Goal: Task Accomplishment & Management: Manage account settings

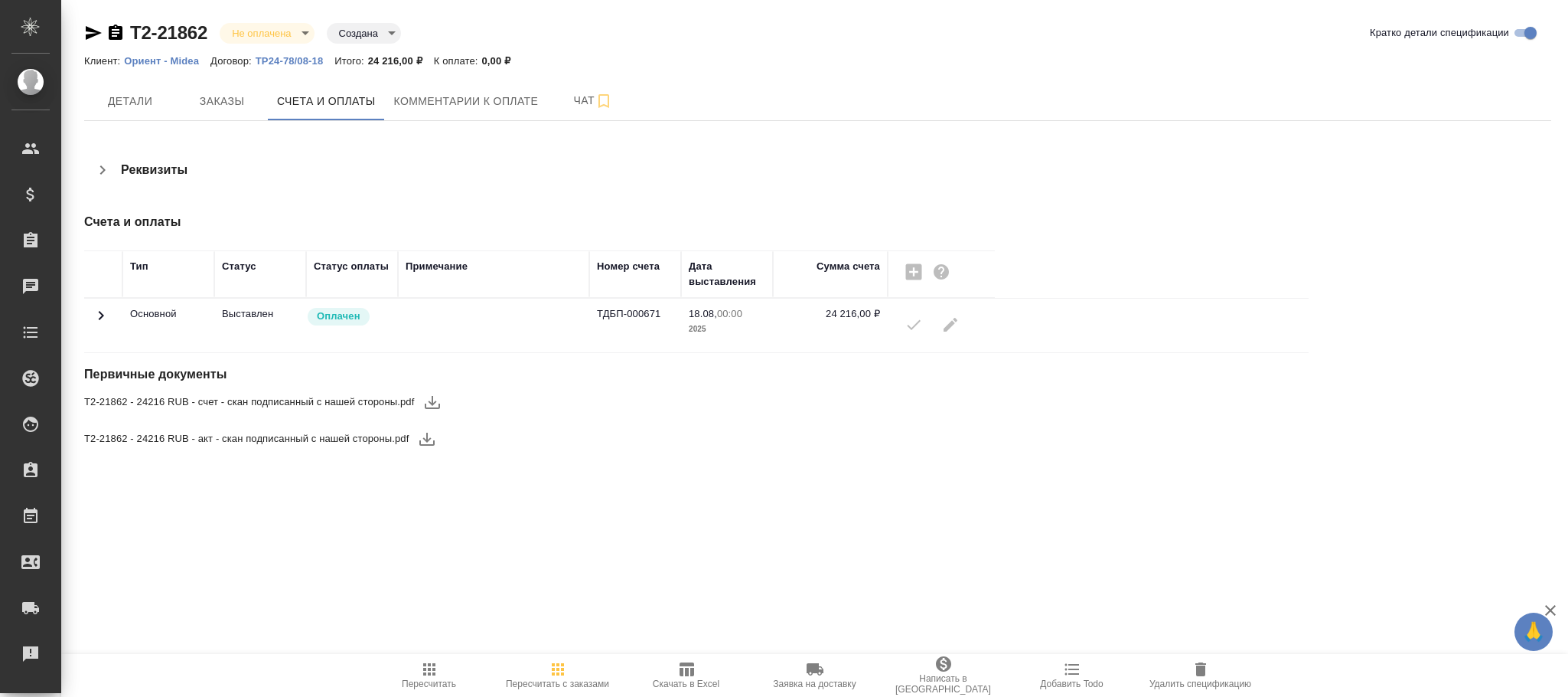
click at [99, 311] on icon at bounding box center [101, 315] width 18 height 18
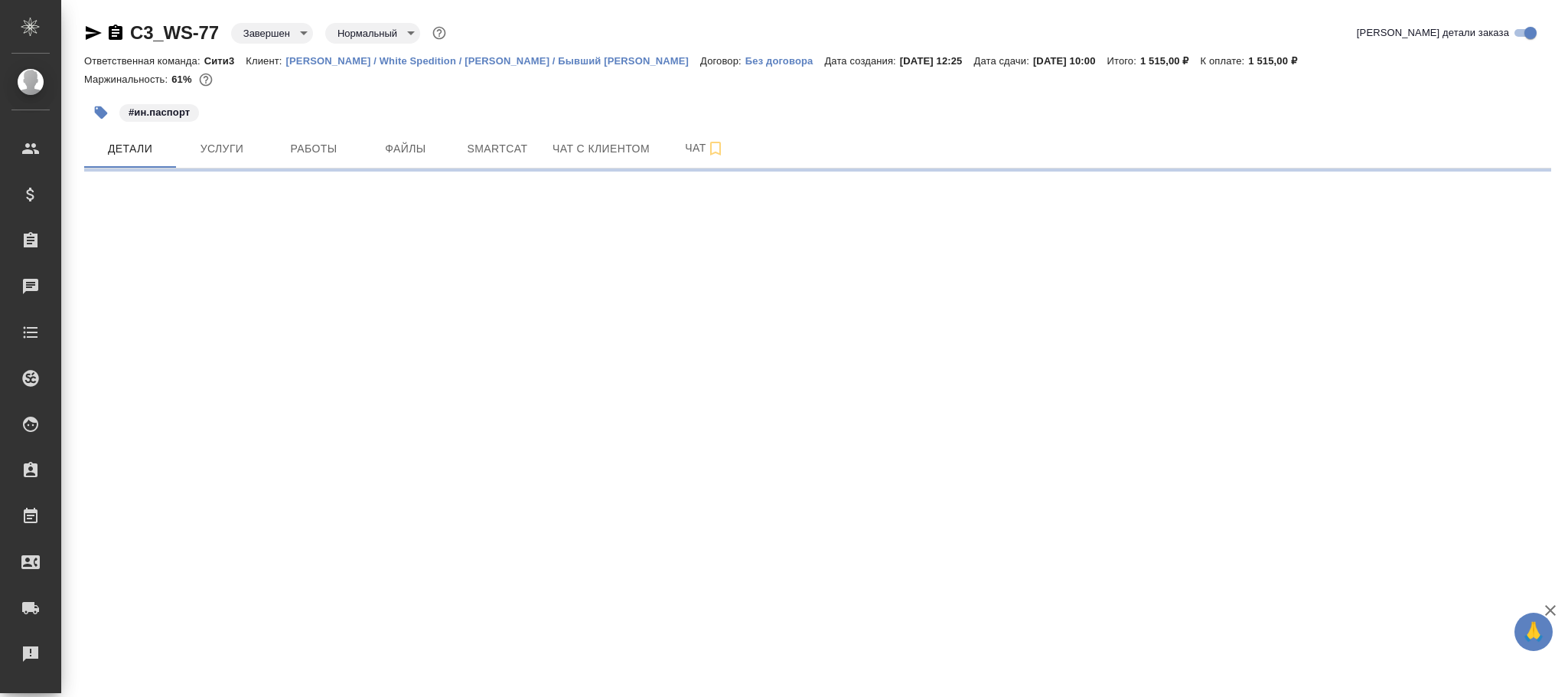
select select "RU"
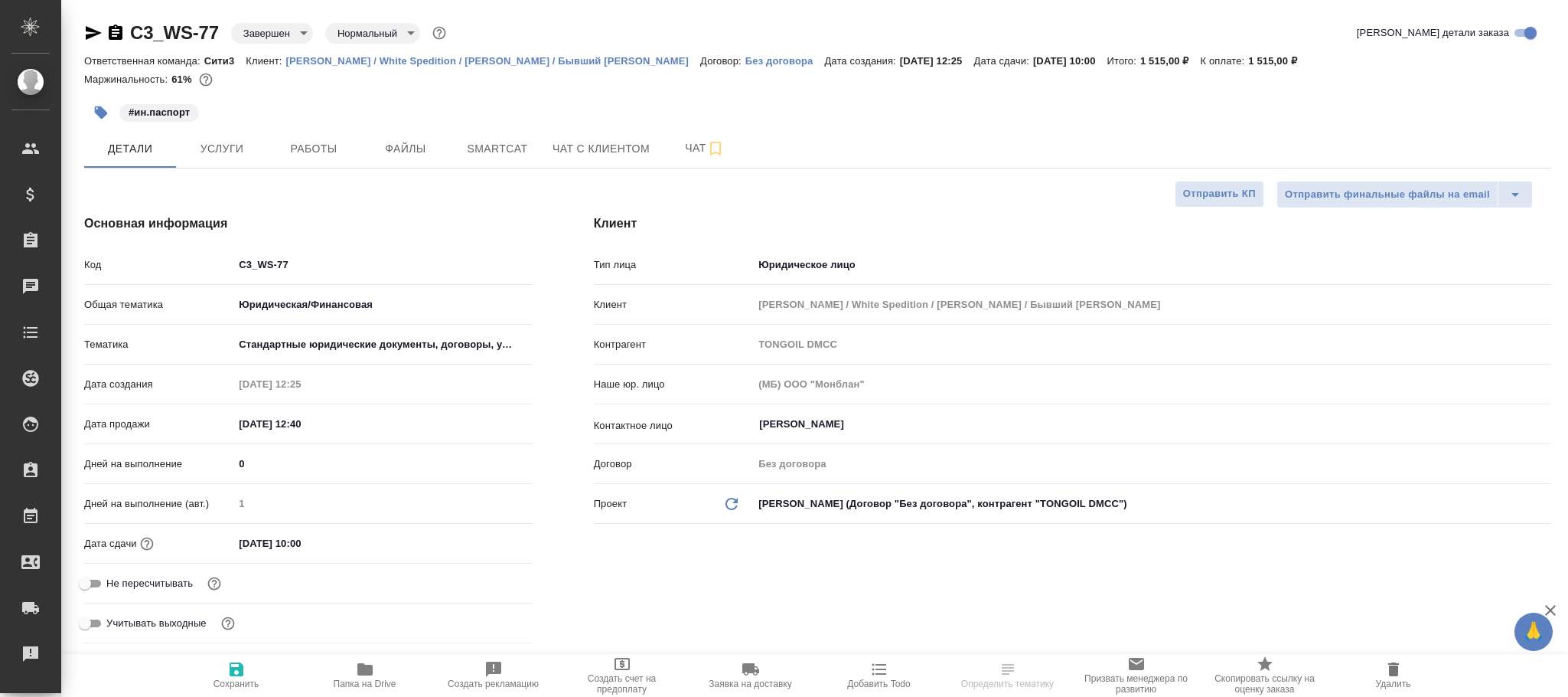
type textarea "x"
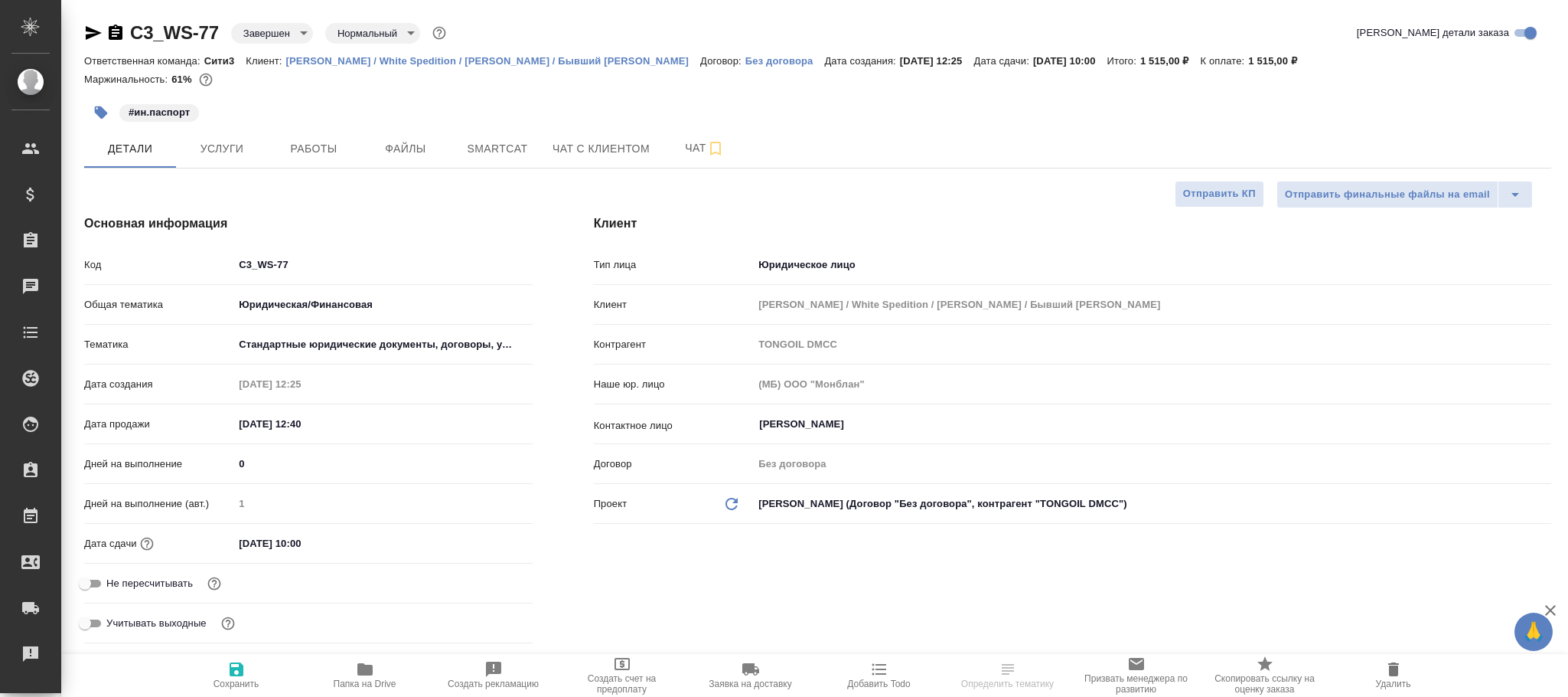
type textarea "x"
click at [276, 32] on body "🙏 .cls-1 fill:#fff; AWATERA Фокина Наталья n.fokina Клиенты Спецификации Заказы…" at bounding box center [784, 348] width 1568 height 697
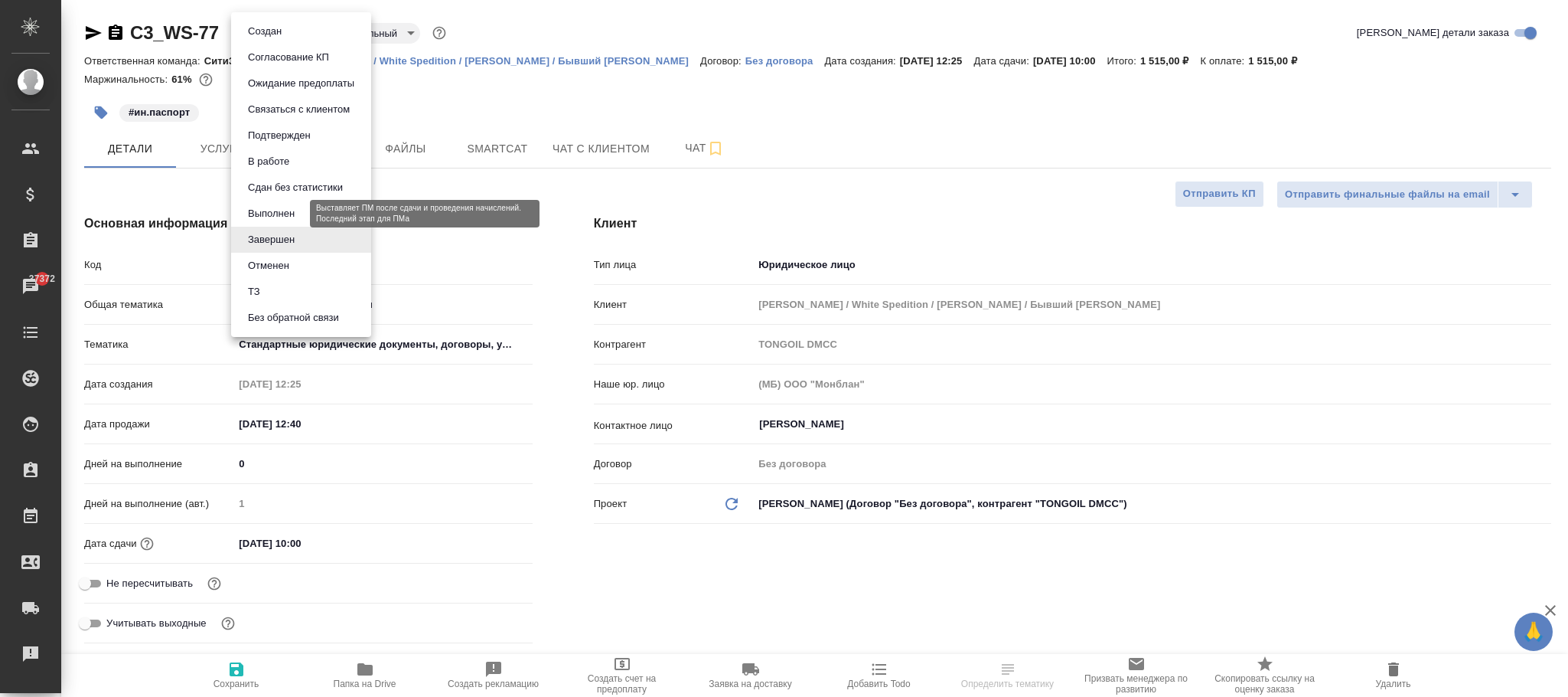
click at [257, 214] on button "Выполнен" at bounding box center [270, 213] width 55 height 17
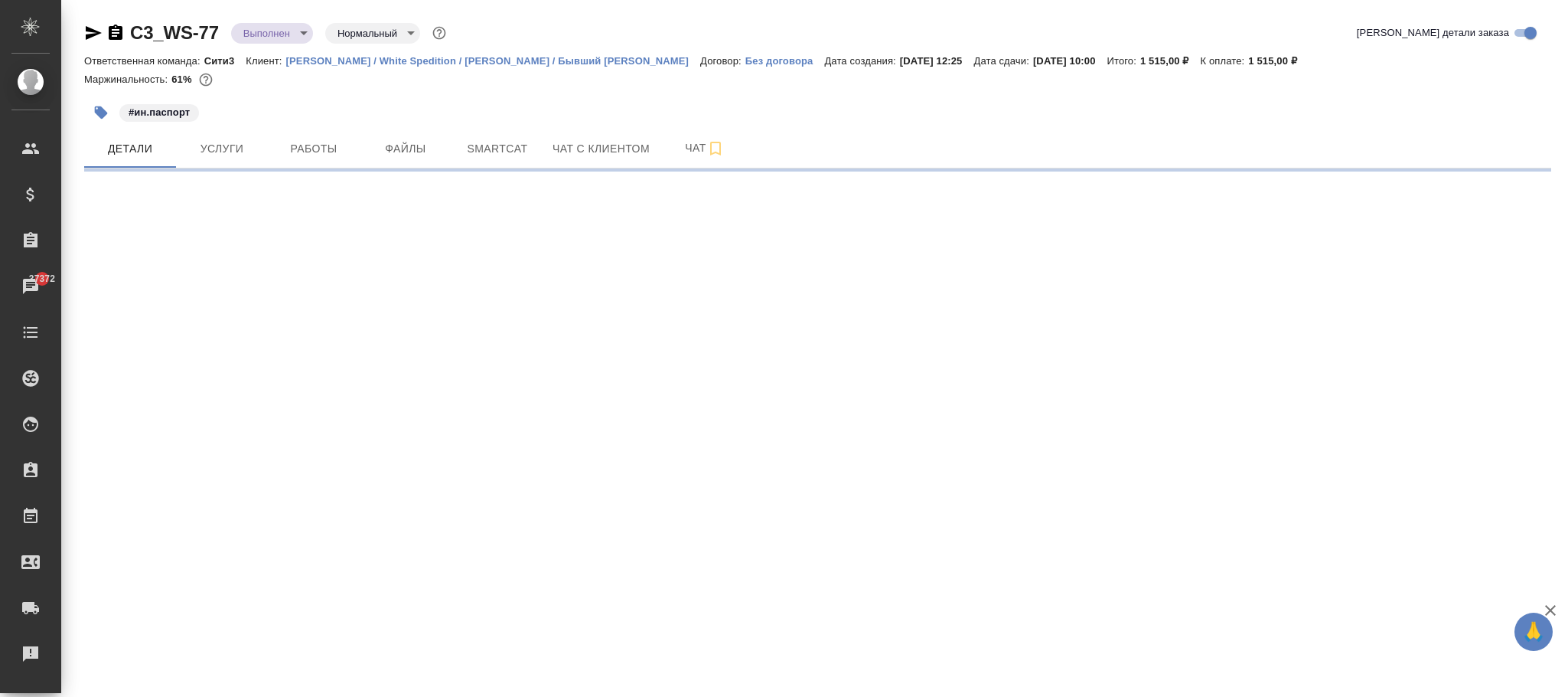
select select "RU"
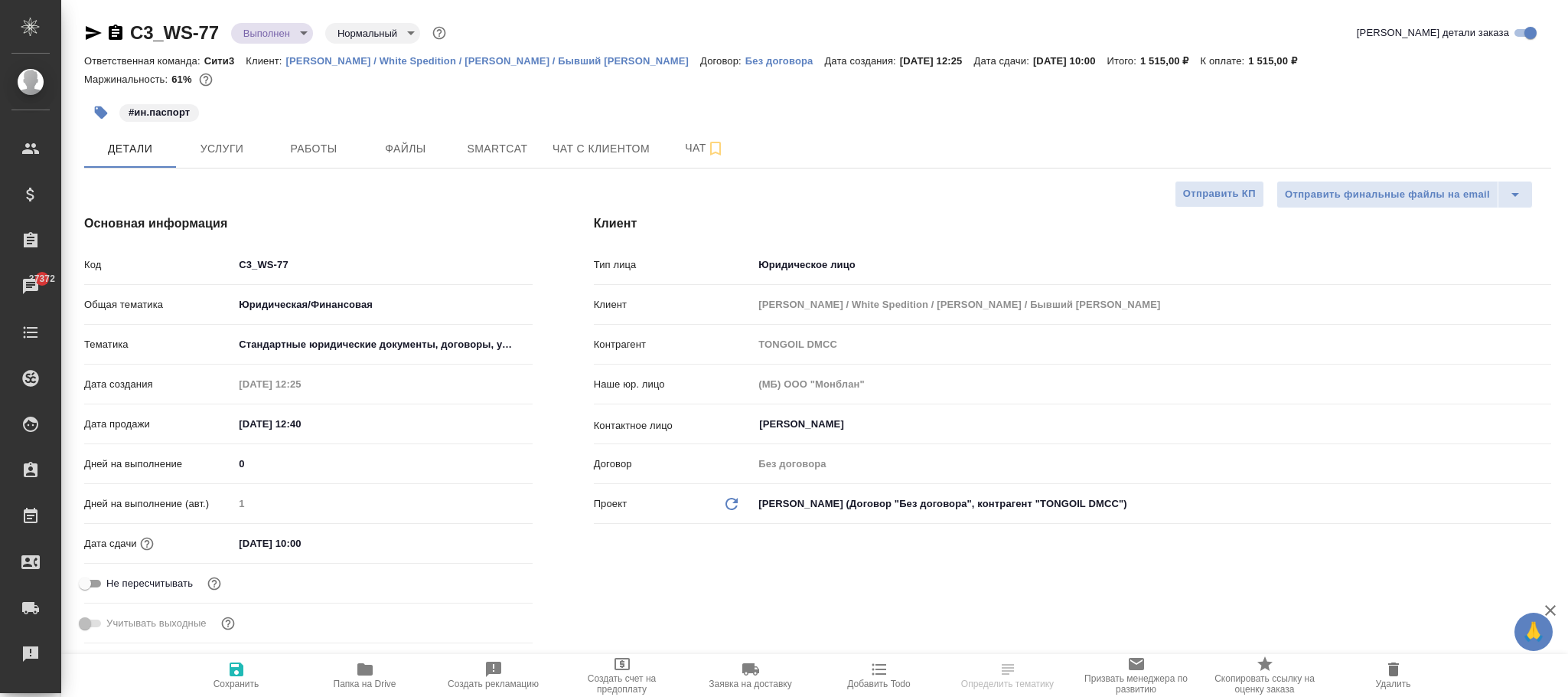
type textarea "x"
click at [240, 678] on icon "button" at bounding box center [236, 669] width 18 height 18
type textarea "x"
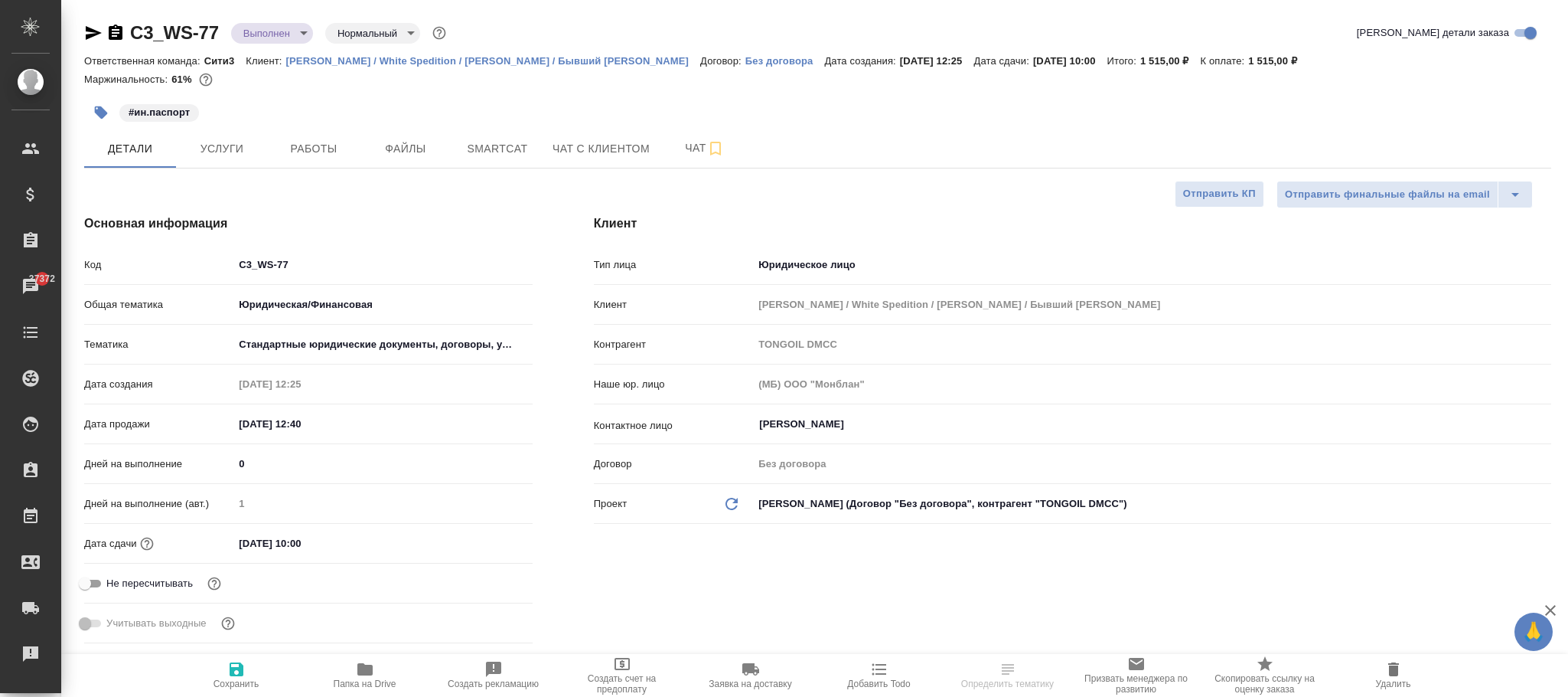
type textarea "x"
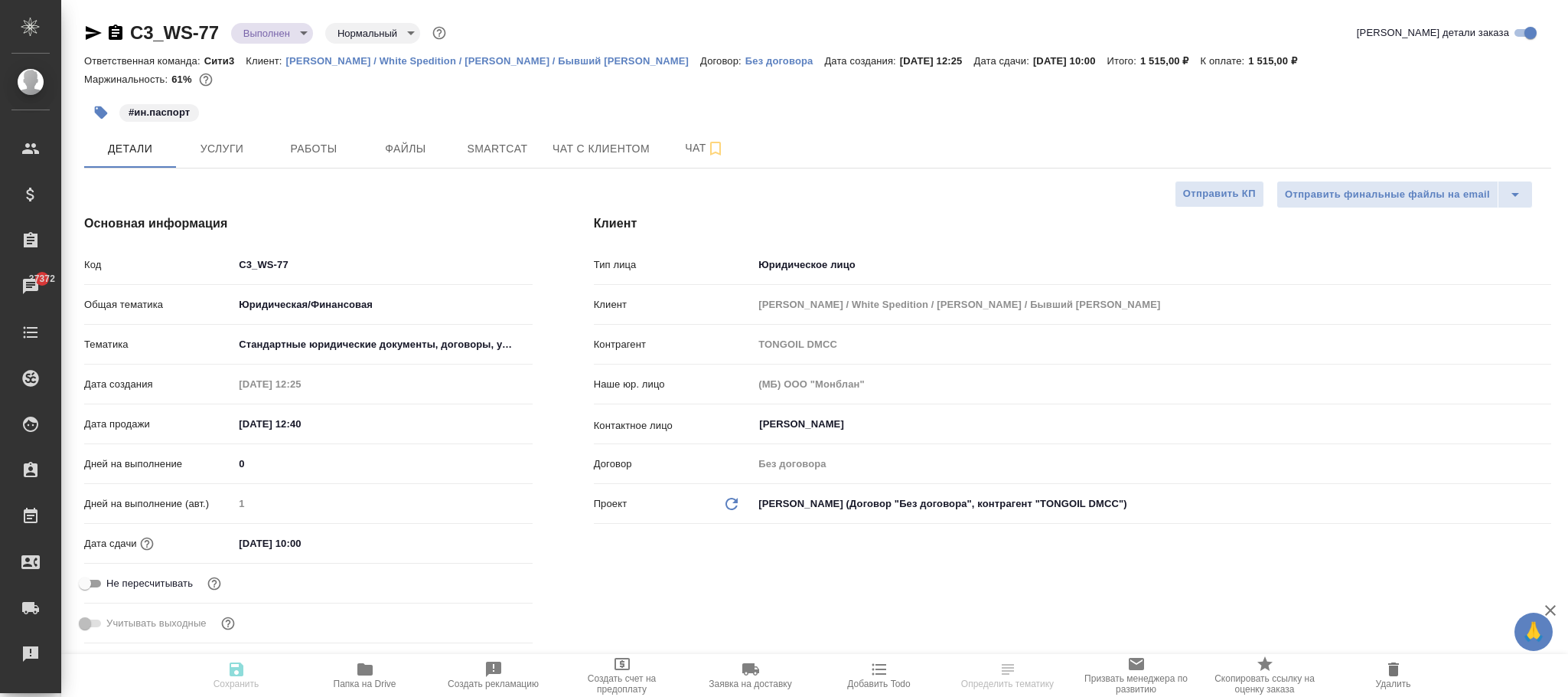
type textarea "x"
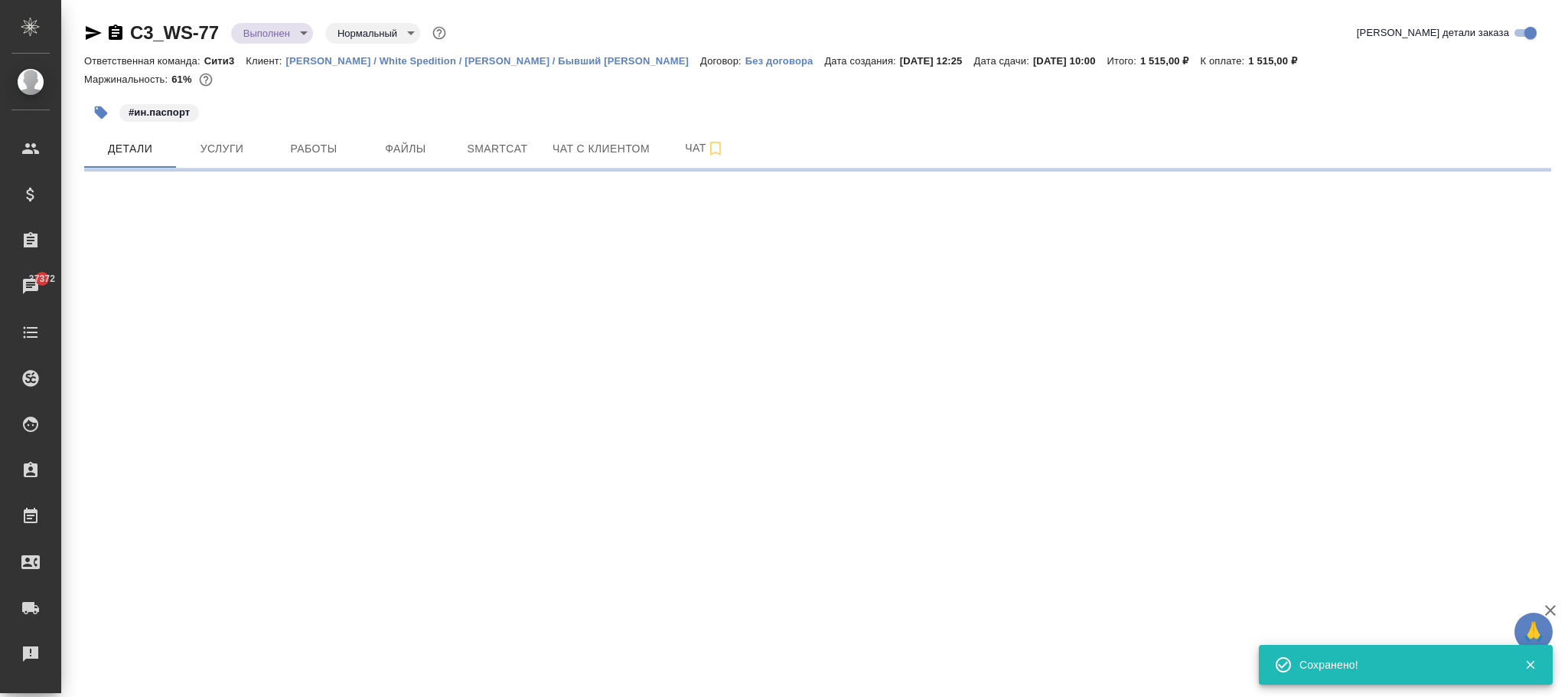
select select "RU"
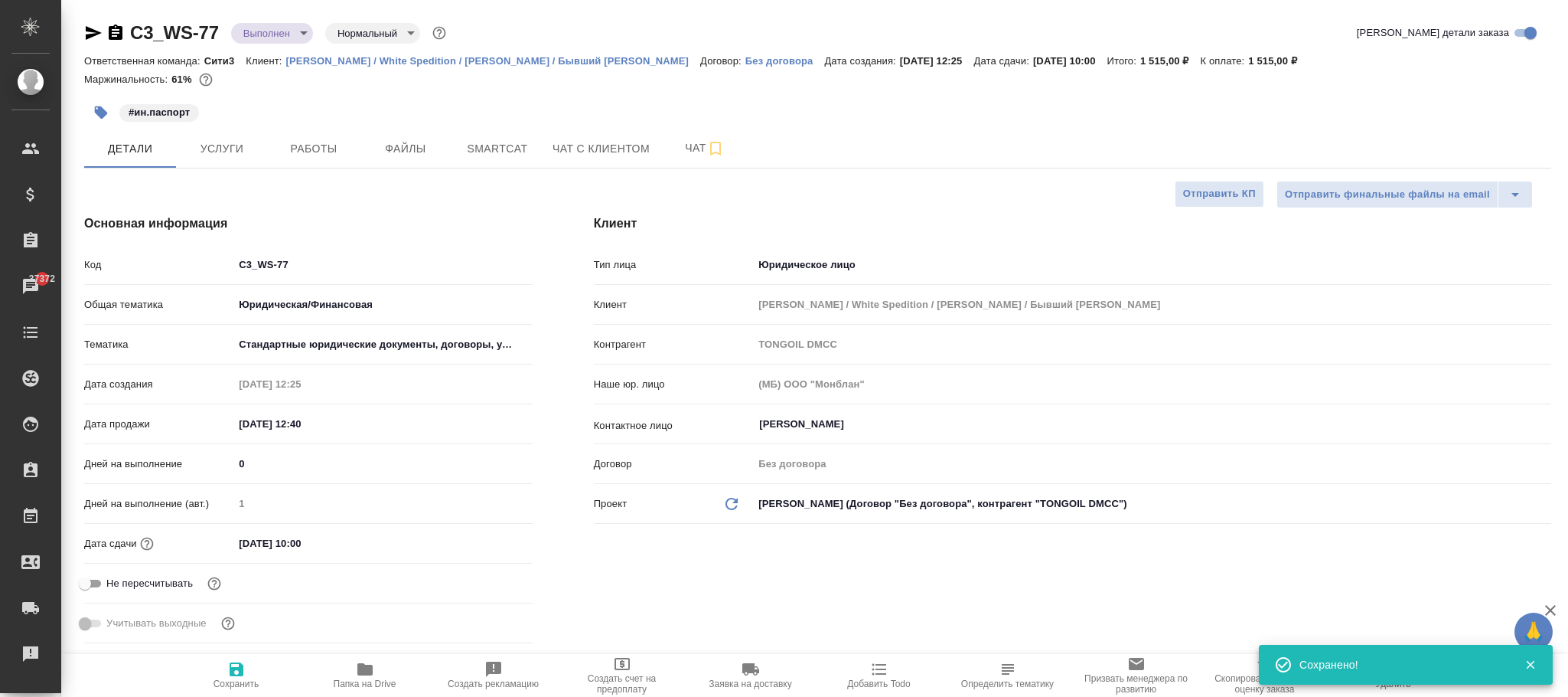
type textarea "x"
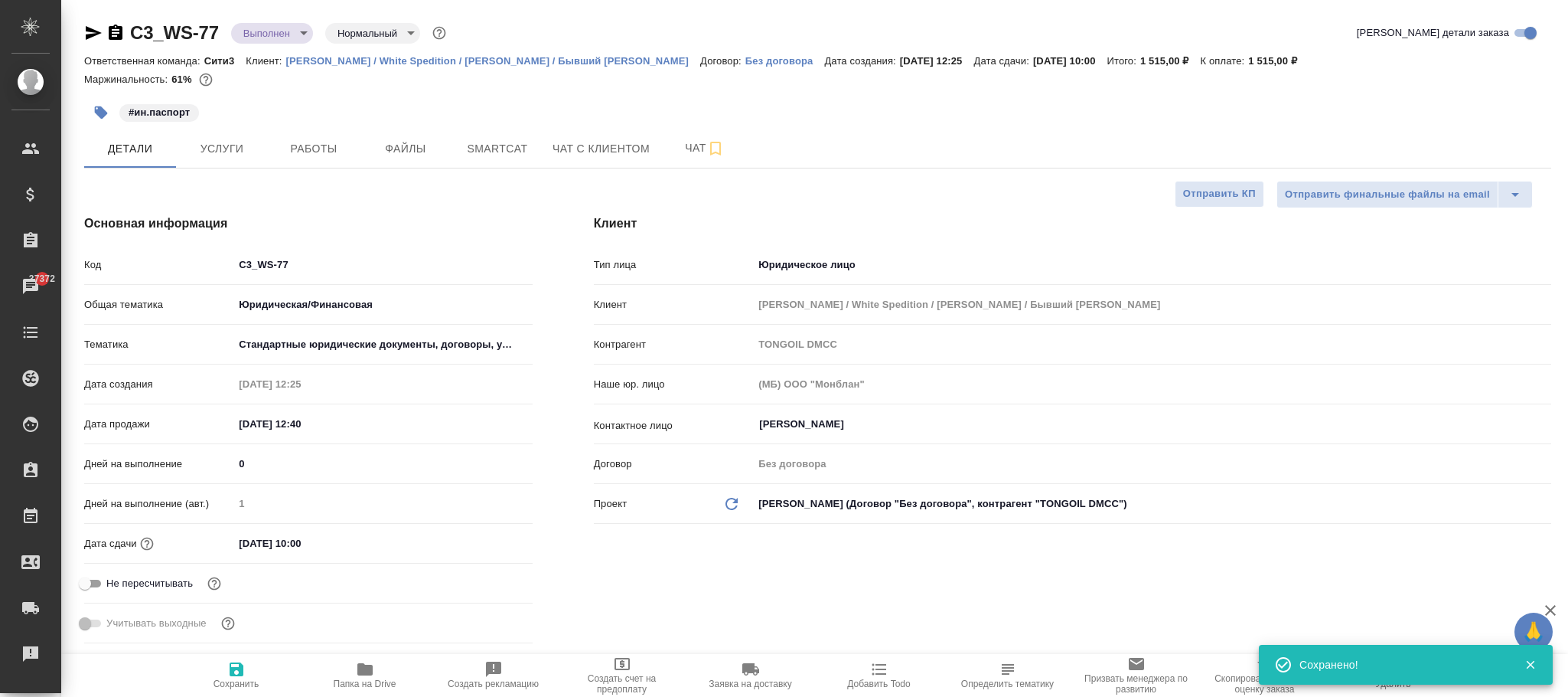
type textarea "x"
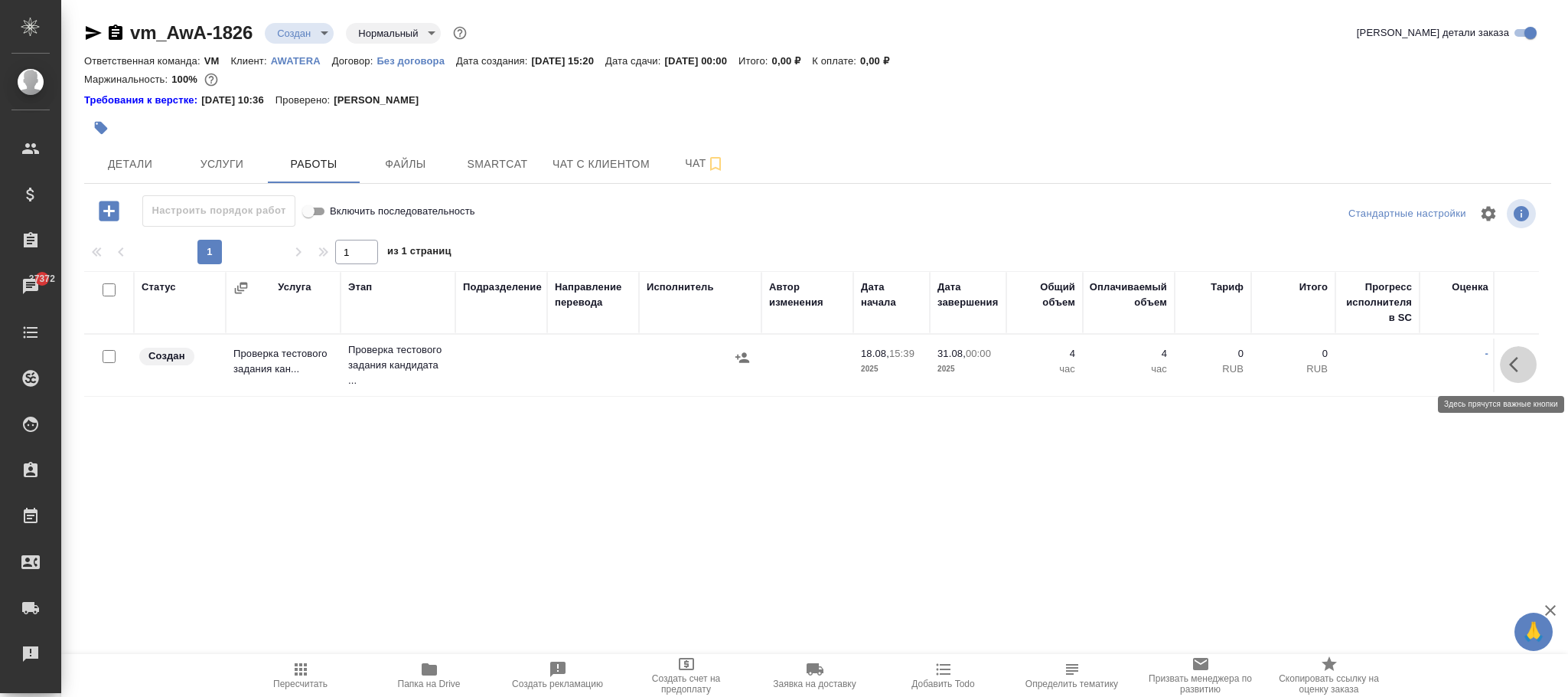
click at [1524, 369] on icon "button" at bounding box center [1517, 364] width 18 height 18
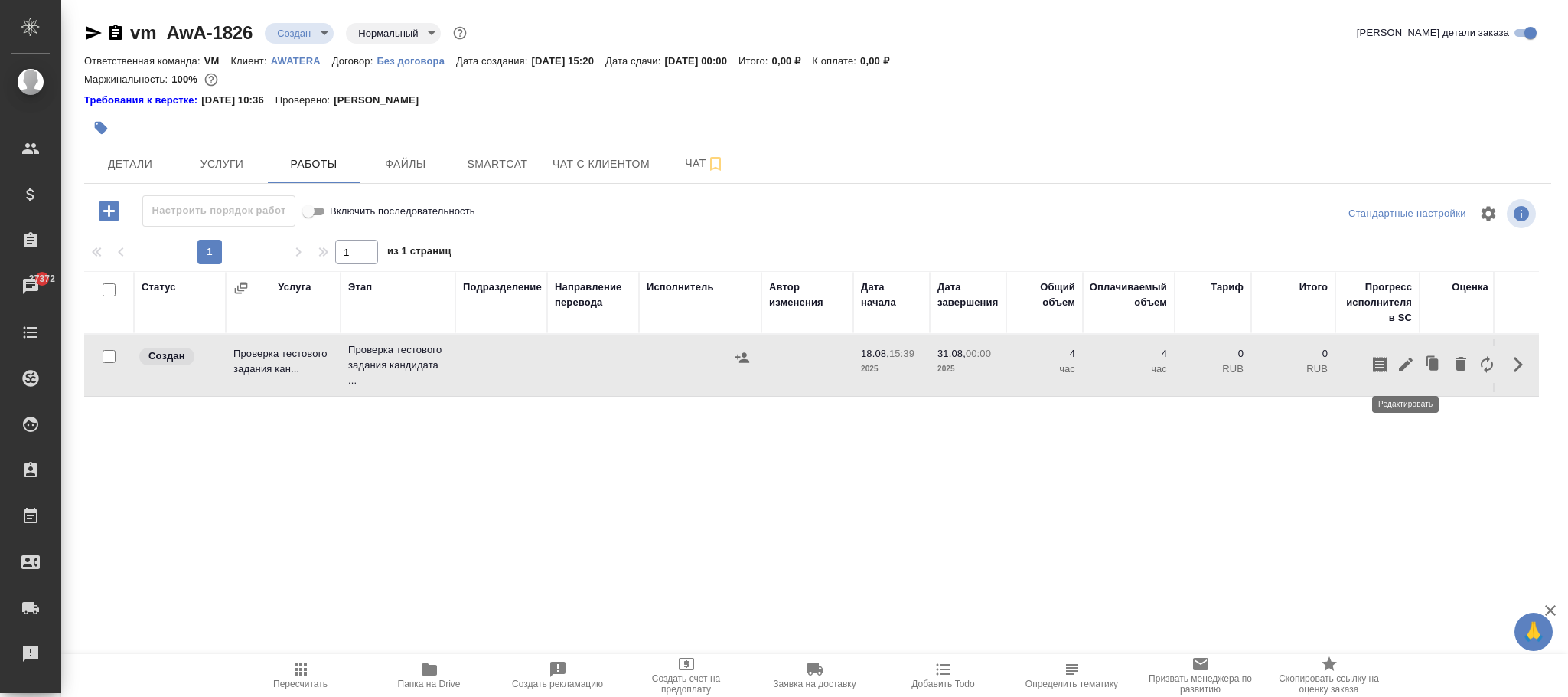
click at [1413, 366] on icon "button" at bounding box center [1405, 364] width 18 height 18
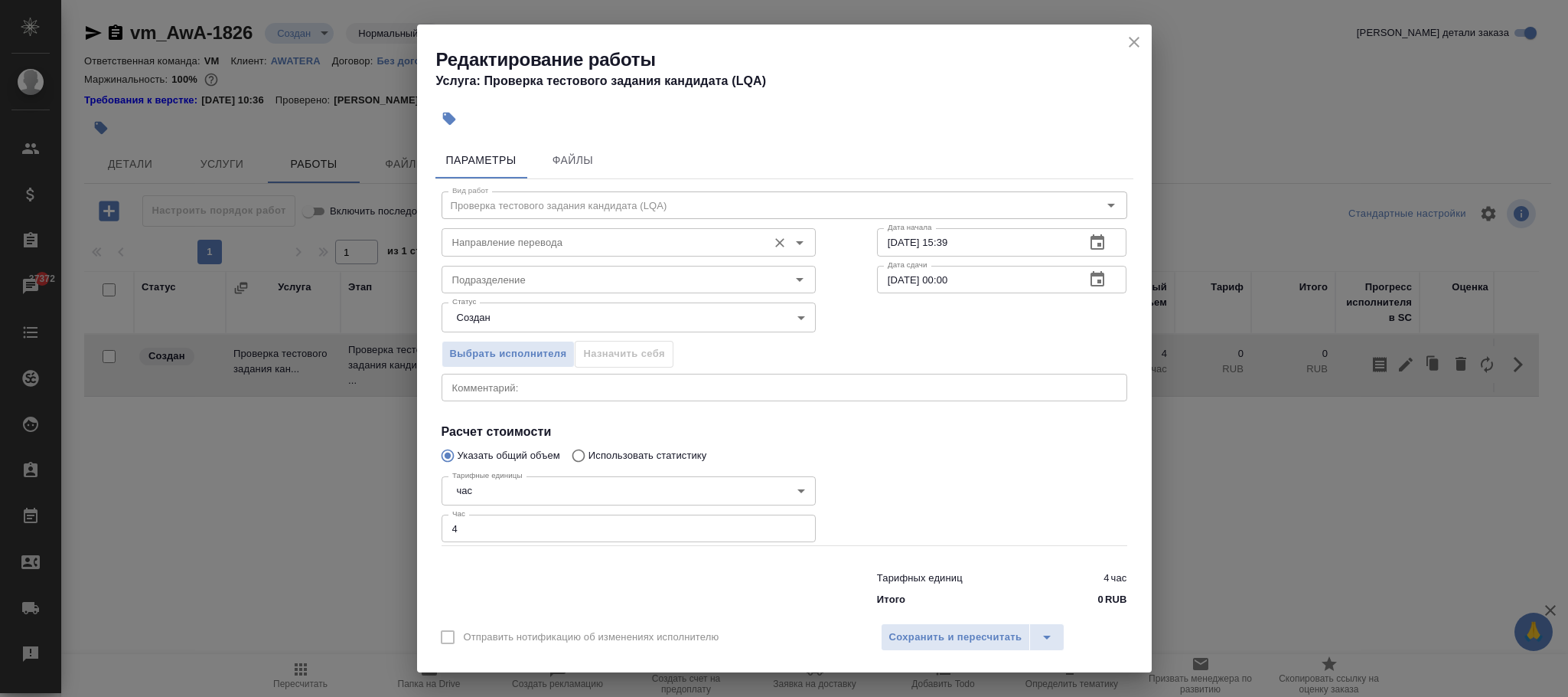
click at [499, 249] on input "Направление перевода" at bounding box center [602, 241] width 314 height 18
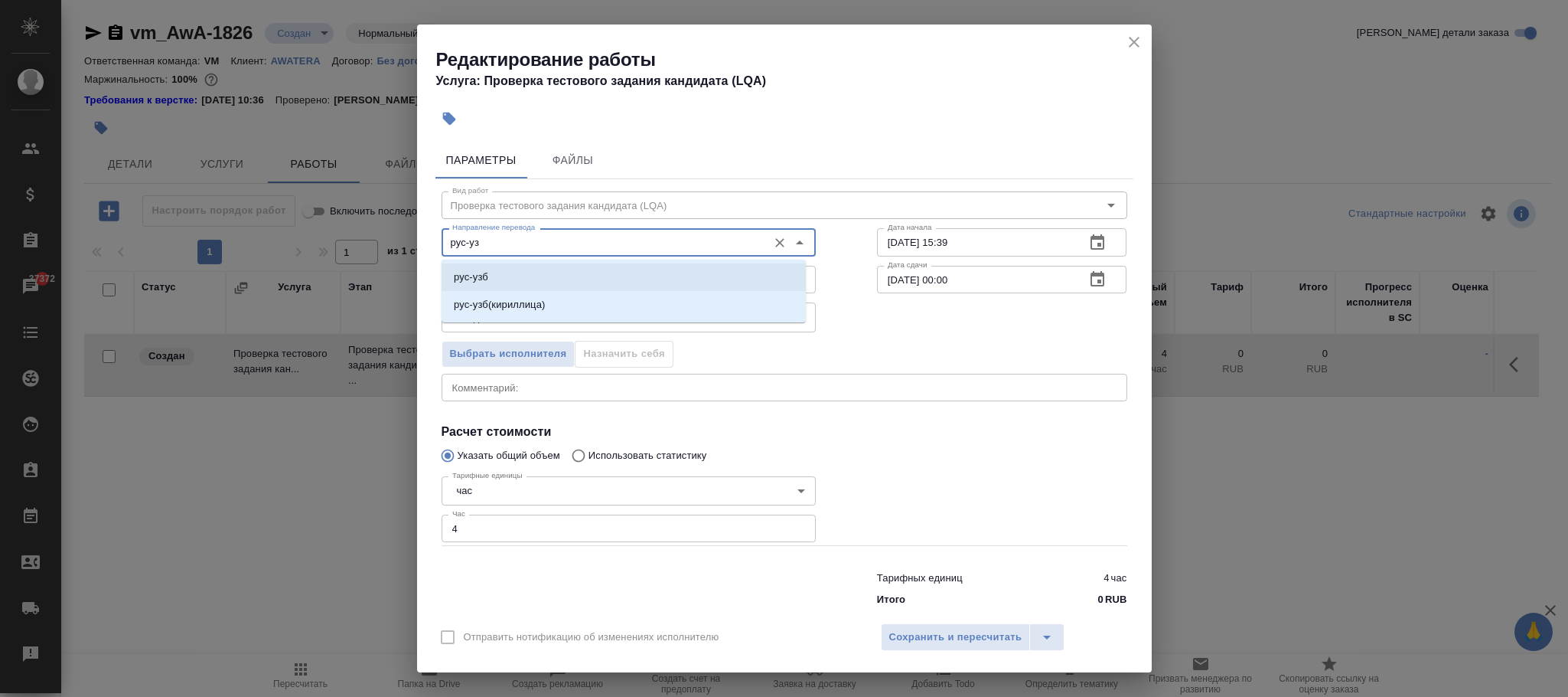
click at [489, 283] on li "рус-узб" at bounding box center [623, 277] width 364 height 27
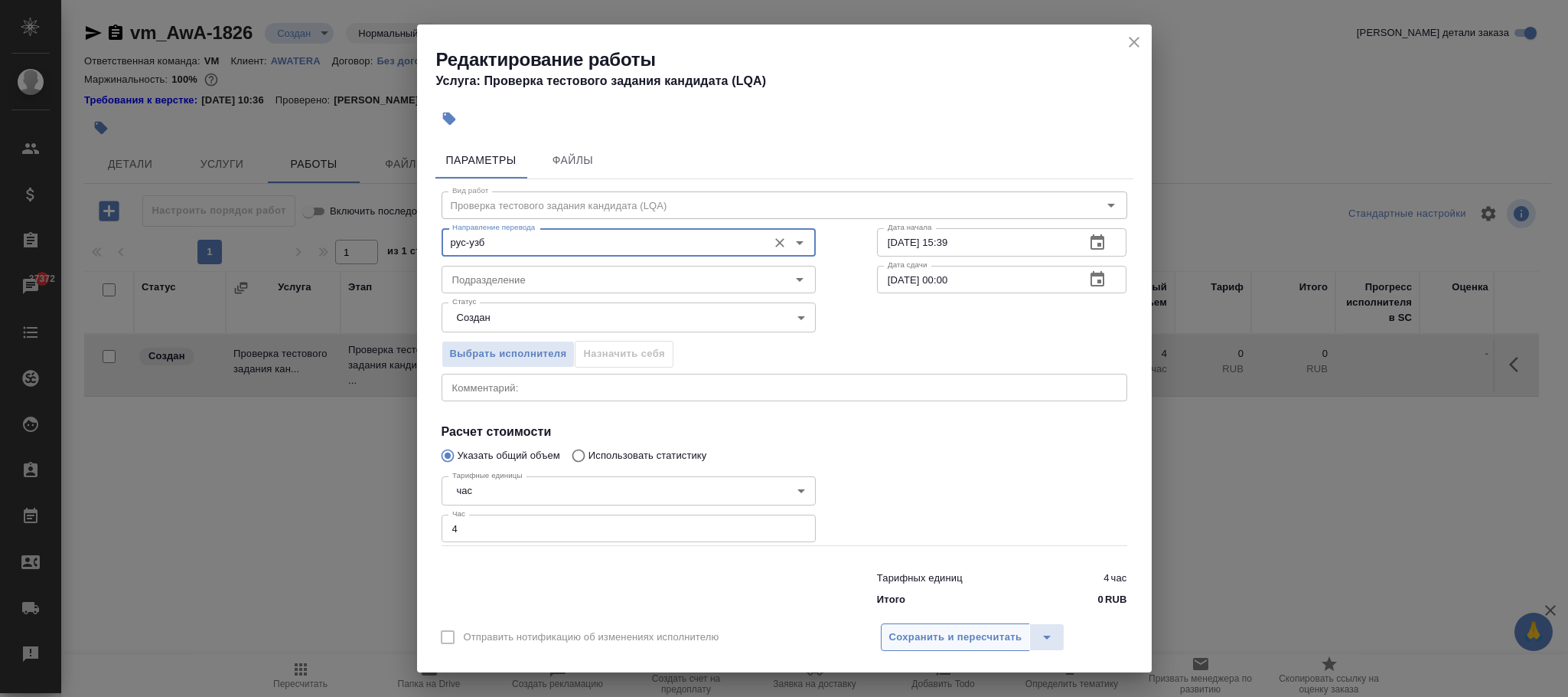
type input "рус-узб"
click at [953, 637] on span "Сохранить и пересчитать" at bounding box center [955, 638] width 133 height 17
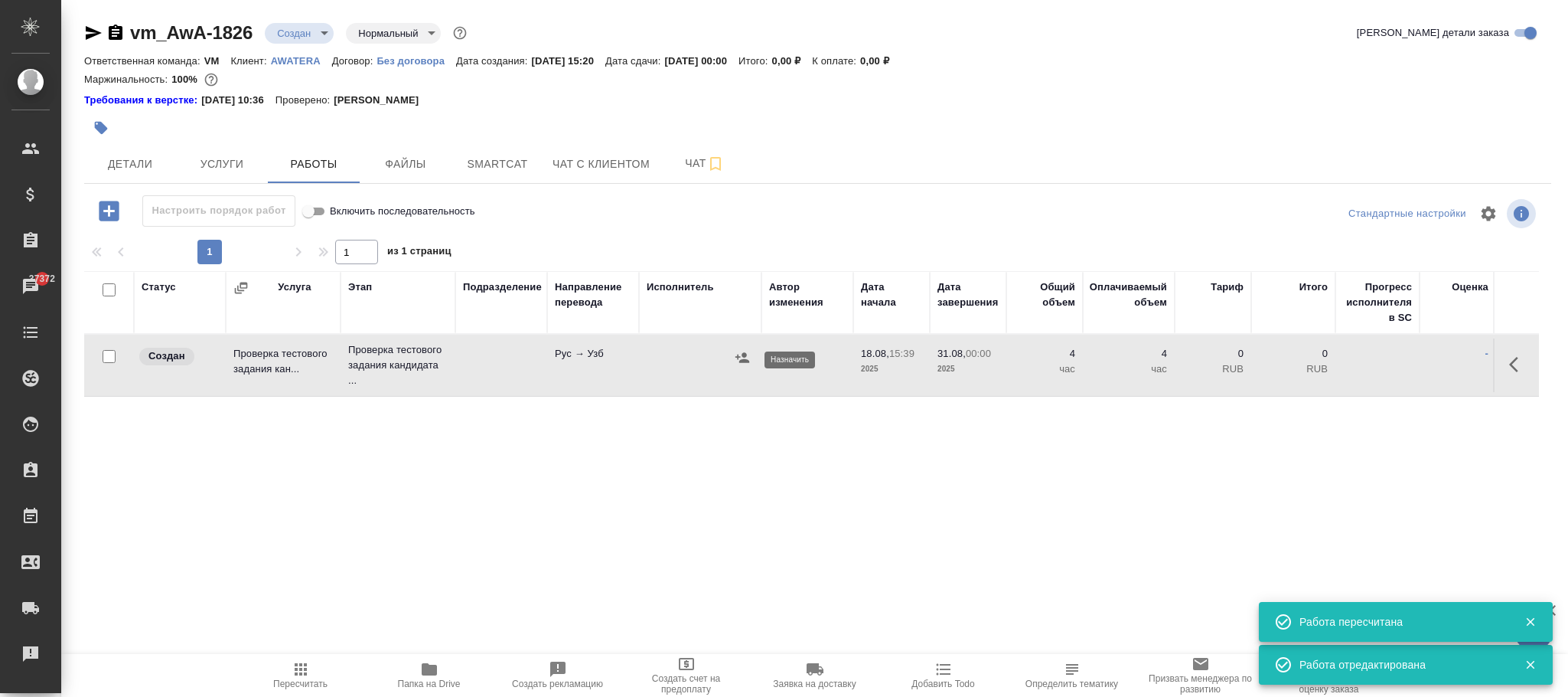
click at [739, 356] on icon "button" at bounding box center [742, 358] width 16 height 16
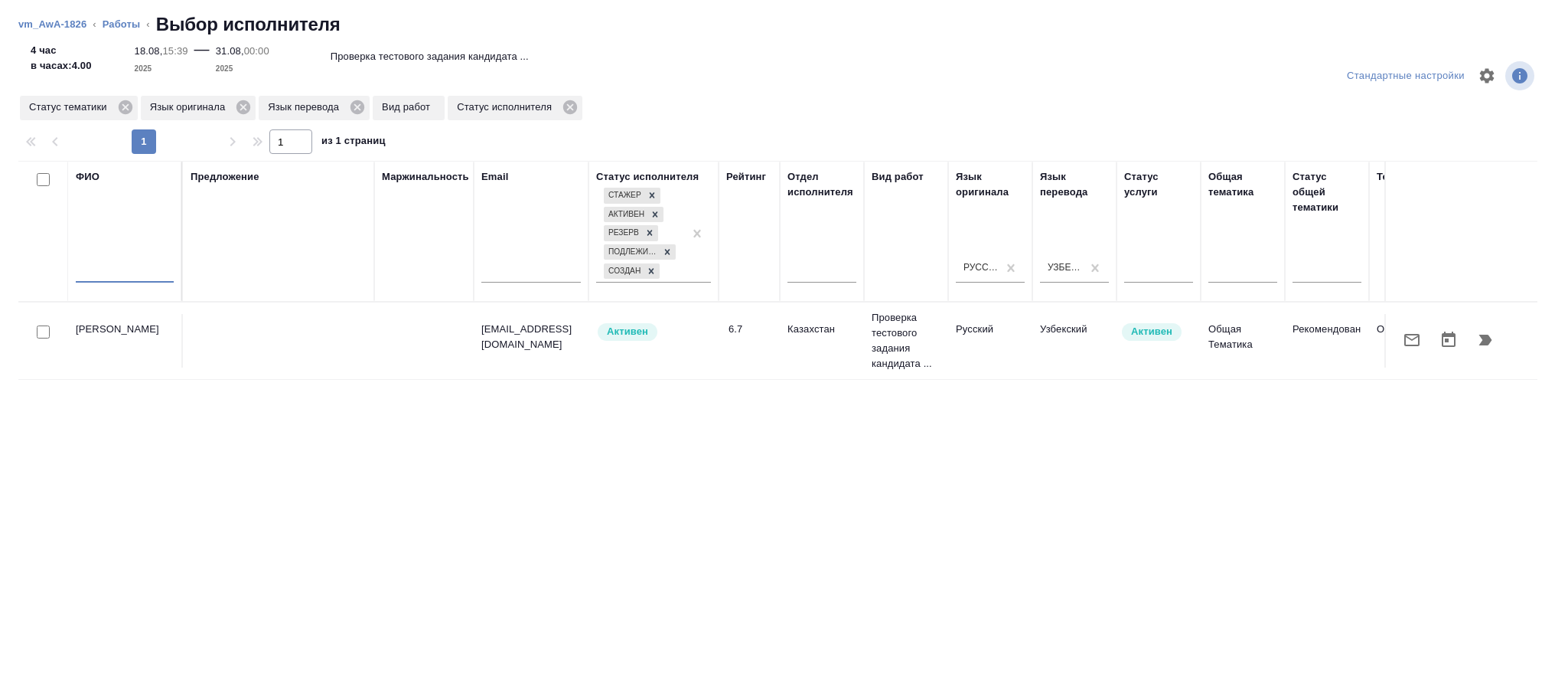
click at [114, 263] on input "text" at bounding box center [124, 273] width 98 height 19
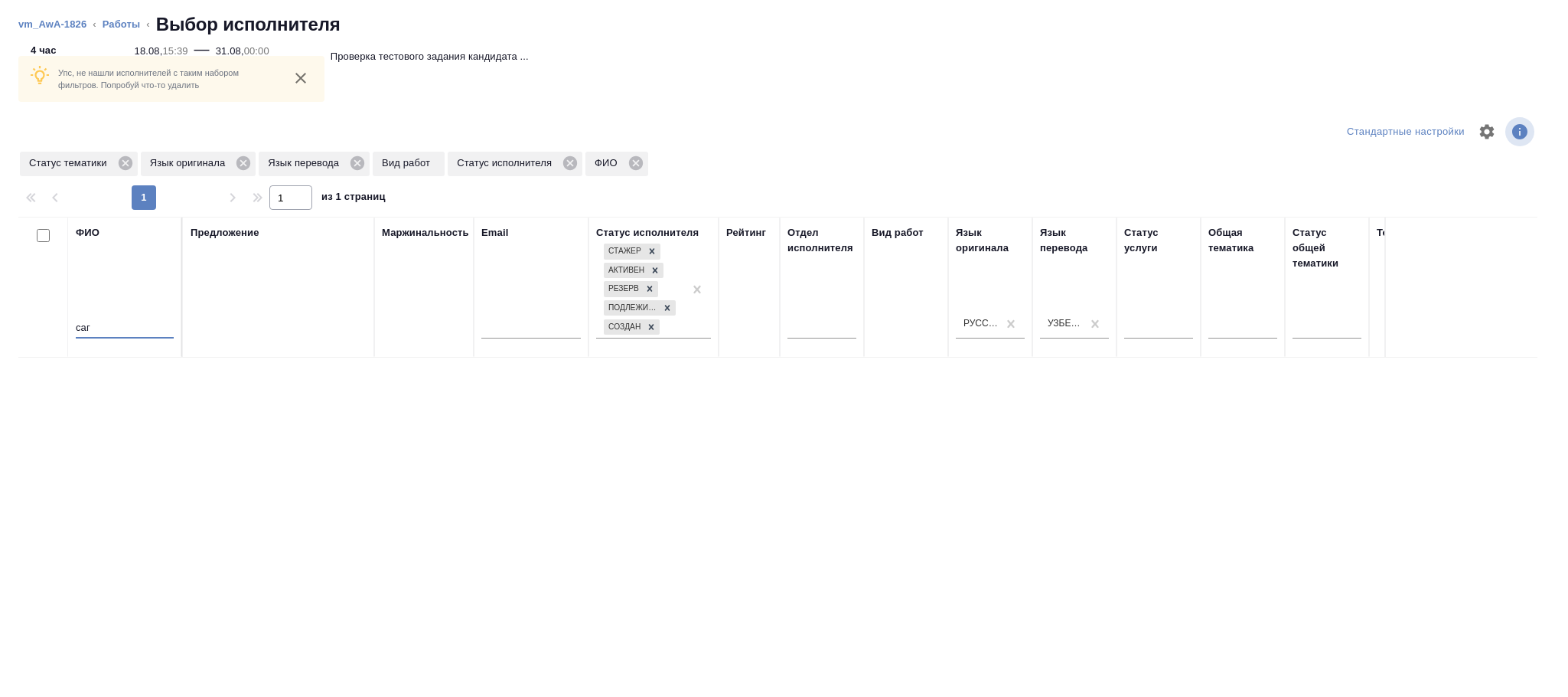
scroll to position [37, 0]
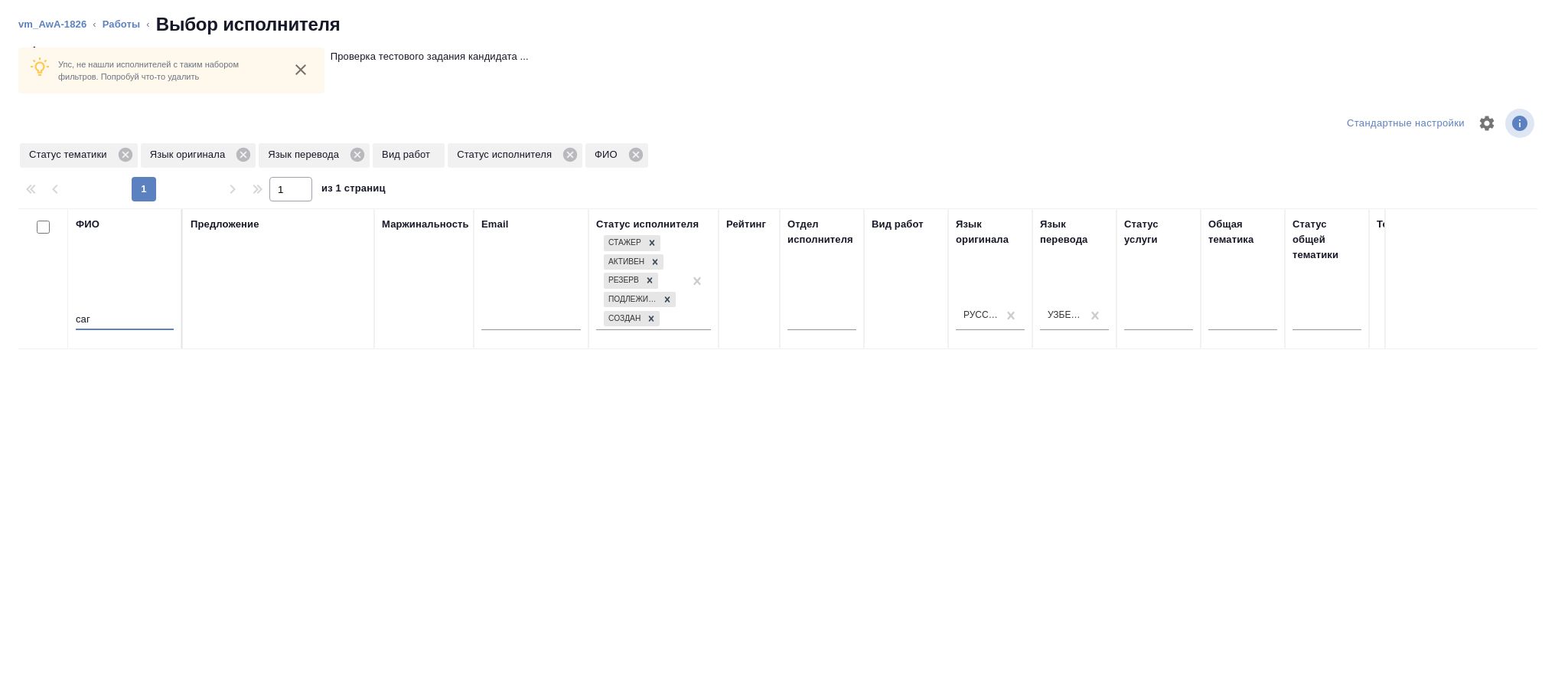
type input "саг"
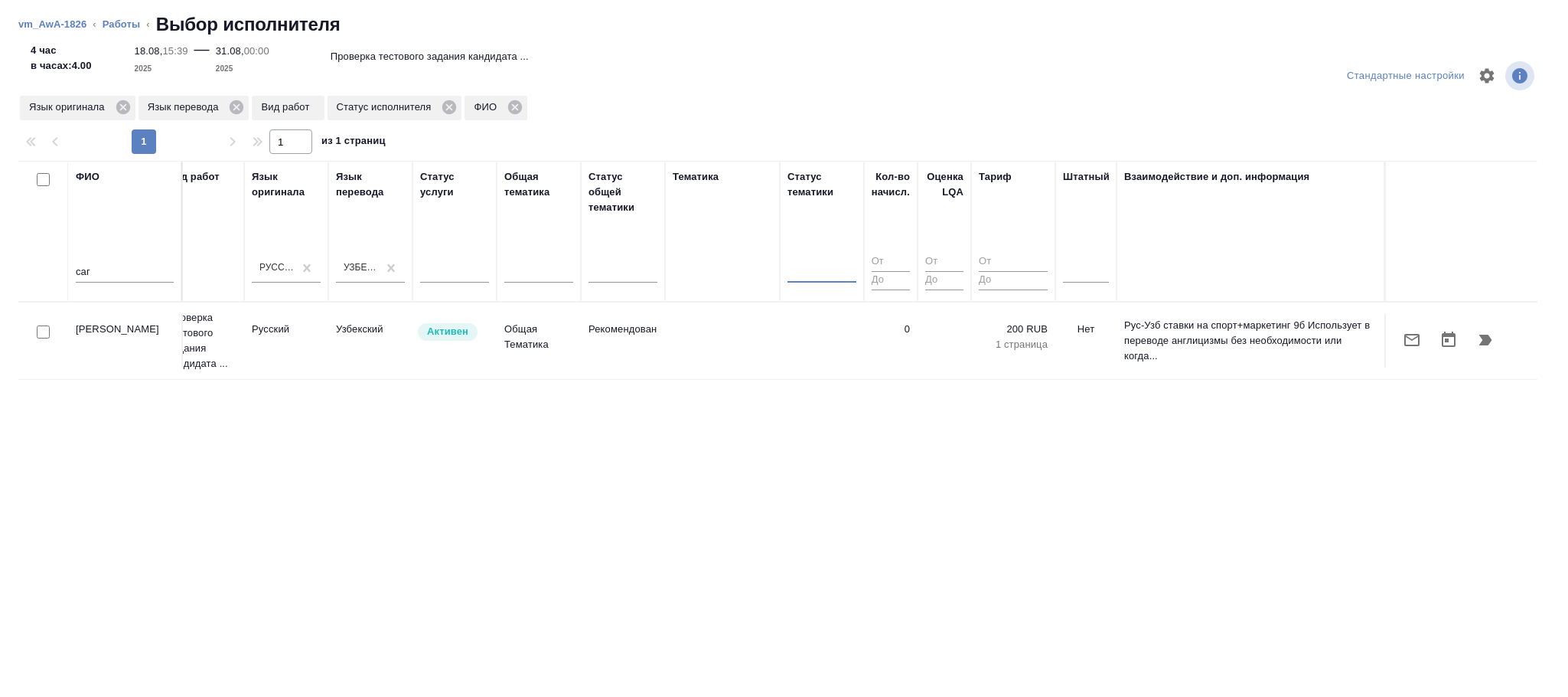
scroll to position [0, 0]
click at [613, 338] on td "Рекомендован" at bounding box center [623, 340] width 85 height 53
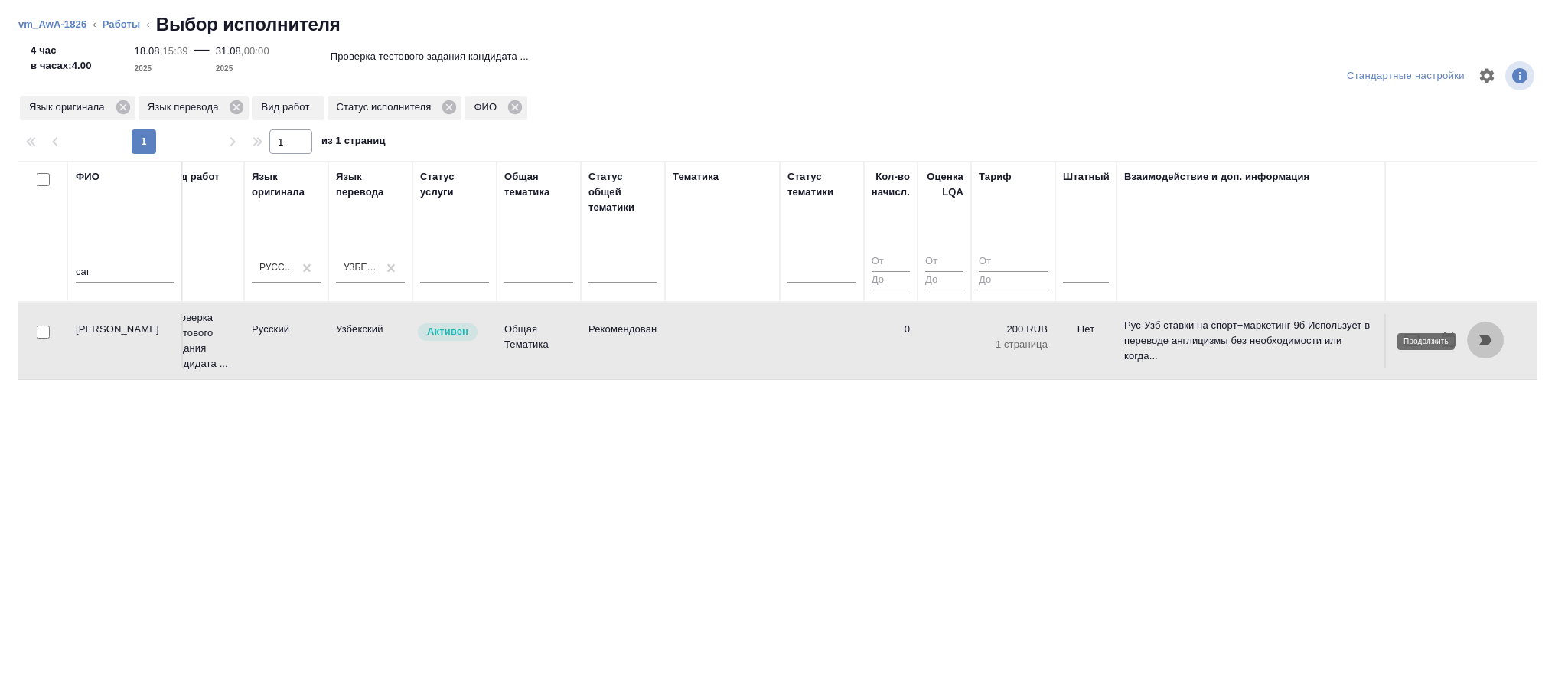
click at [1480, 336] on icon "button" at bounding box center [1485, 339] width 13 height 11
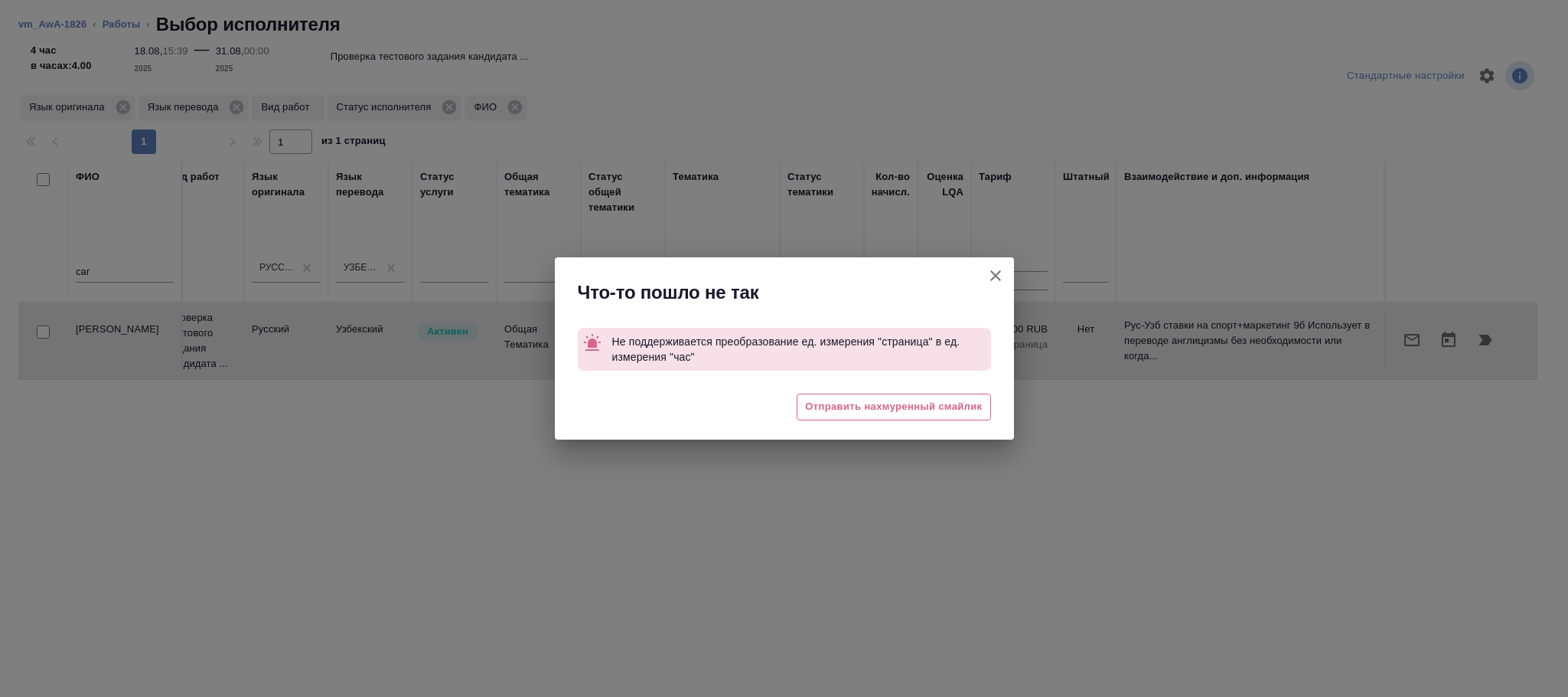
click at [997, 274] on icon "button" at bounding box center [995, 275] width 11 height 11
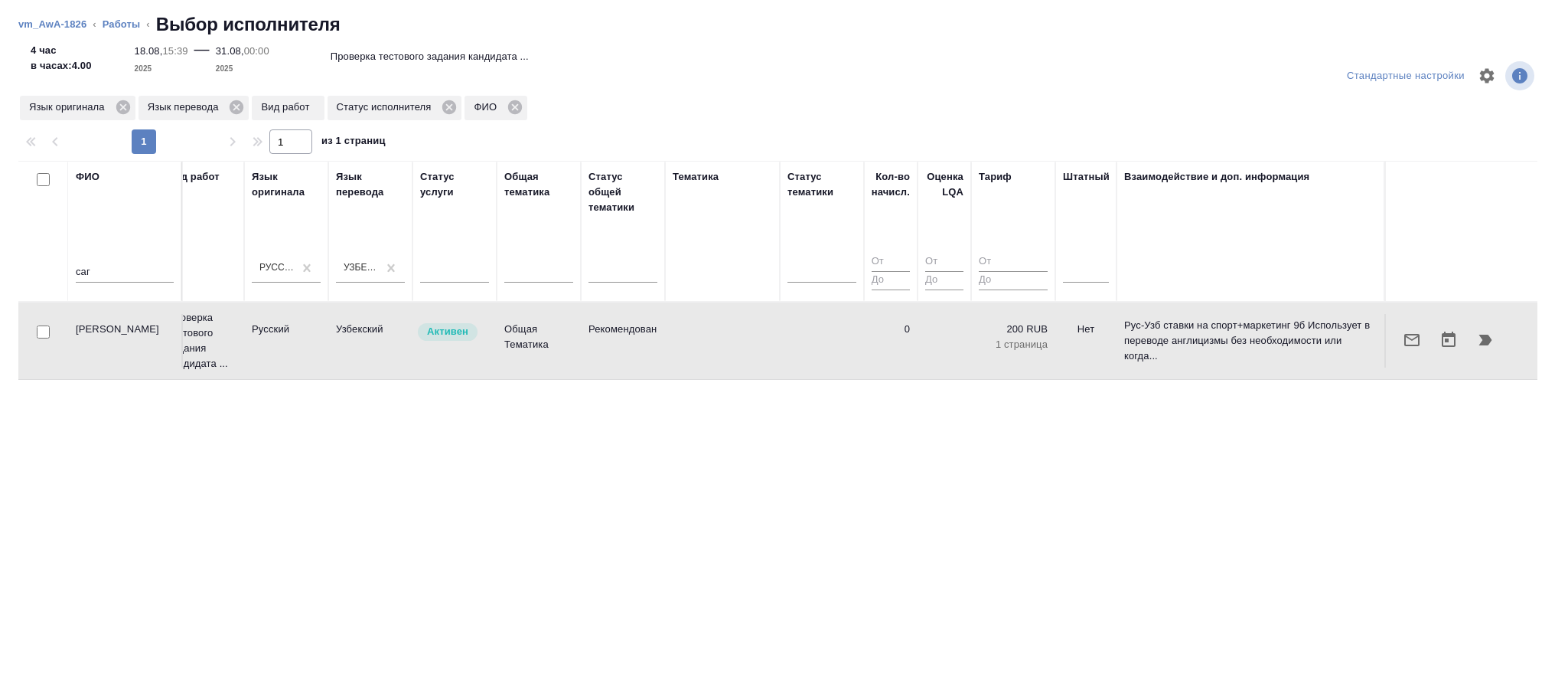
click at [829, 348] on td at bounding box center [822, 340] width 85 height 53
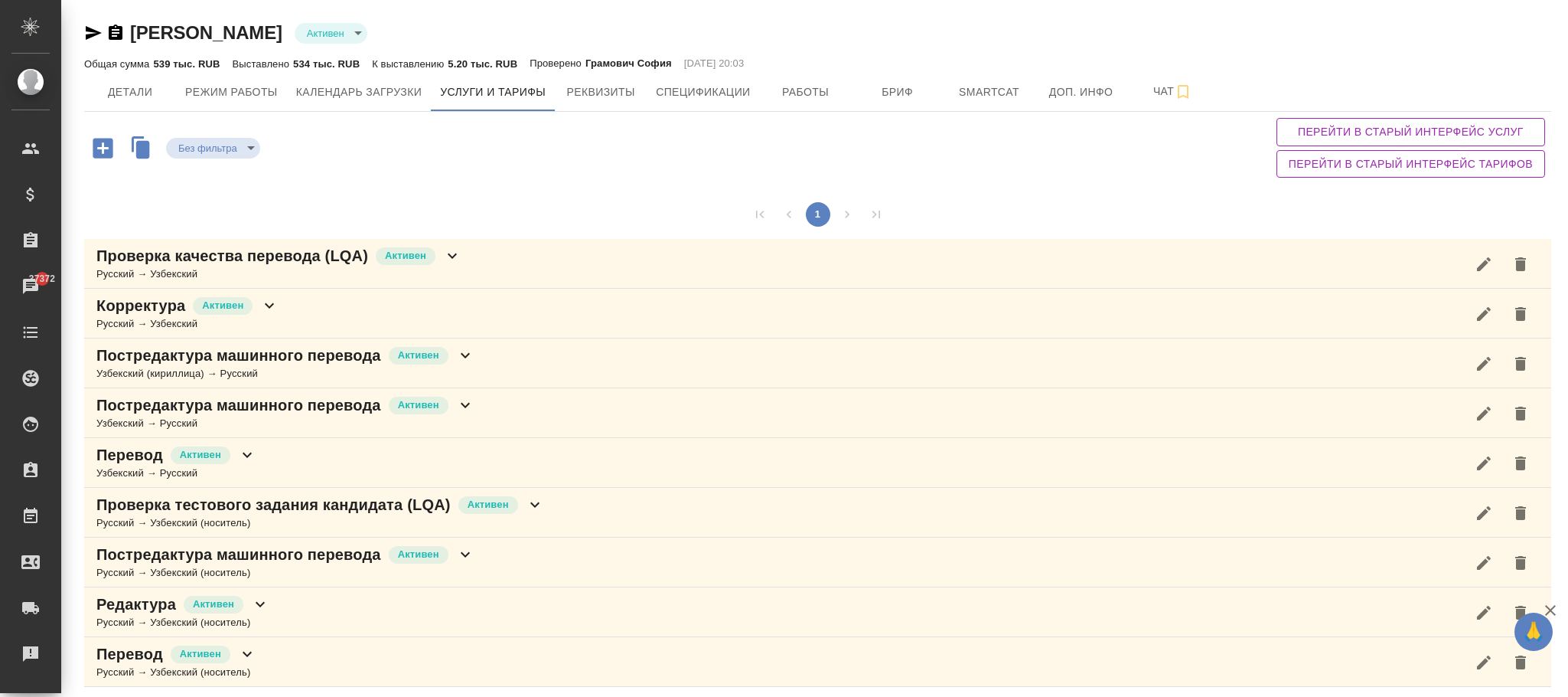
click at [1408, 133] on span "Перейти в старый интерфейс услуг" at bounding box center [1410, 132] width 244 height 19
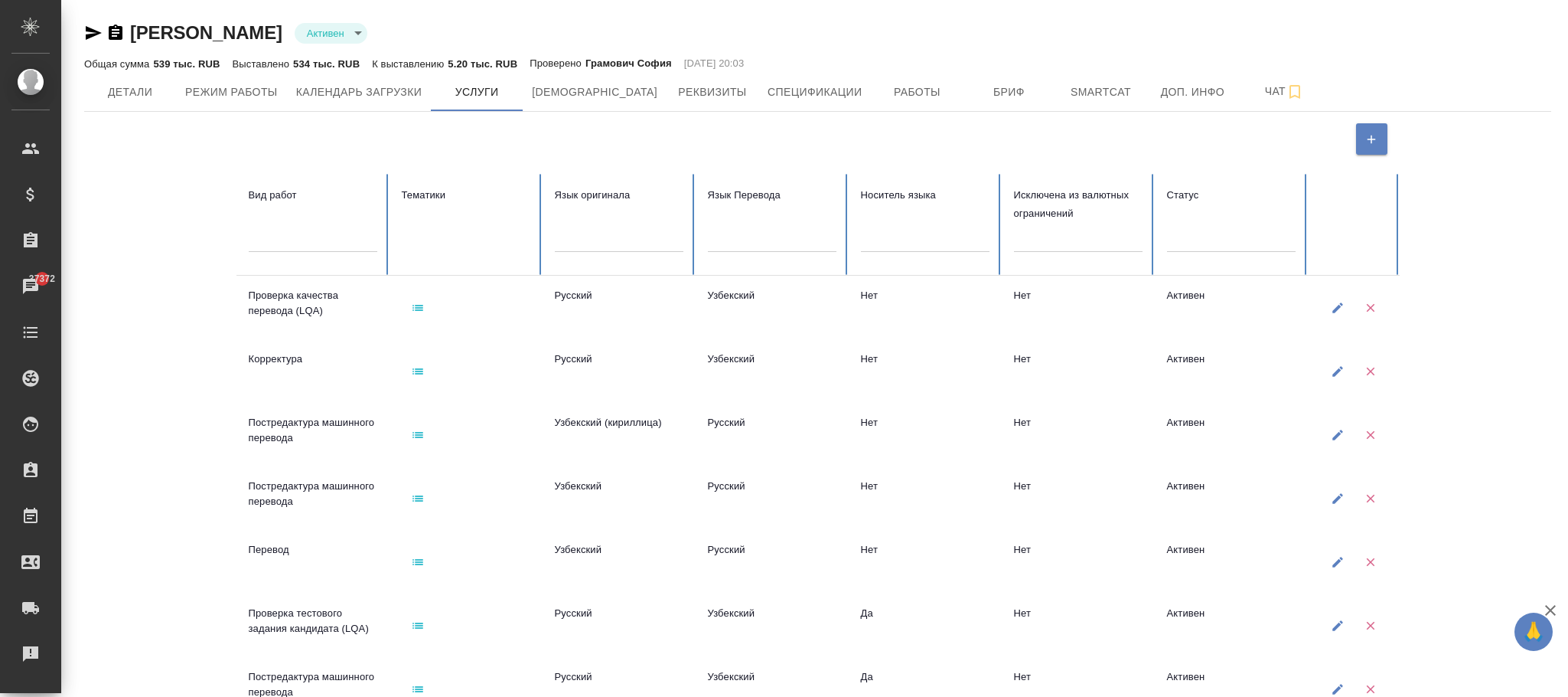
click at [298, 236] on div at bounding box center [313, 236] width 128 height 22
type input "нач"
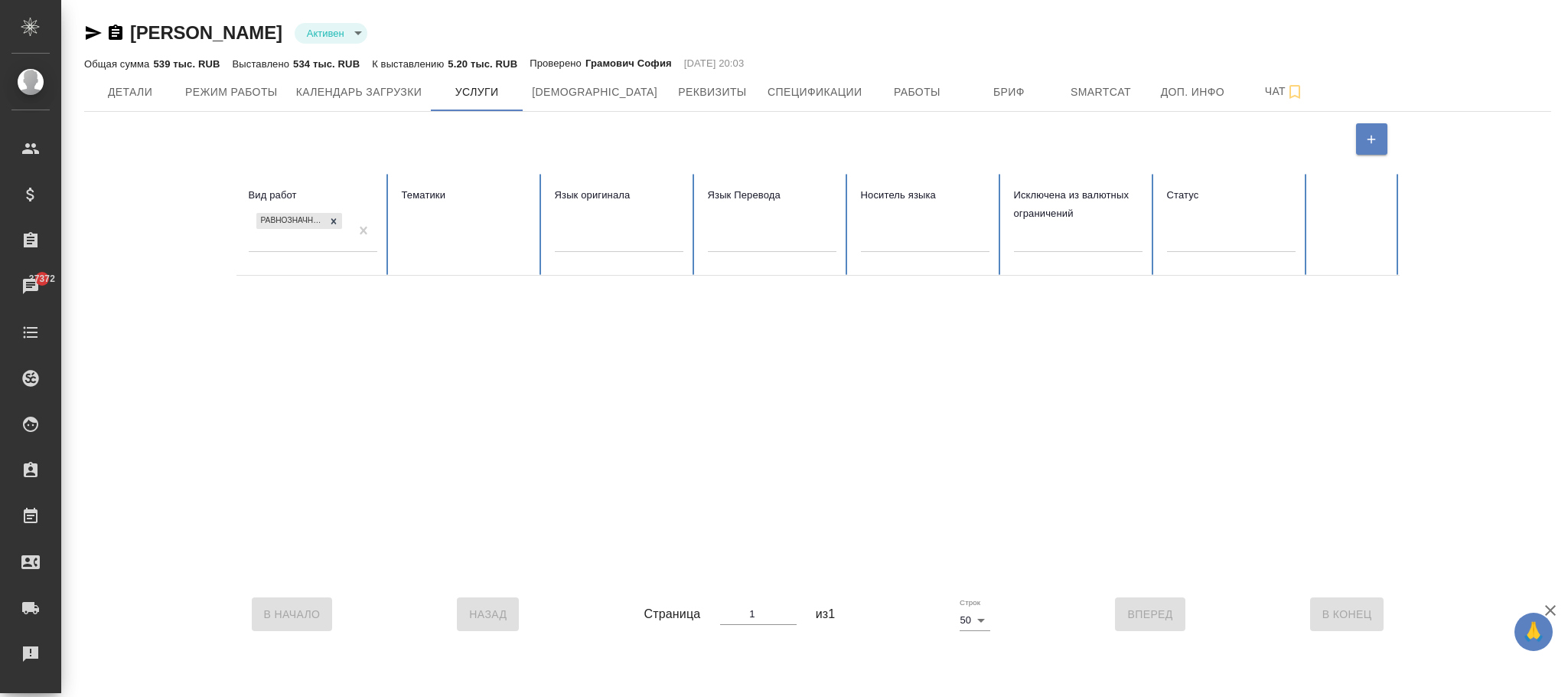
click at [337, 221] on icon at bounding box center [333, 221] width 11 height 11
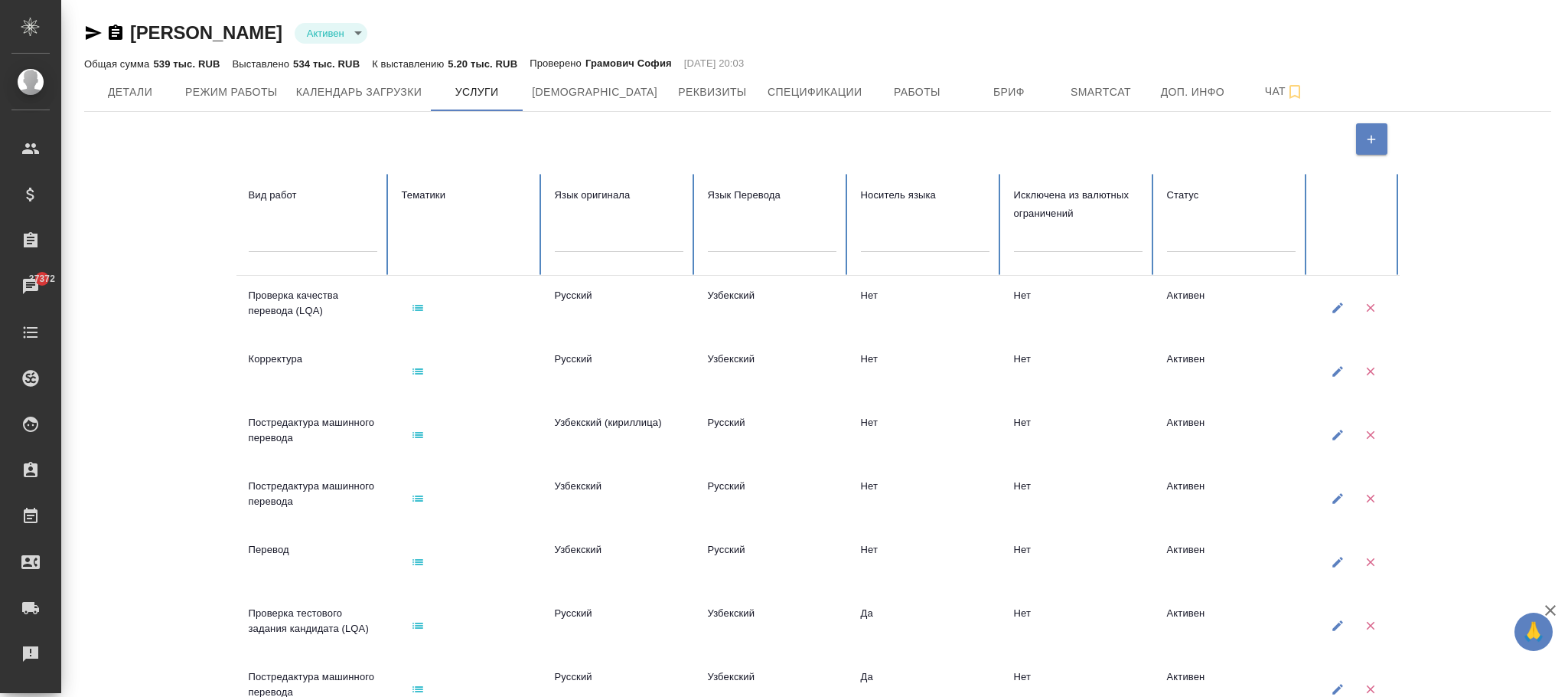
click at [310, 237] on div at bounding box center [313, 236] width 128 height 22
type input "провеока т"
click at [310, 362] on td "Корректура" at bounding box center [313, 370] width 153 height 63
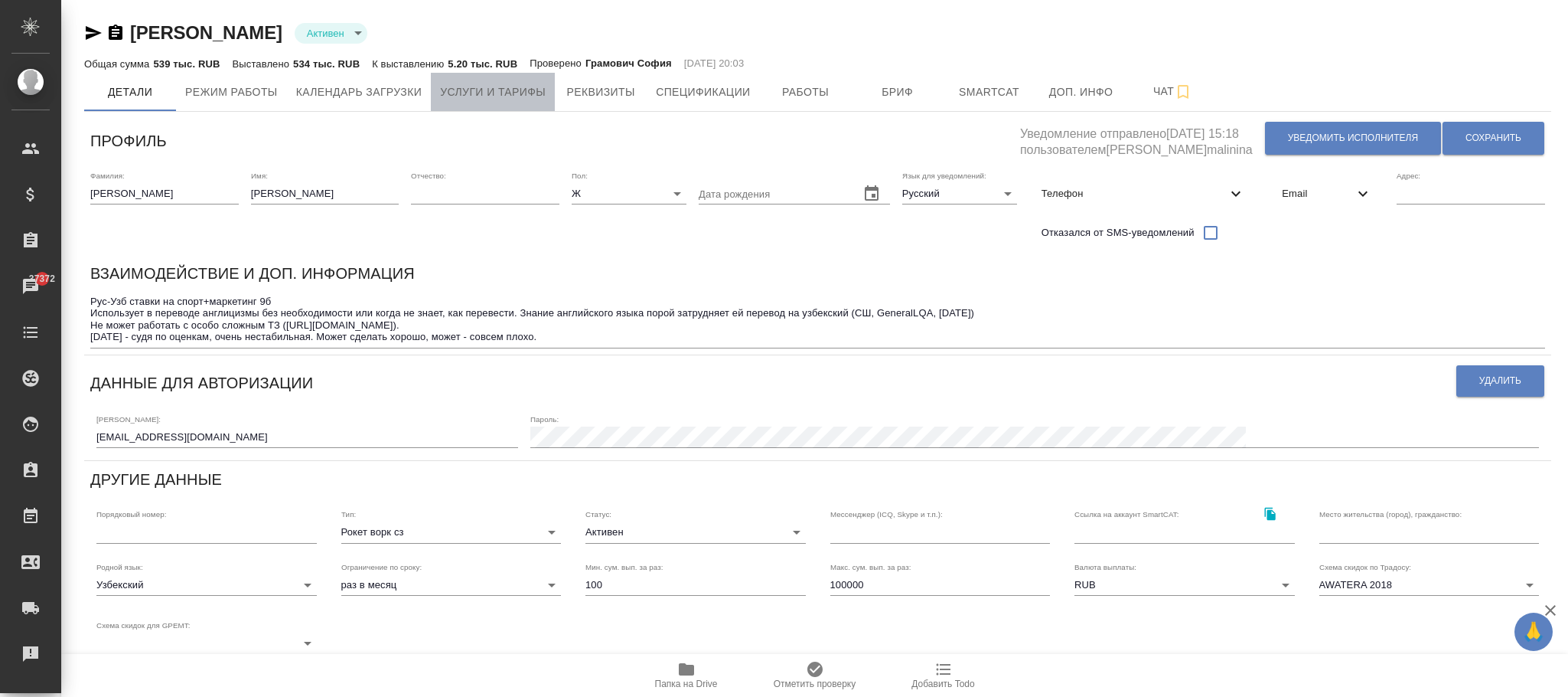
click at [506, 97] on span "Услуги и тарифы" at bounding box center [493, 92] width 106 height 19
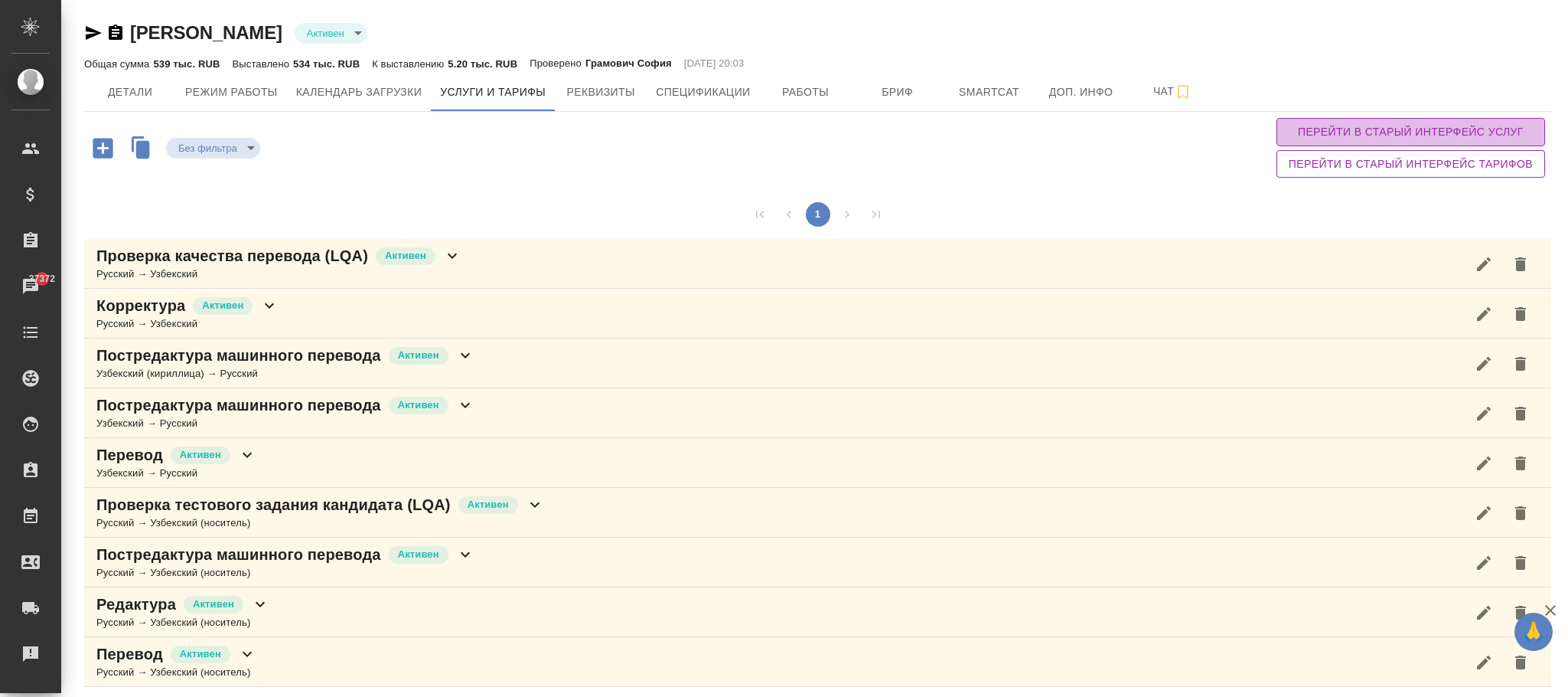
click at [1336, 124] on span "Перейти в старый интерфейс услуг" at bounding box center [1410, 132] width 244 height 19
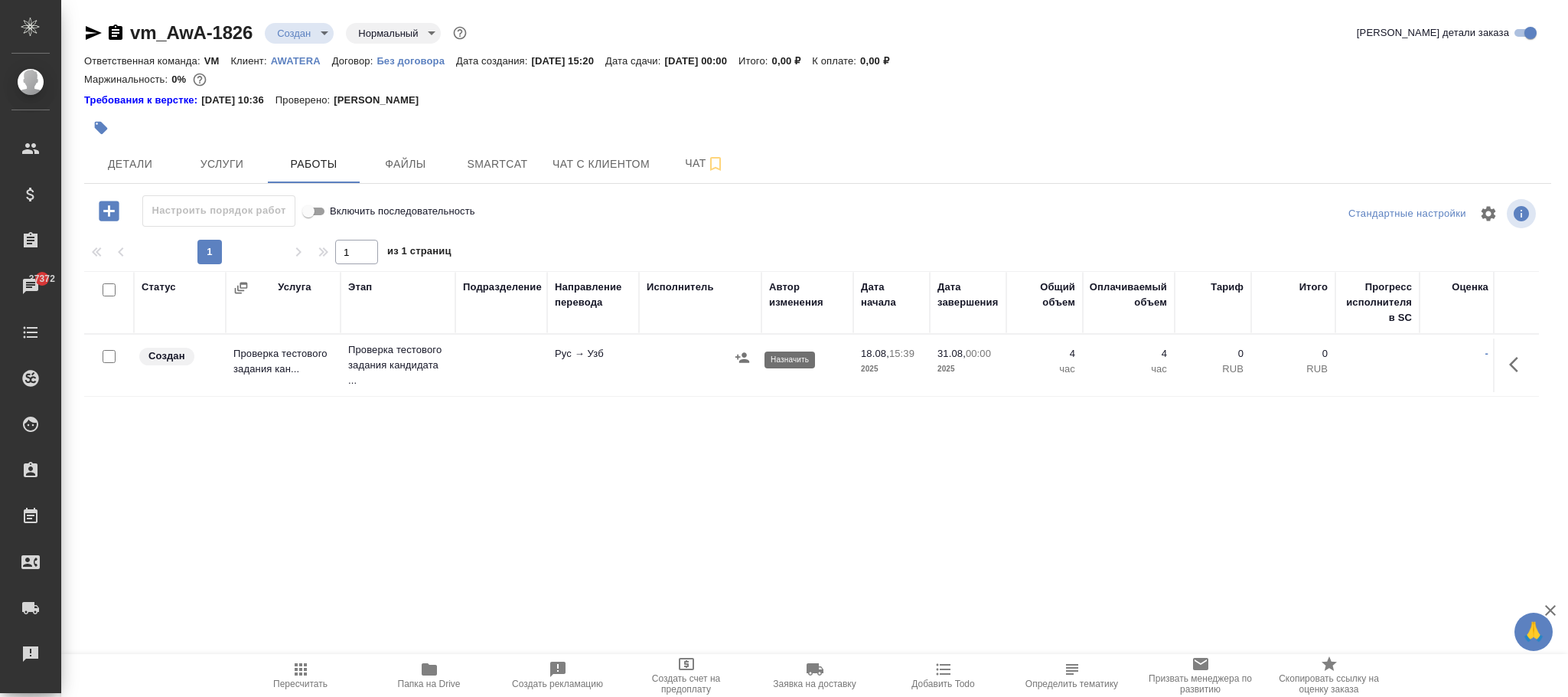
click at [737, 356] on icon "button" at bounding box center [742, 358] width 16 height 16
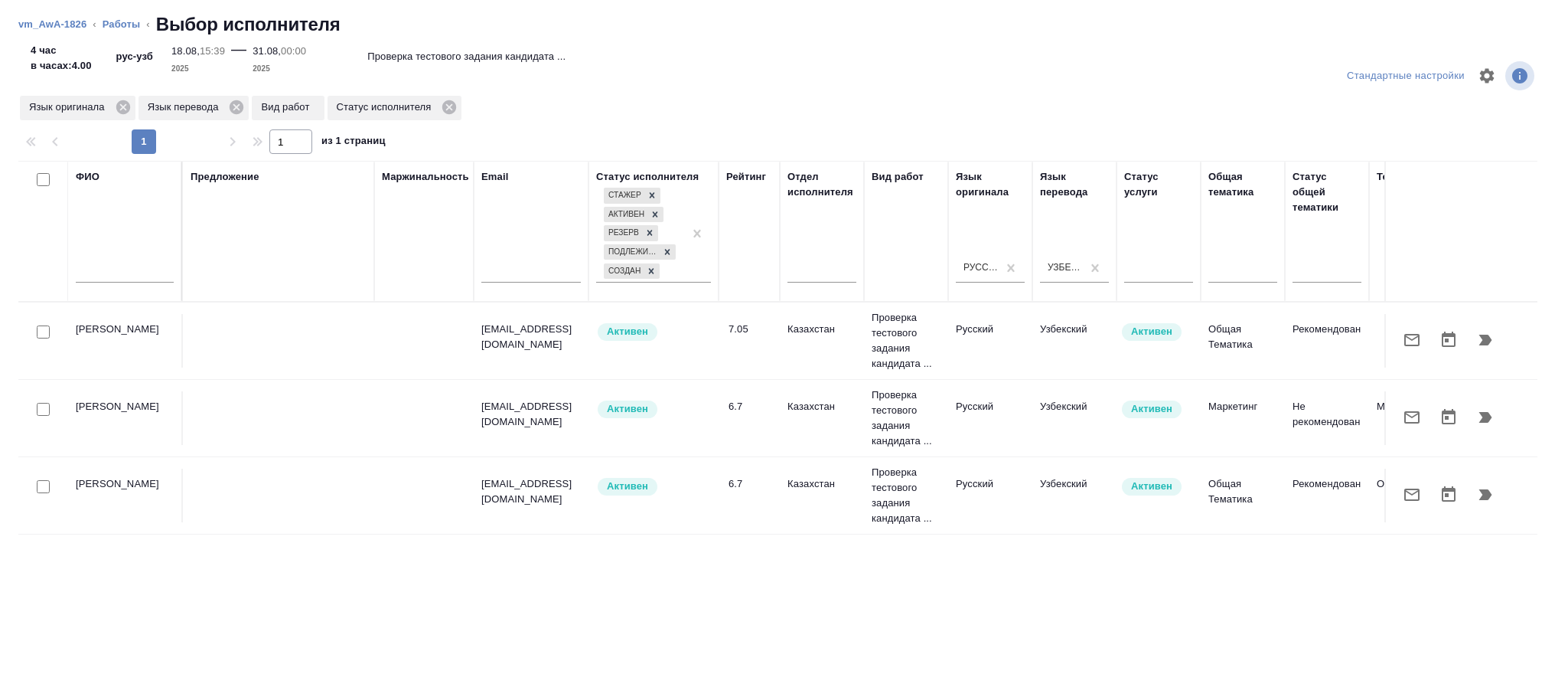
drag, startPoint x: 324, startPoint y: 344, endPoint x: 921, endPoint y: 333, distance: 597.1
click at [326, 343] on td at bounding box center [278, 340] width 191 height 53
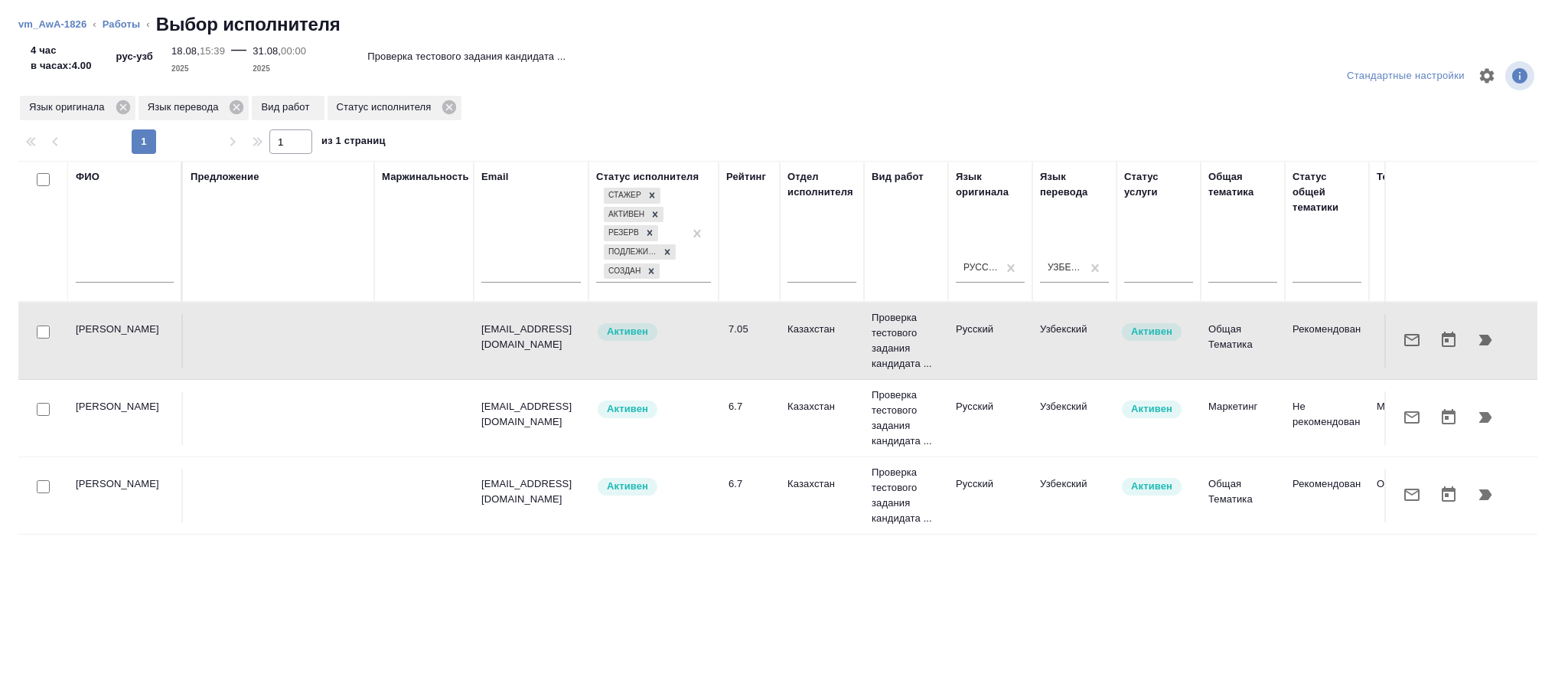
click at [1492, 344] on icon "button" at bounding box center [1484, 339] width 18 height 18
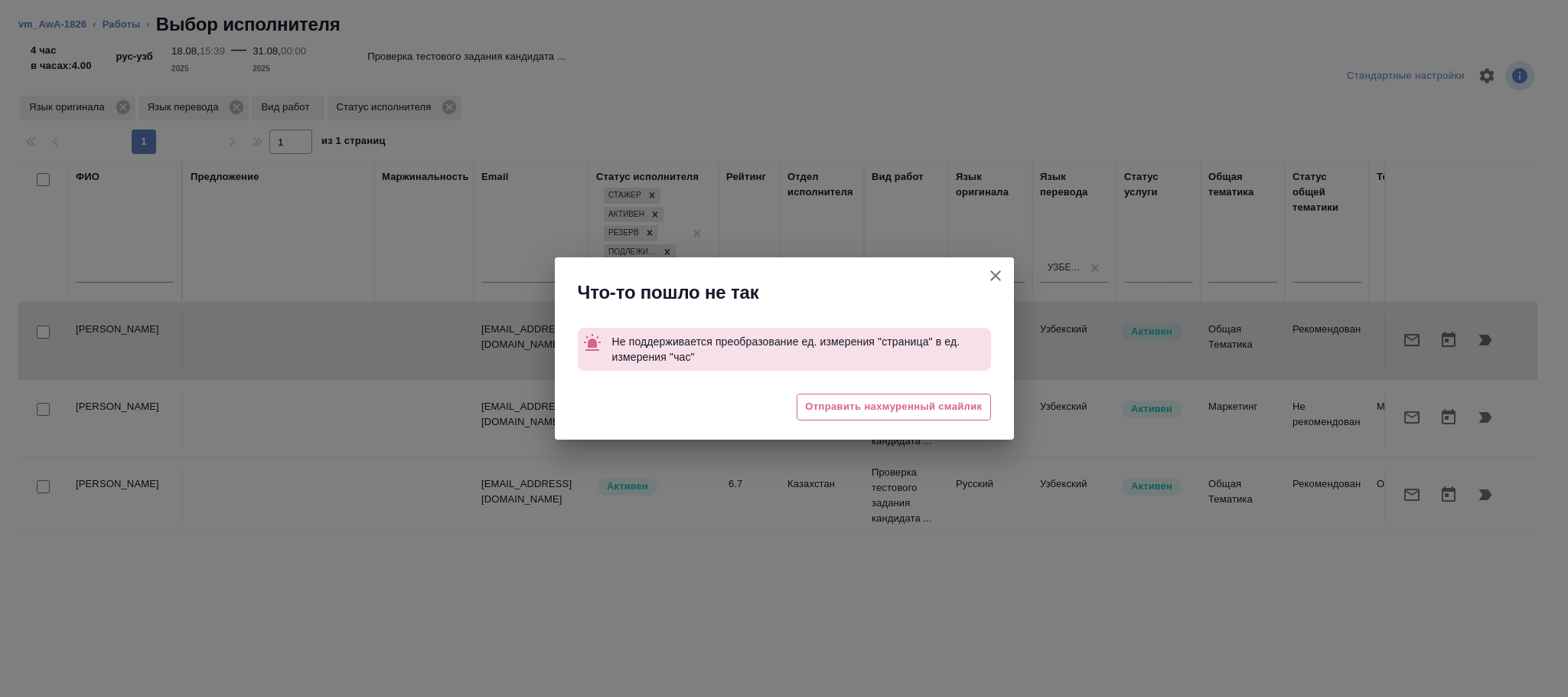
click at [995, 273] on icon "button" at bounding box center [995, 275] width 18 height 18
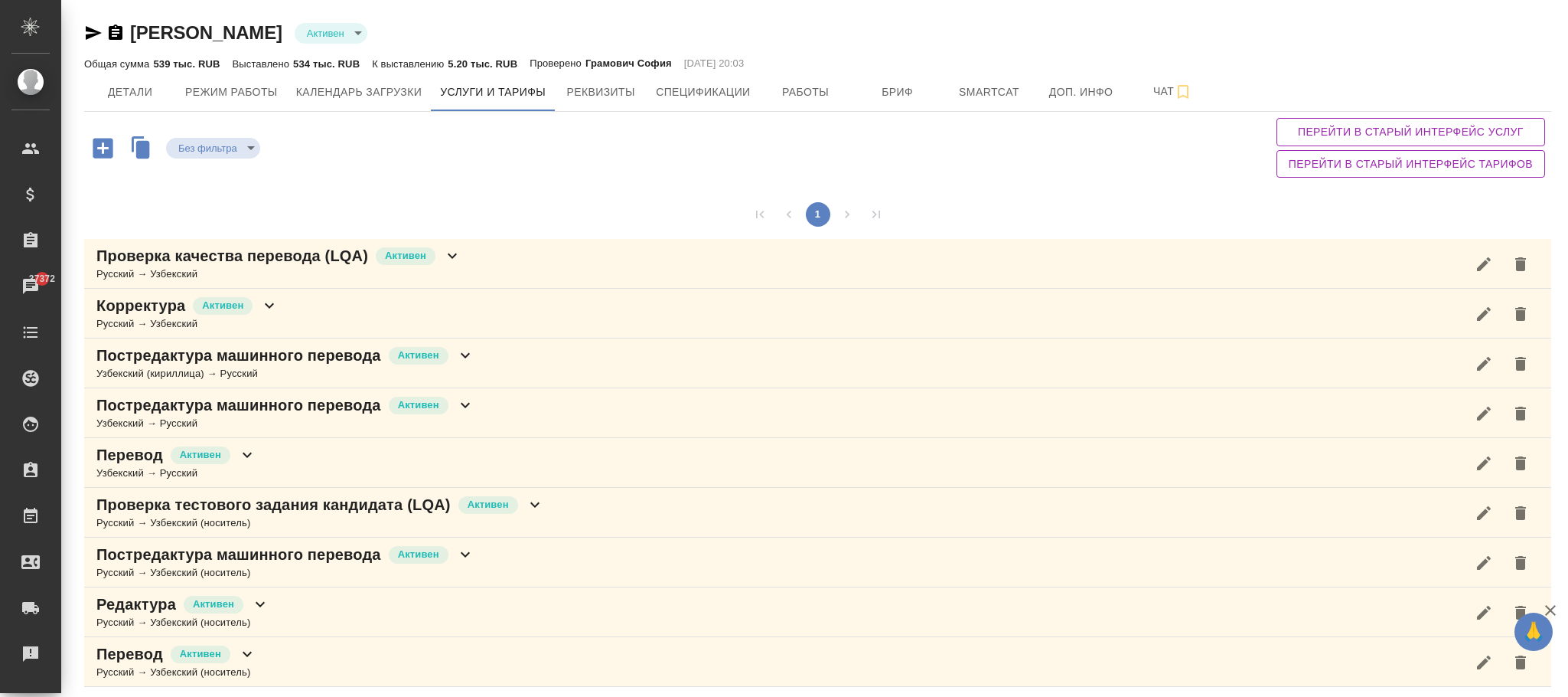
scroll to position [9, 0]
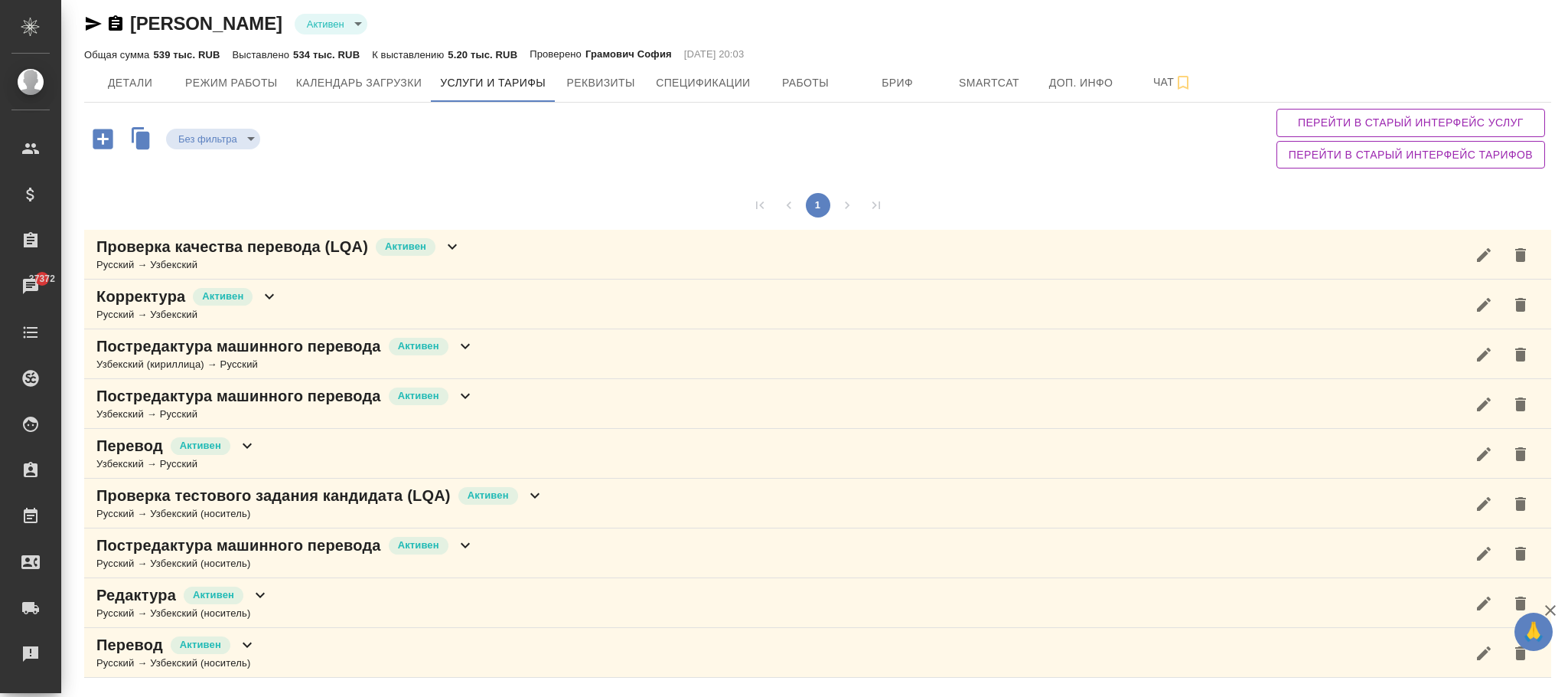
click at [537, 500] on icon at bounding box center [534, 495] width 18 height 18
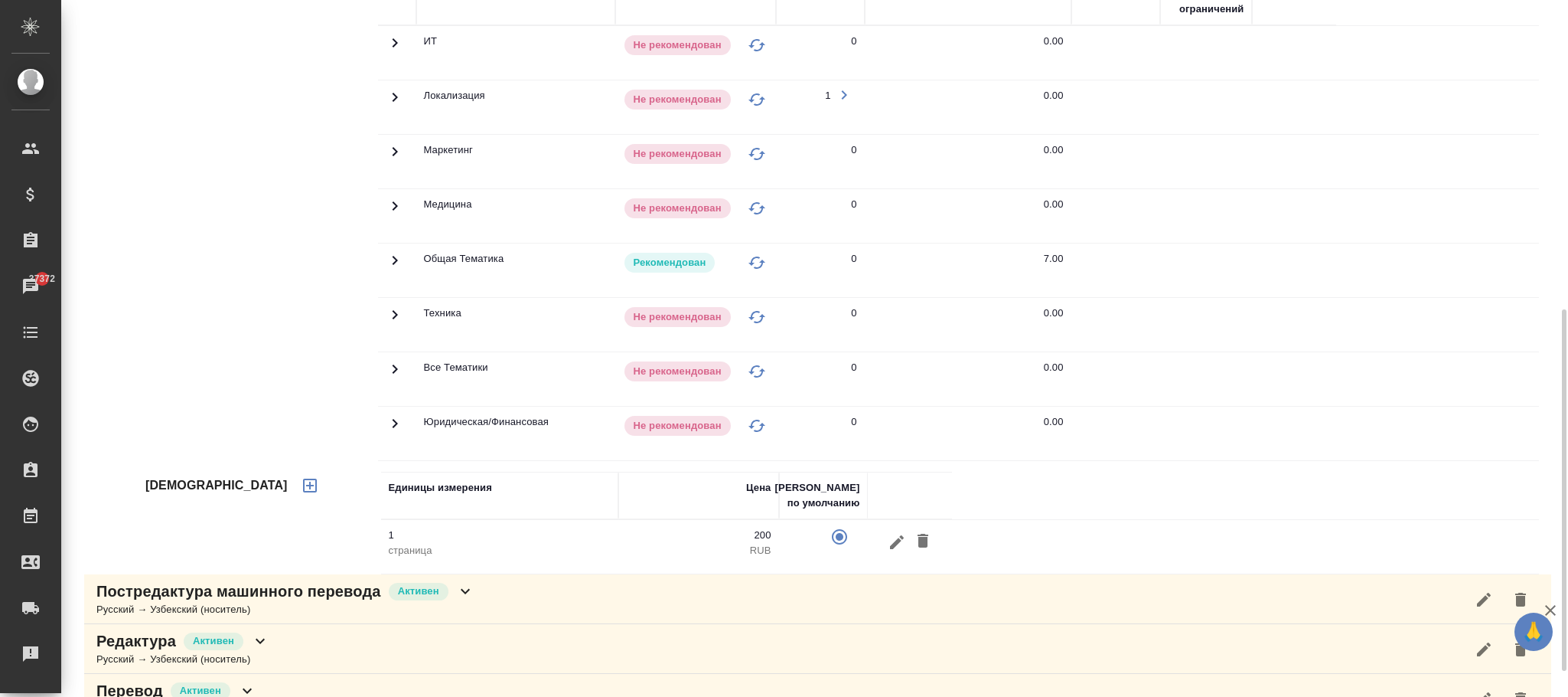
scroll to position [646, 0]
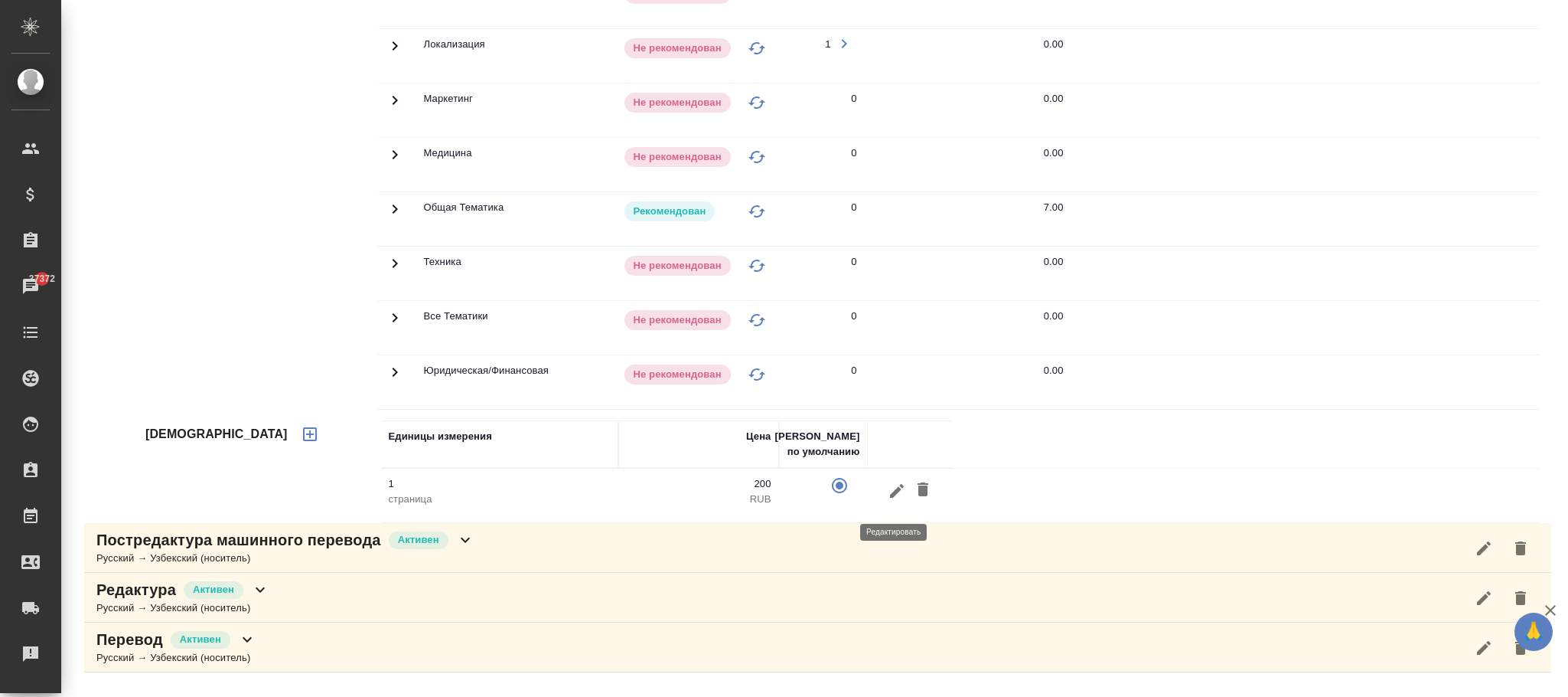
click at [888, 497] on icon "button" at bounding box center [897, 490] width 18 height 18
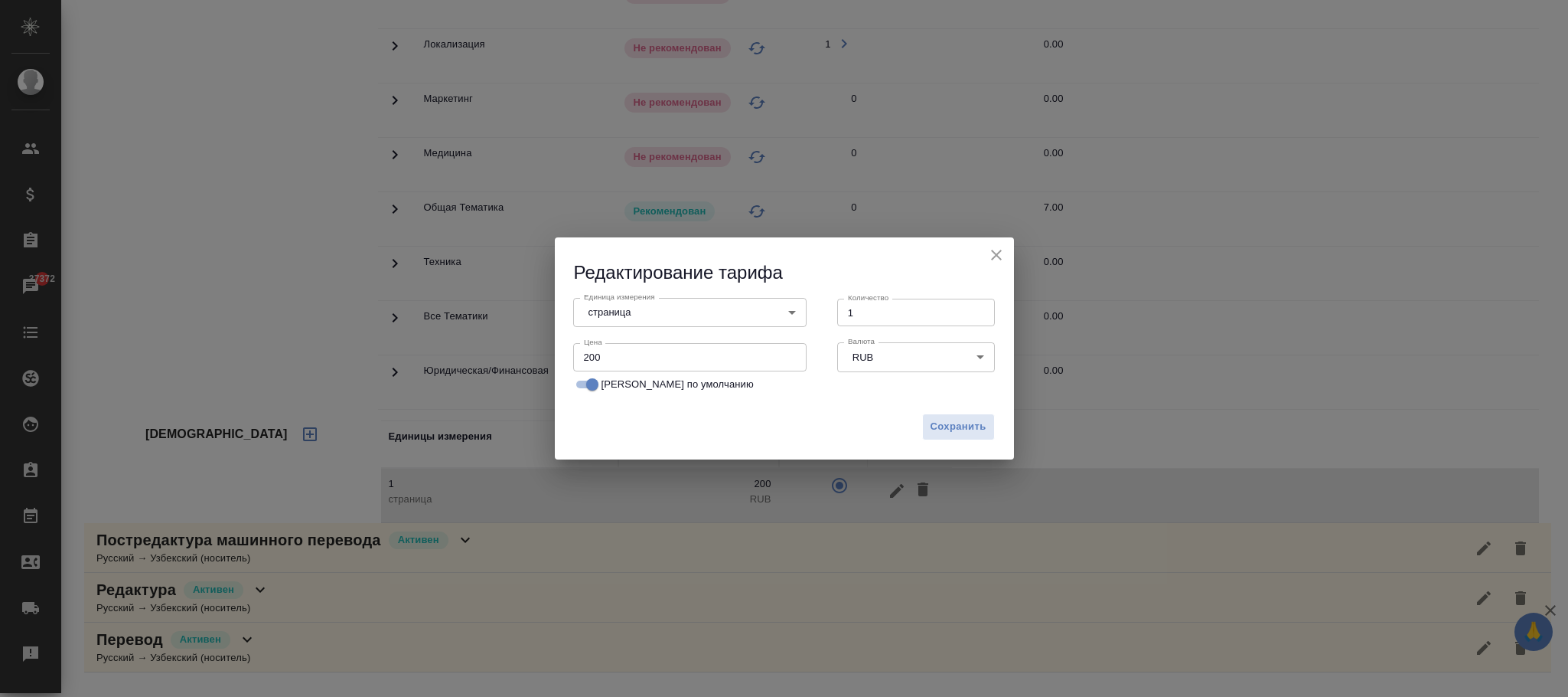
click at [697, 298] on body "🙏 .cls-1 fill:#fff; AWATERA [PERSON_NAME]fokina Клиенты Спецификации Заказы 373…" at bounding box center [784, 348] width 1568 height 697
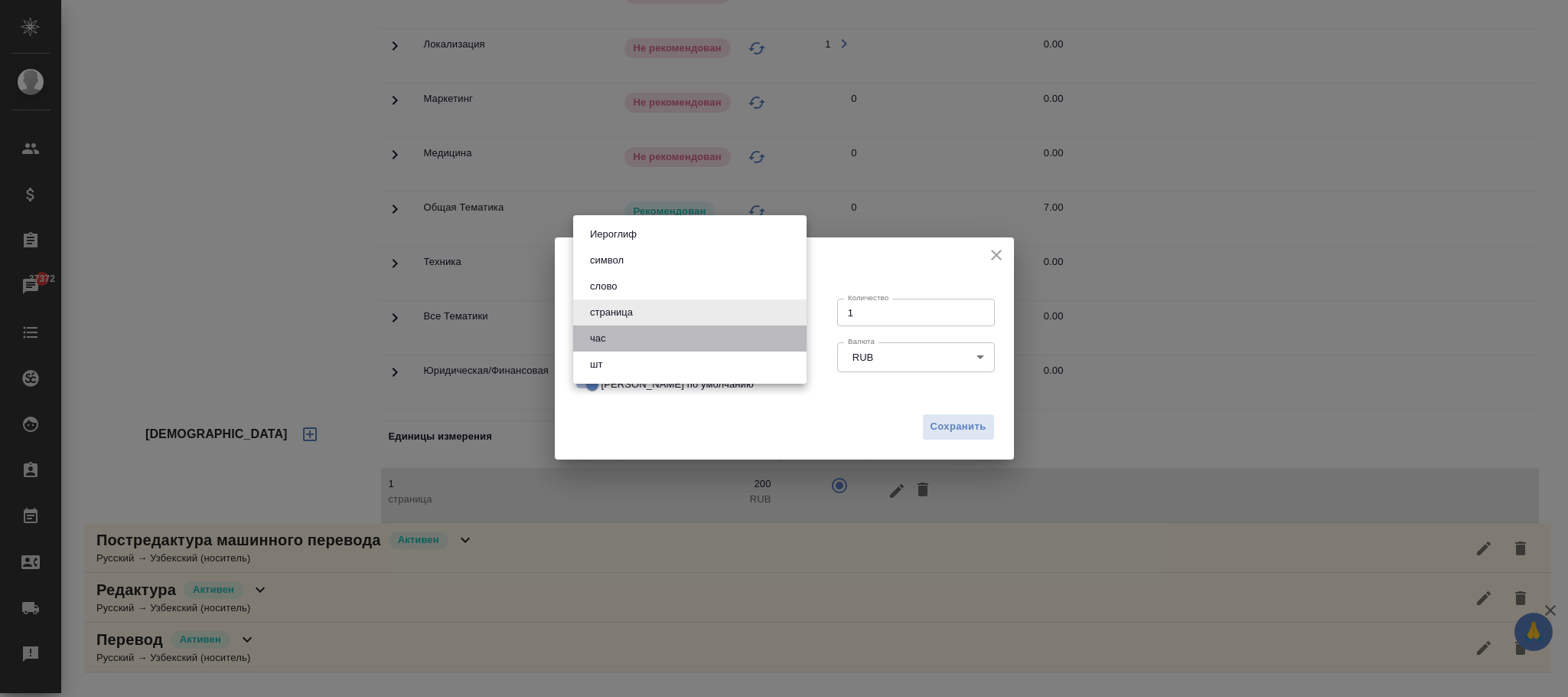
click at [609, 330] on li "час" at bounding box center [690, 338] width 233 height 26
type input "5a8b1489cc6b4906c91bfd93"
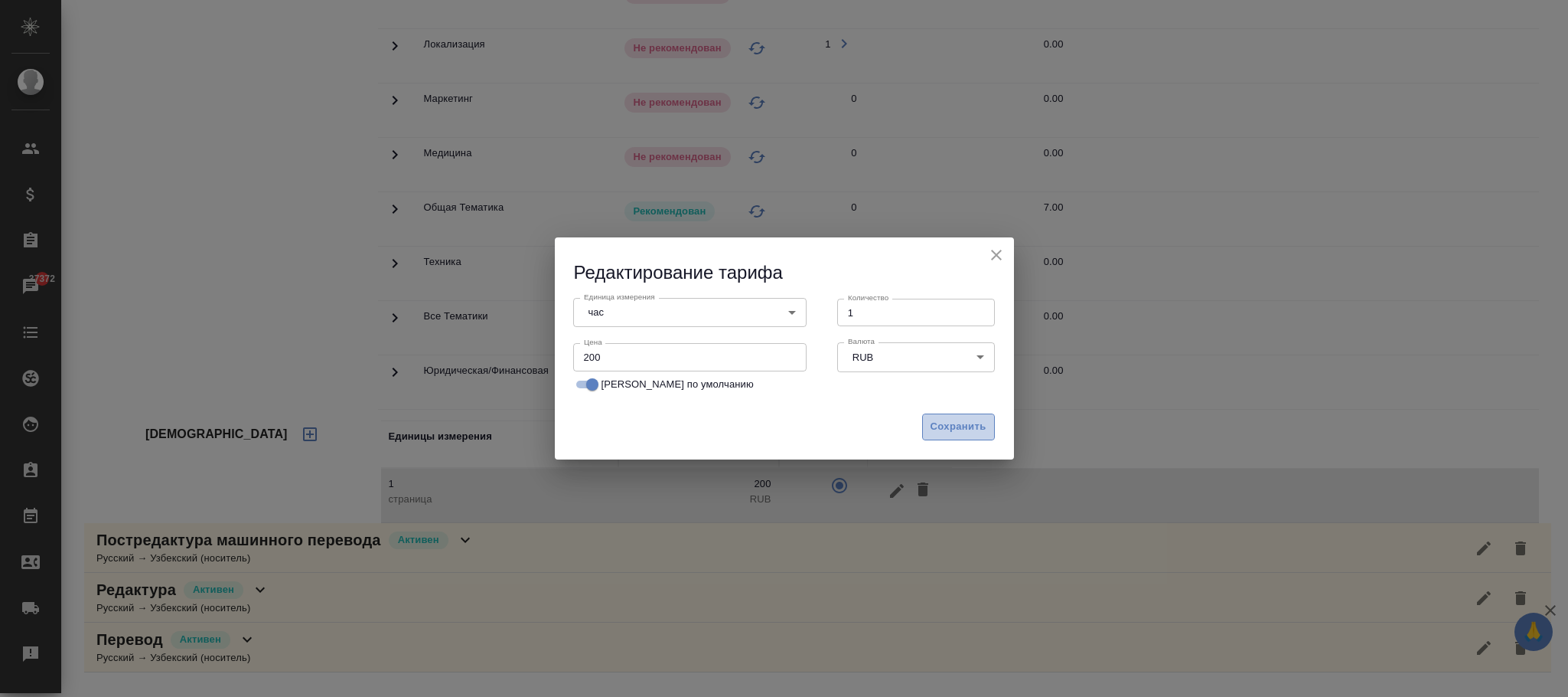
click at [951, 435] on span "Сохранить" at bounding box center [958, 427] width 55 height 17
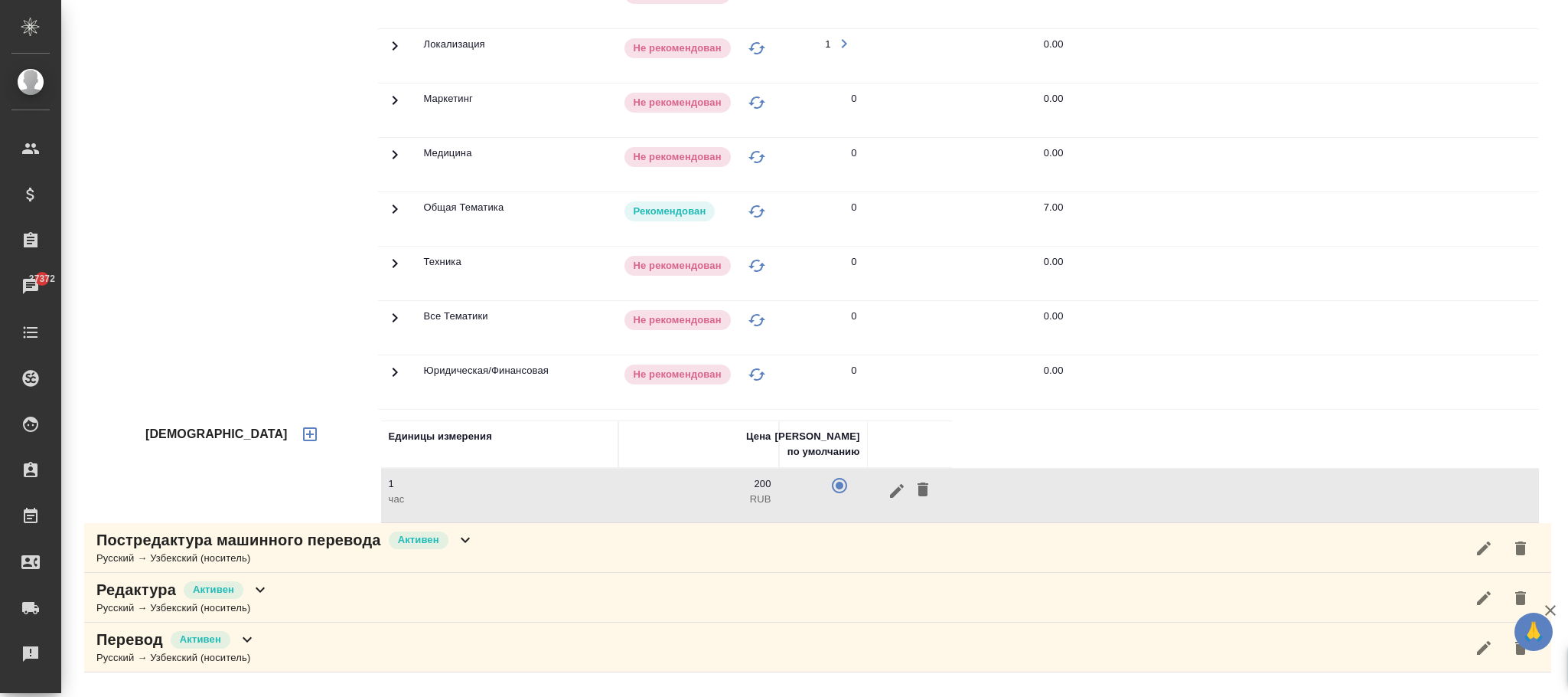
click at [900, 499] on icon "button" at bounding box center [897, 490] width 18 height 18
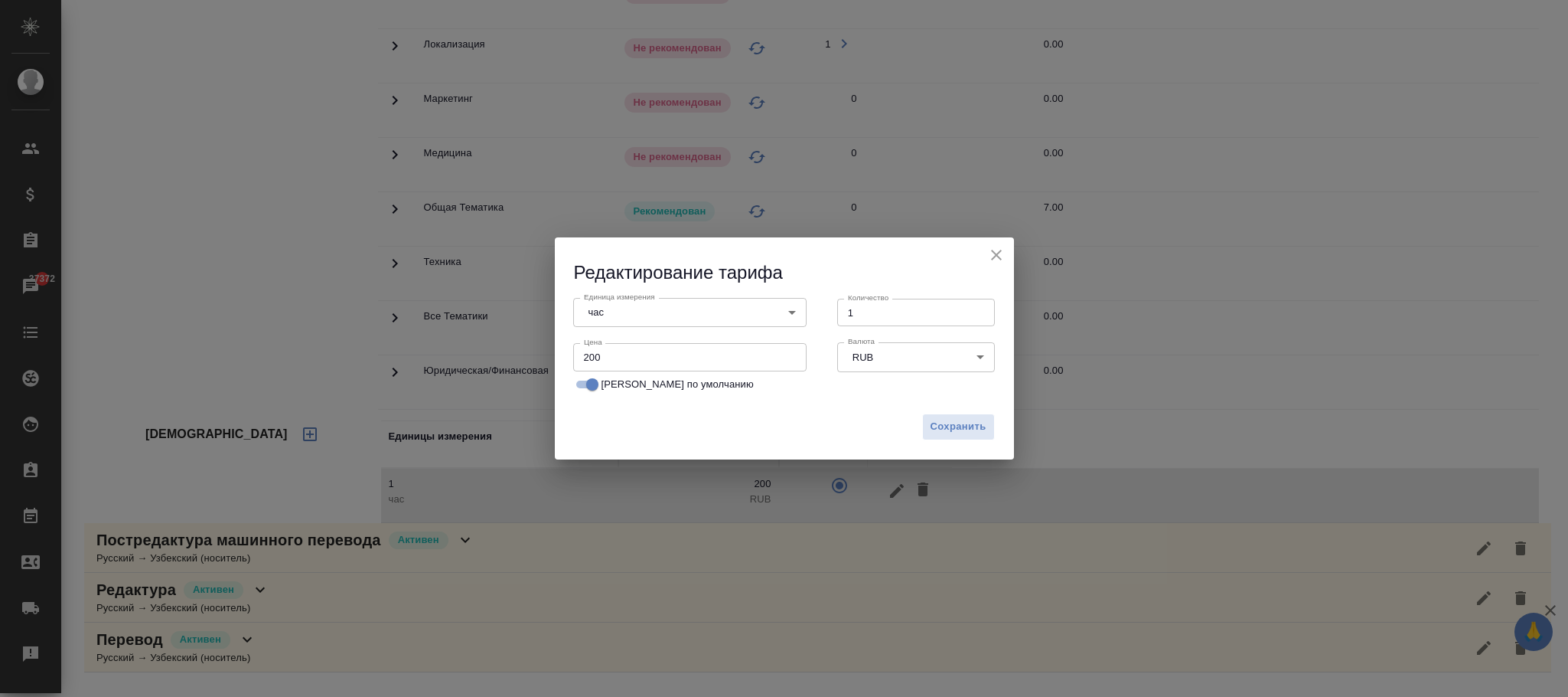
click at [581, 377] on input "[PERSON_NAME] по умолчанию" at bounding box center [592, 384] width 55 height 18
checkbox input "false"
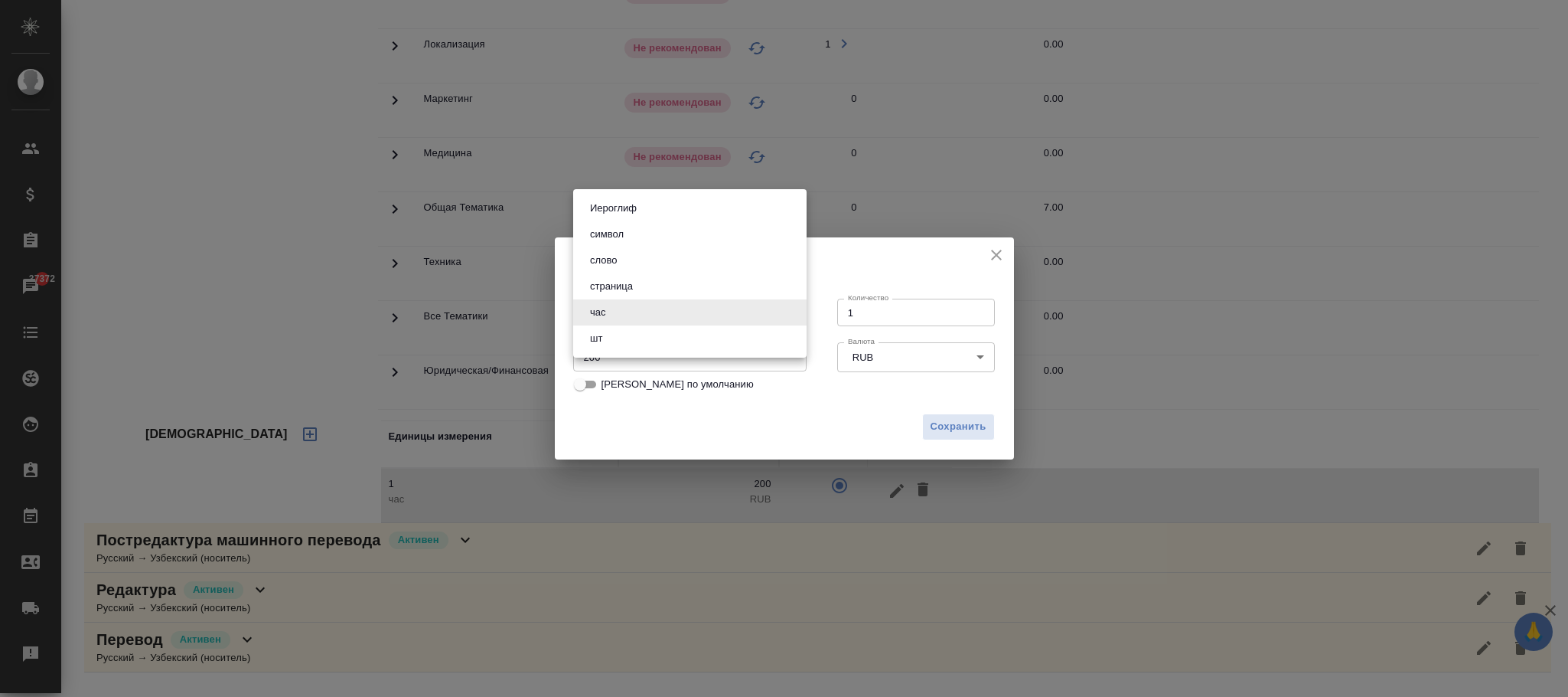
click at [633, 308] on body "🙏 .cls-1 fill:#fff; AWATERA [PERSON_NAME]fokina Клиенты Спецификации Заказы 373…" at bounding box center [784, 348] width 1568 height 697
click at [633, 283] on button "страница" at bounding box center [612, 286] width 52 height 17
type input "5a8b1489cc6b4906c91bfdb2"
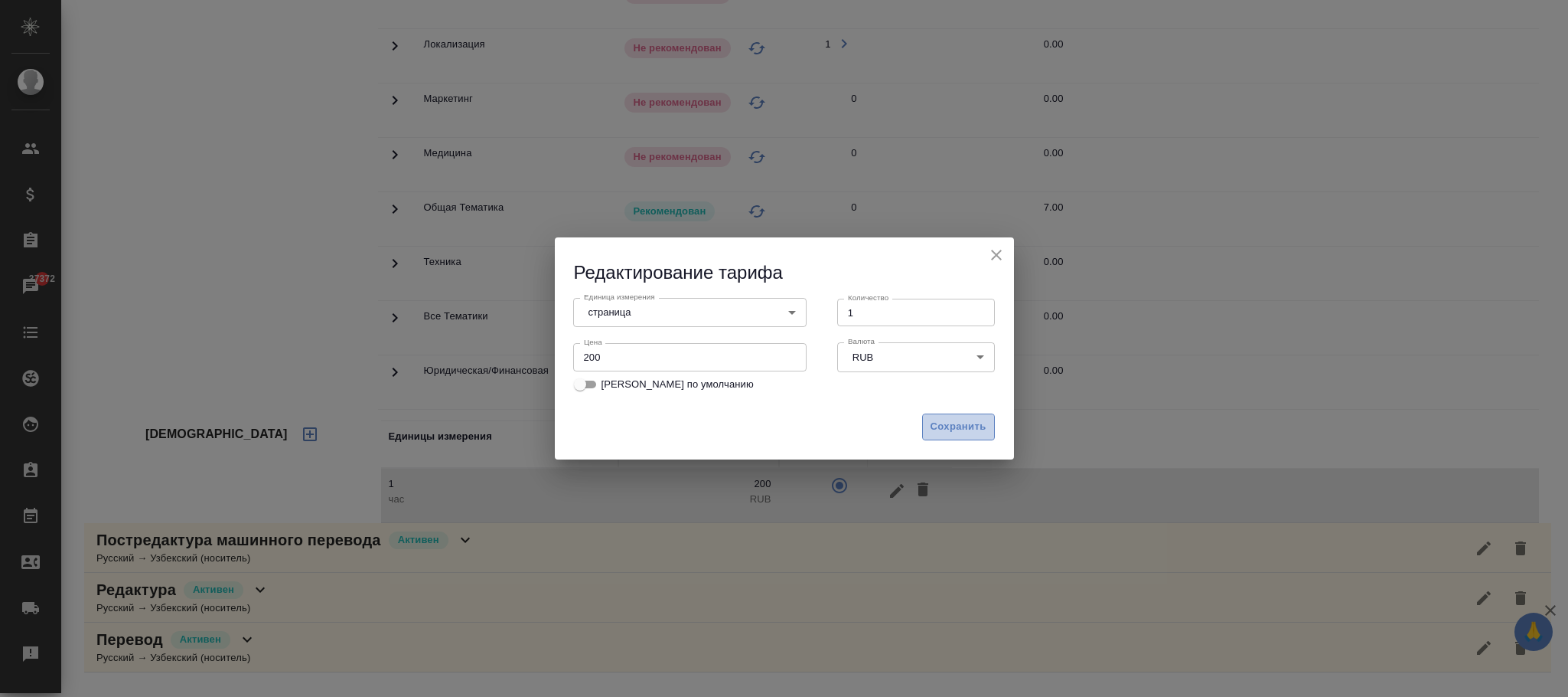
click at [932, 426] on span "Сохранить" at bounding box center [958, 427] width 55 height 17
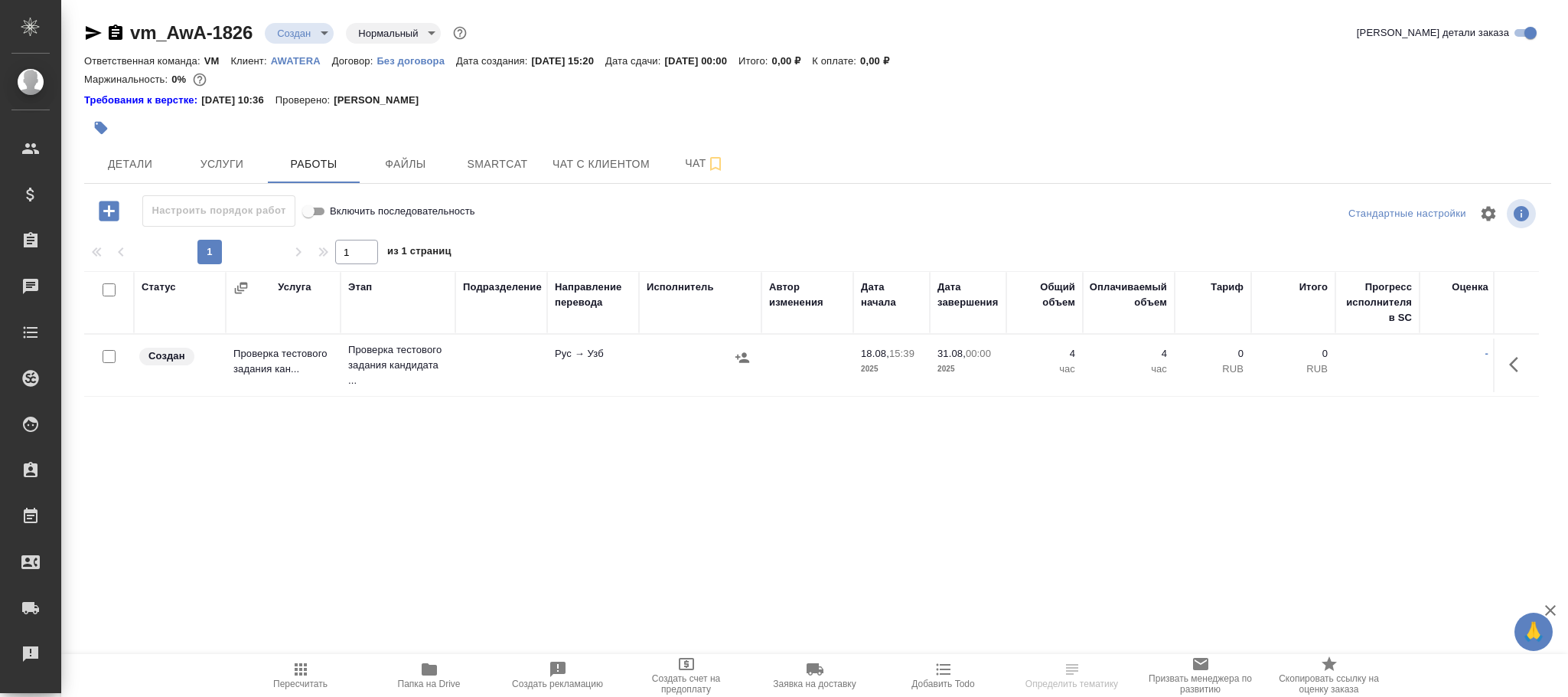
click at [1513, 372] on icon "button" at bounding box center [1517, 364] width 18 height 18
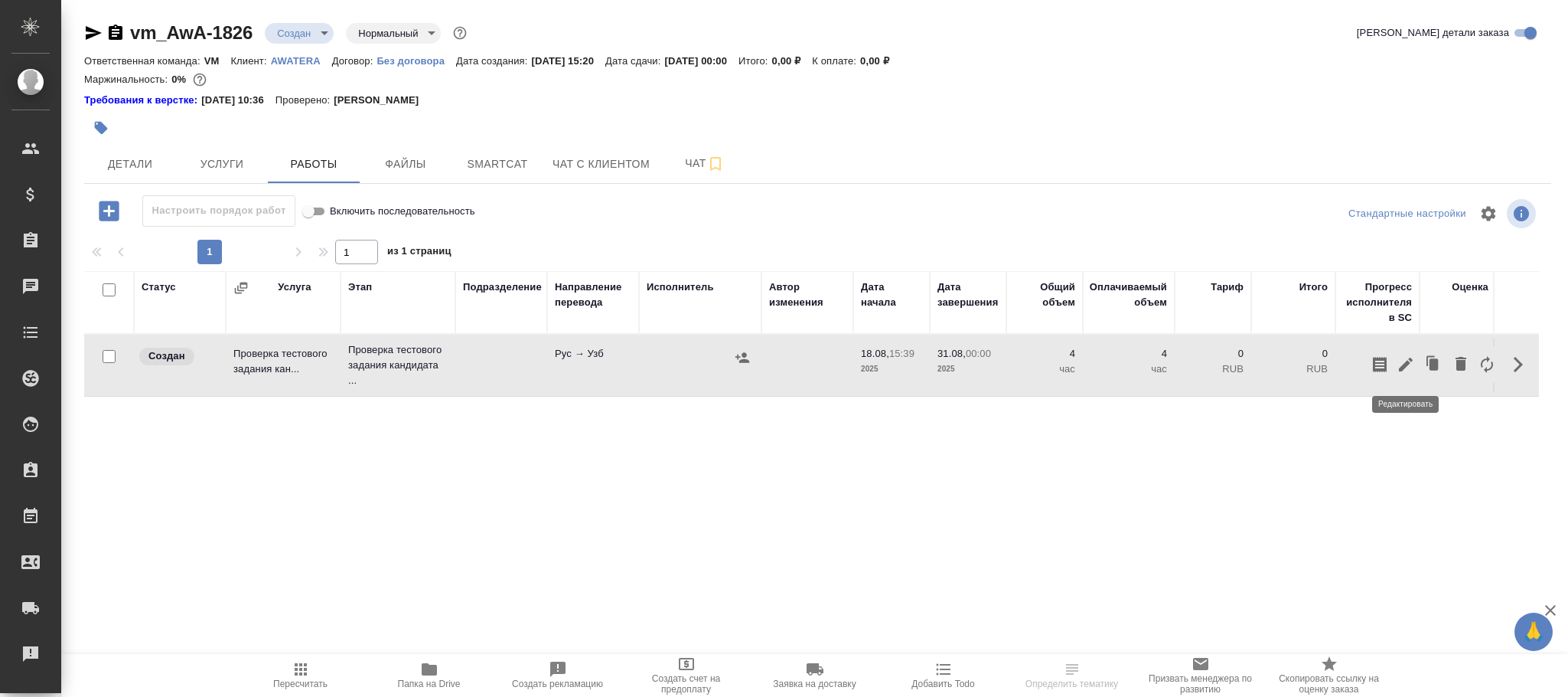
click at [1415, 366] on icon "button" at bounding box center [1405, 364] width 18 height 18
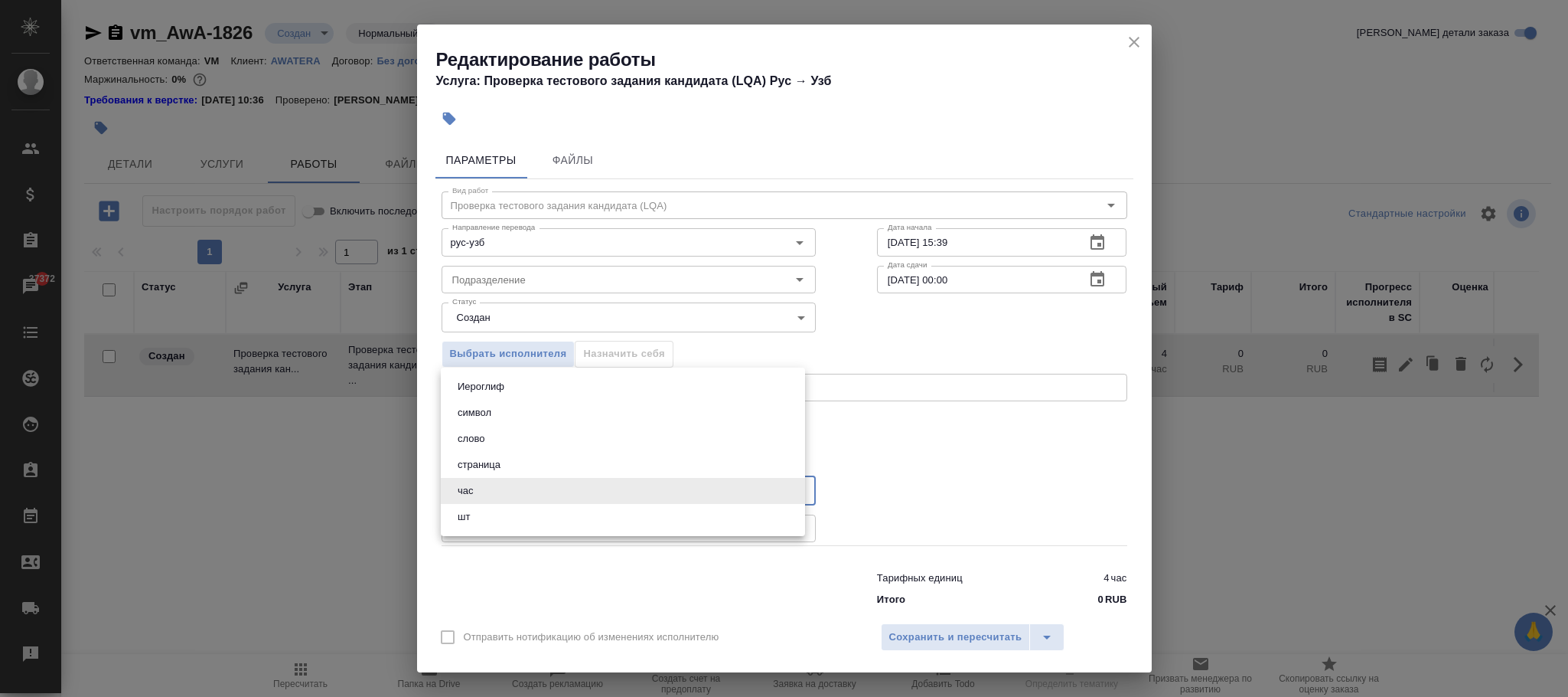
click at [538, 492] on body "🙏 .cls-1 fill:#fff; AWATERA Фокина Наталья n.fokina Клиенты Спецификации Заказы…" at bounding box center [784, 348] width 1568 height 697
click at [514, 467] on li "страница" at bounding box center [623, 465] width 364 height 26
type input "5a8b1489cc6b4906c91bfdb2"
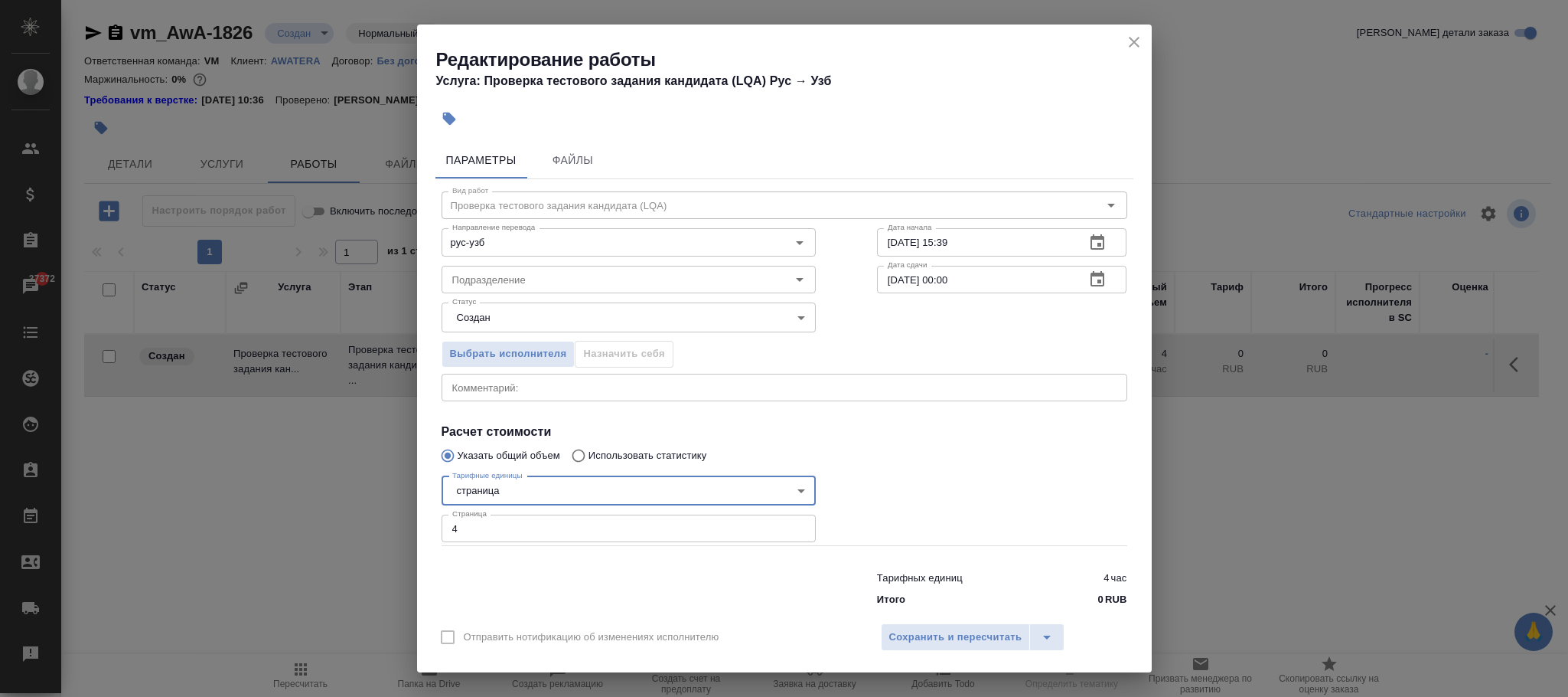
click at [921, 635] on span "Сохранить и пересчитать" at bounding box center [955, 638] width 133 height 17
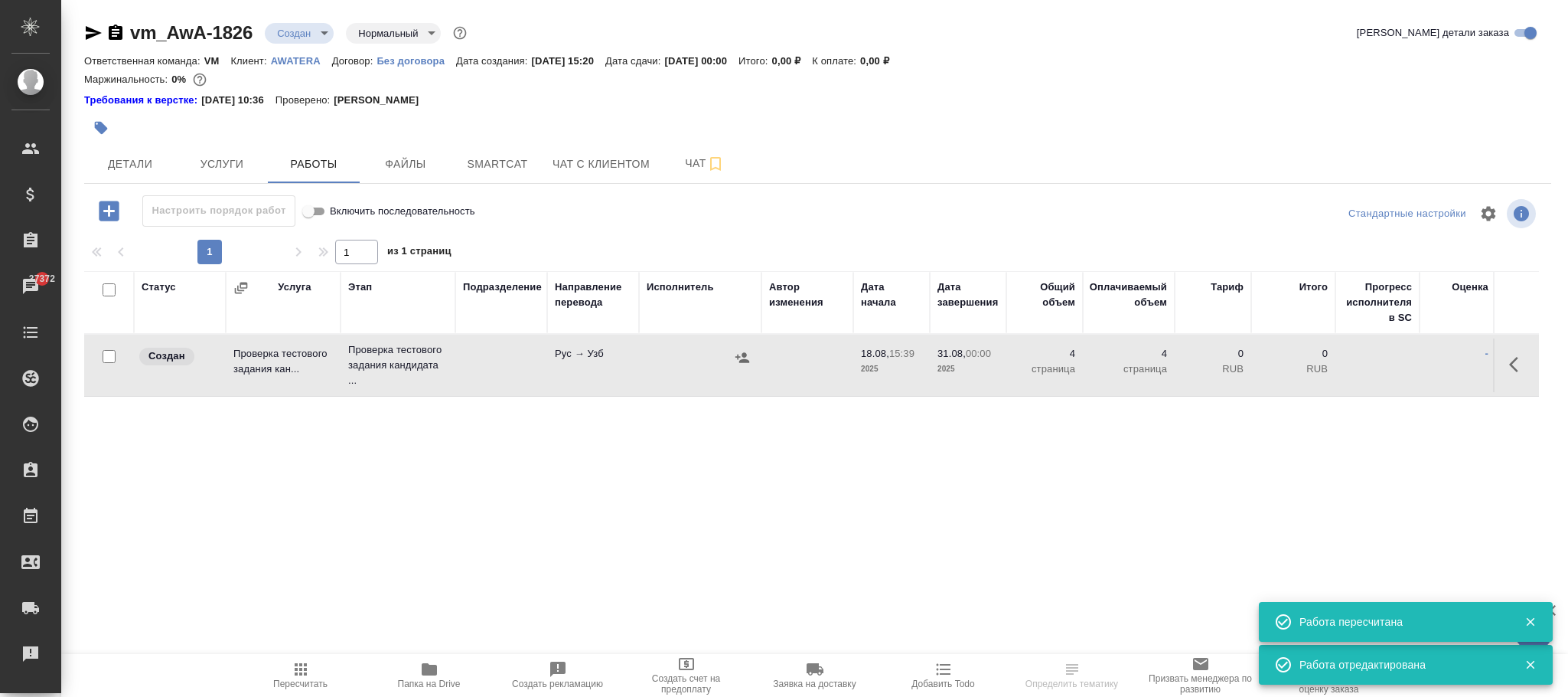
click at [734, 352] on icon "button" at bounding box center [742, 358] width 16 height 16
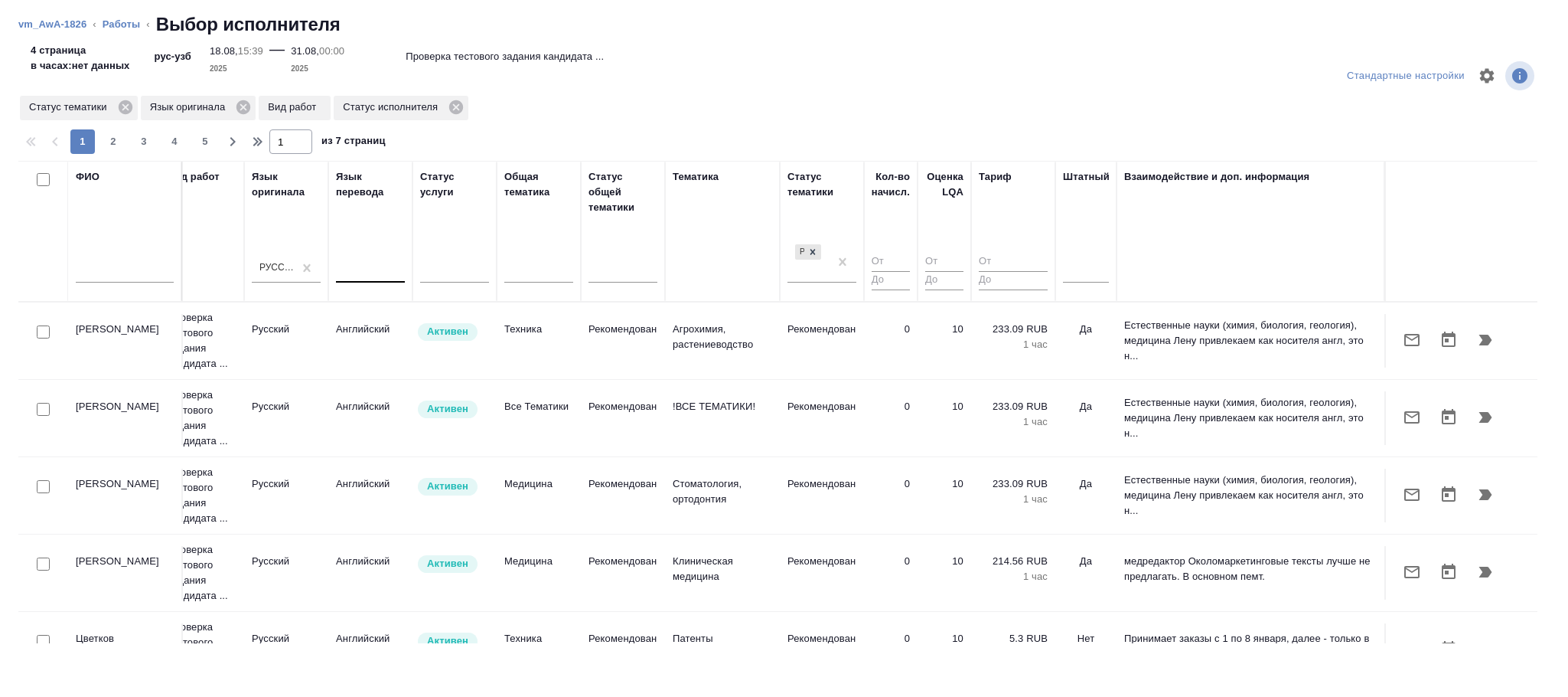
scroll to position [0, 722]
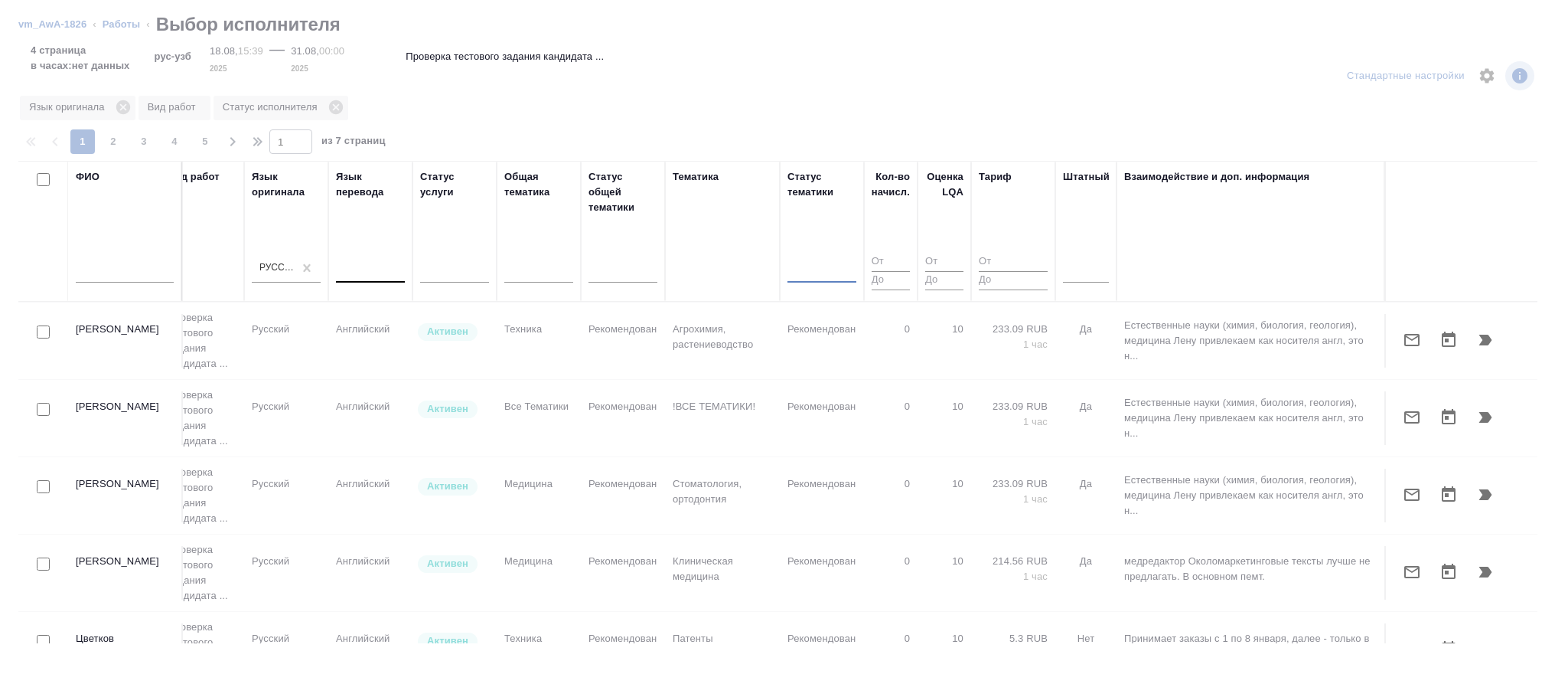
click at [127, 265] on input "text" at bounding box center [124, 273] width 98 height 19
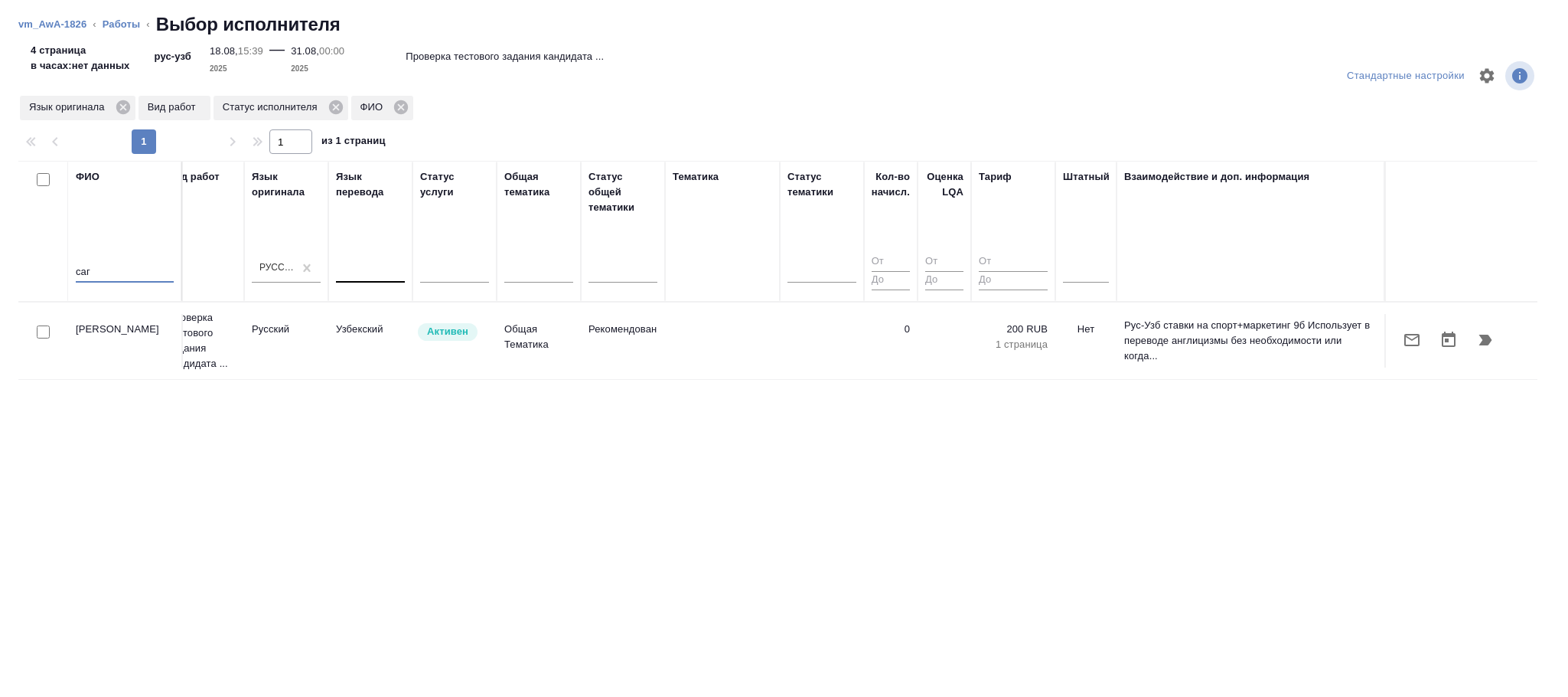
scroll to position [0, 704]
type input "саг"
click at [596, 333] on td "Рекомендован" at bounding box center [623, 340] width 85 height 53
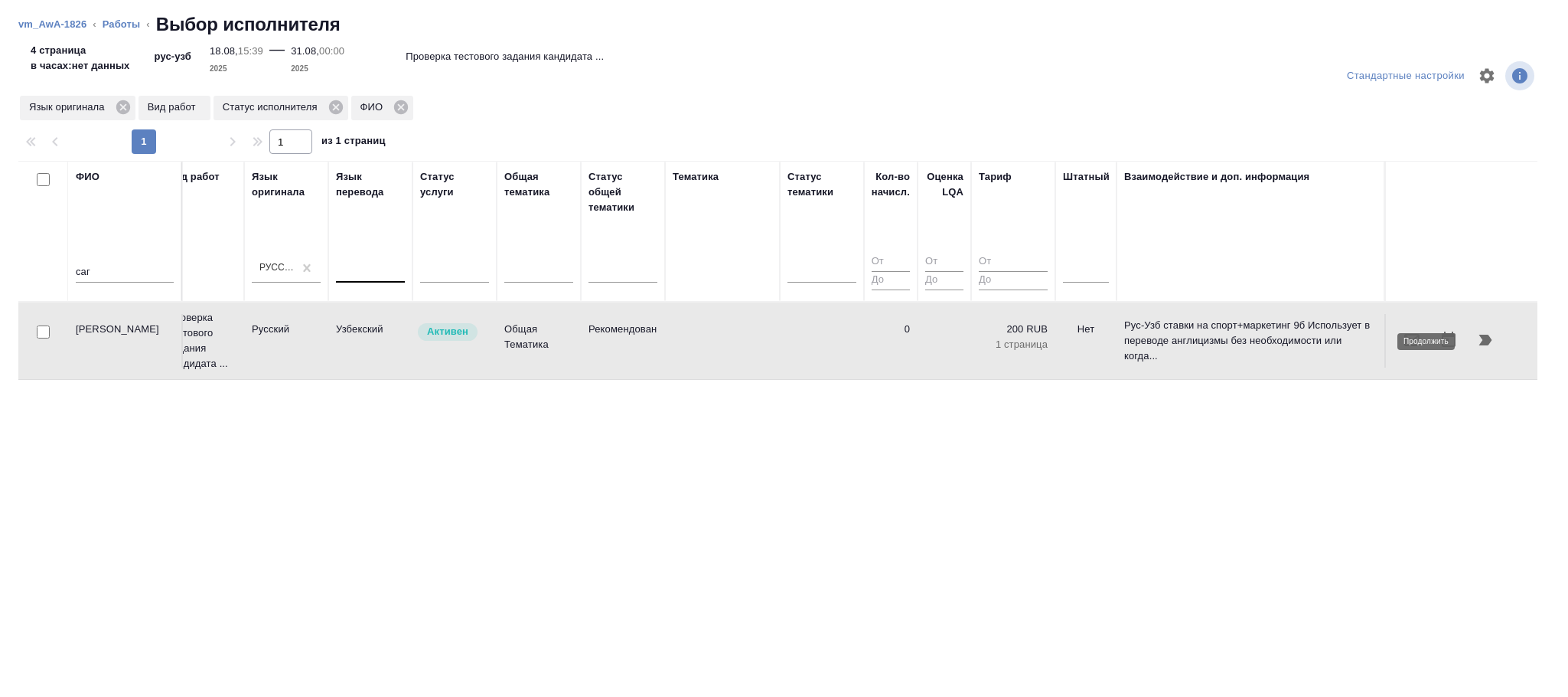
click at [1490, 338] on icon "button" at bounding box center [1484, 339] width 18 height 18
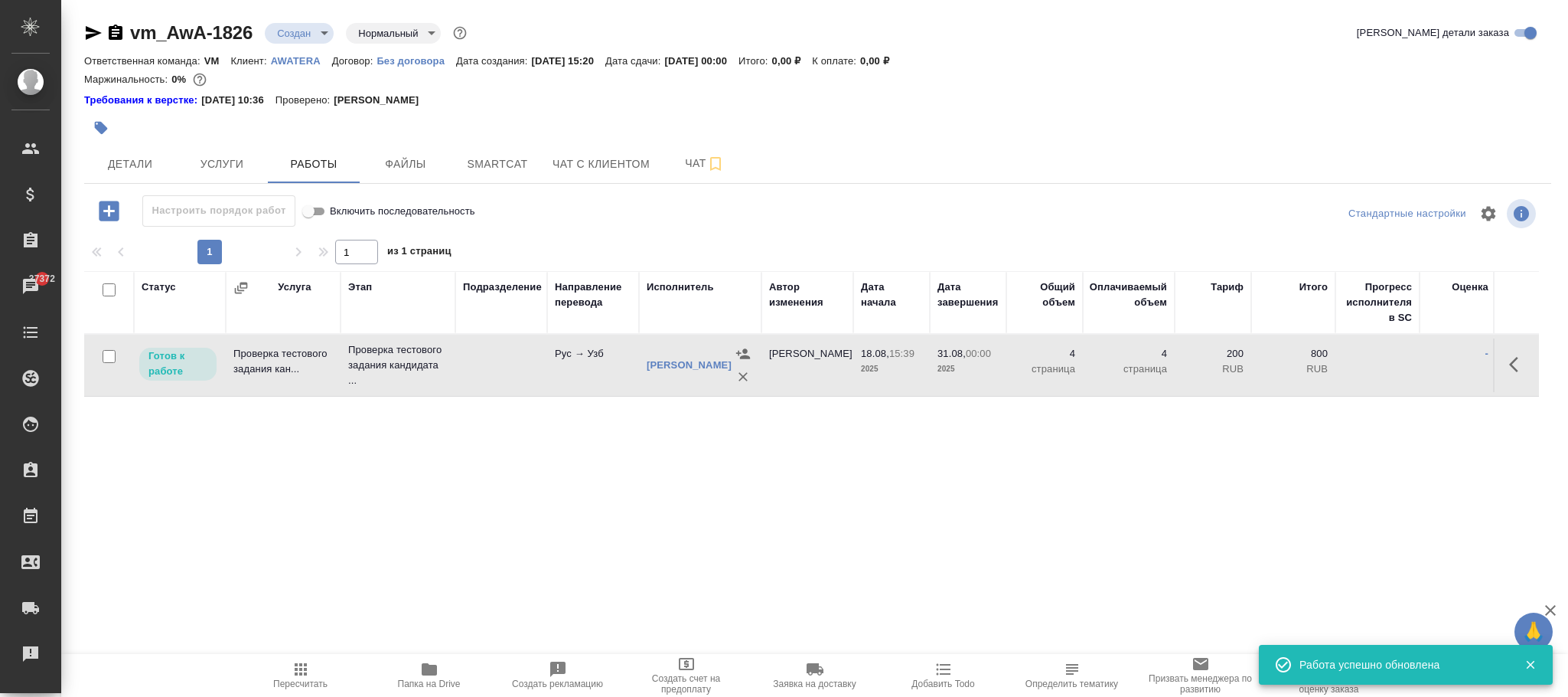
drag, startPoint x: 291, startPoint y: 680, endPoint x: 363, endPoint y: 682, distance: 72.0
click at [292, 680] on span "Пересчитать" at bounding box center [300, 683] width 54 height 11
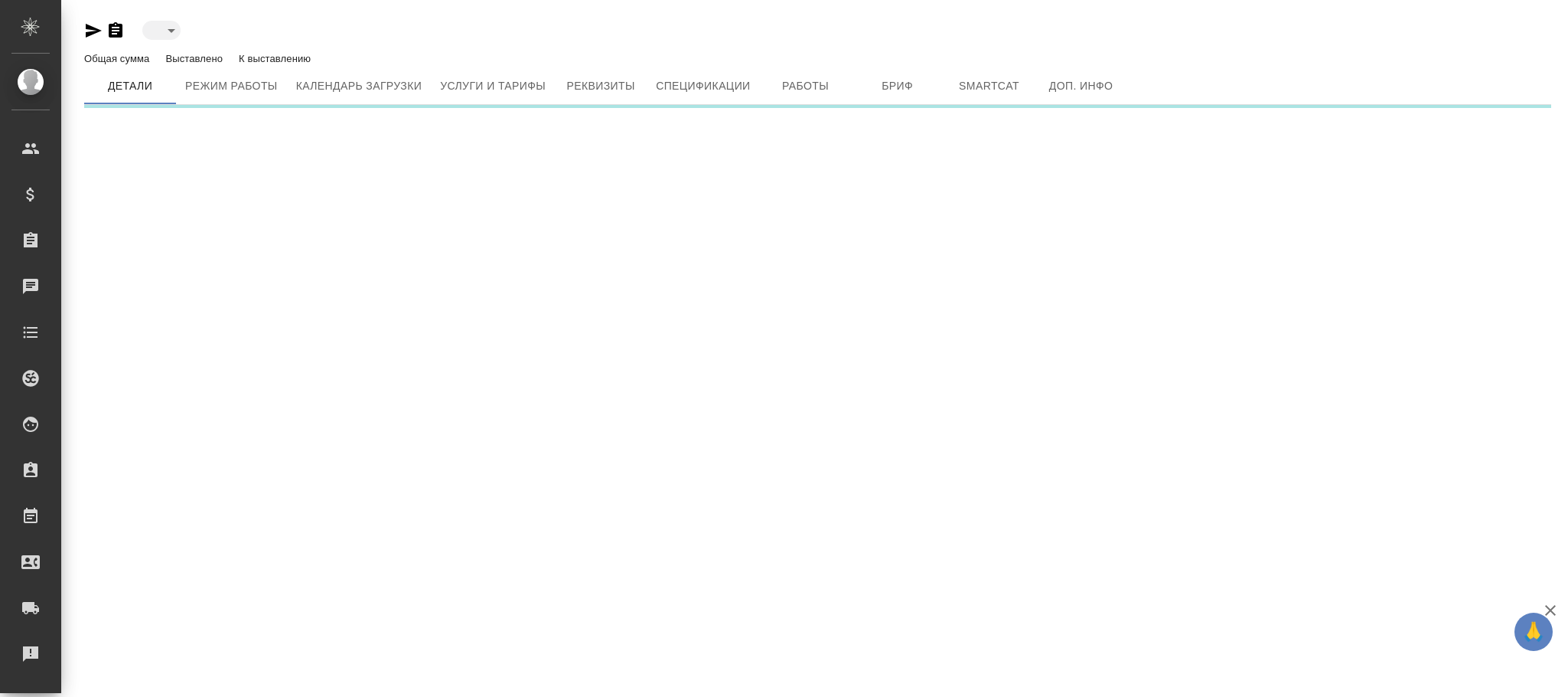
type input "active"
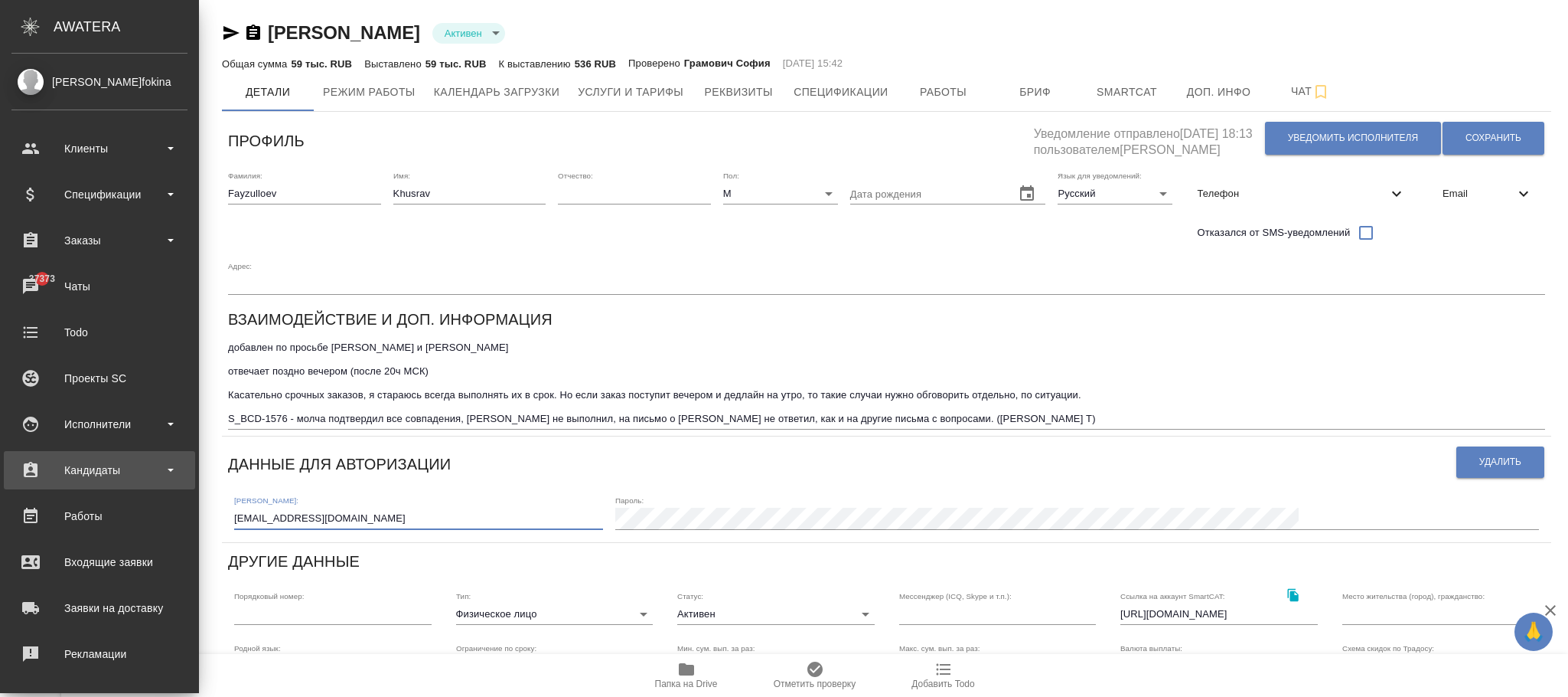
drag, startPoint x: 236, startPoint y: 470, endPoint x: 147, endPoint y: 467, distance: 89.1
click at [72, 449] on div ".cls-1 fill:#fff; AWATERA [PERSON_NAME]fokina Клиенты Спецификации Заказы 37373…" at bounding box center [784, 348] width 1568 height 697
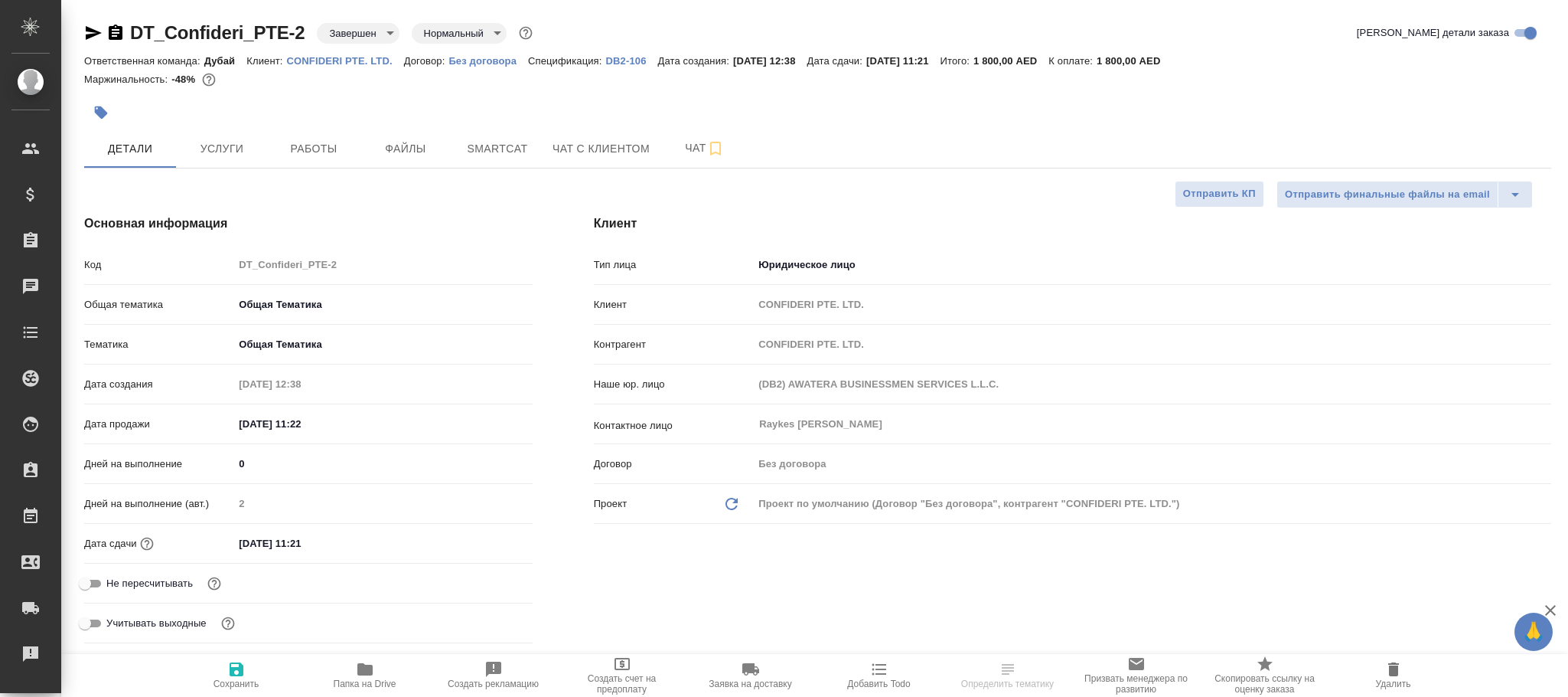
select select "RU"
type input "[PERSON_NAME]"
click at [223, 140] on span "Услуги" at bounding box center [222, 149] width 74 height 19
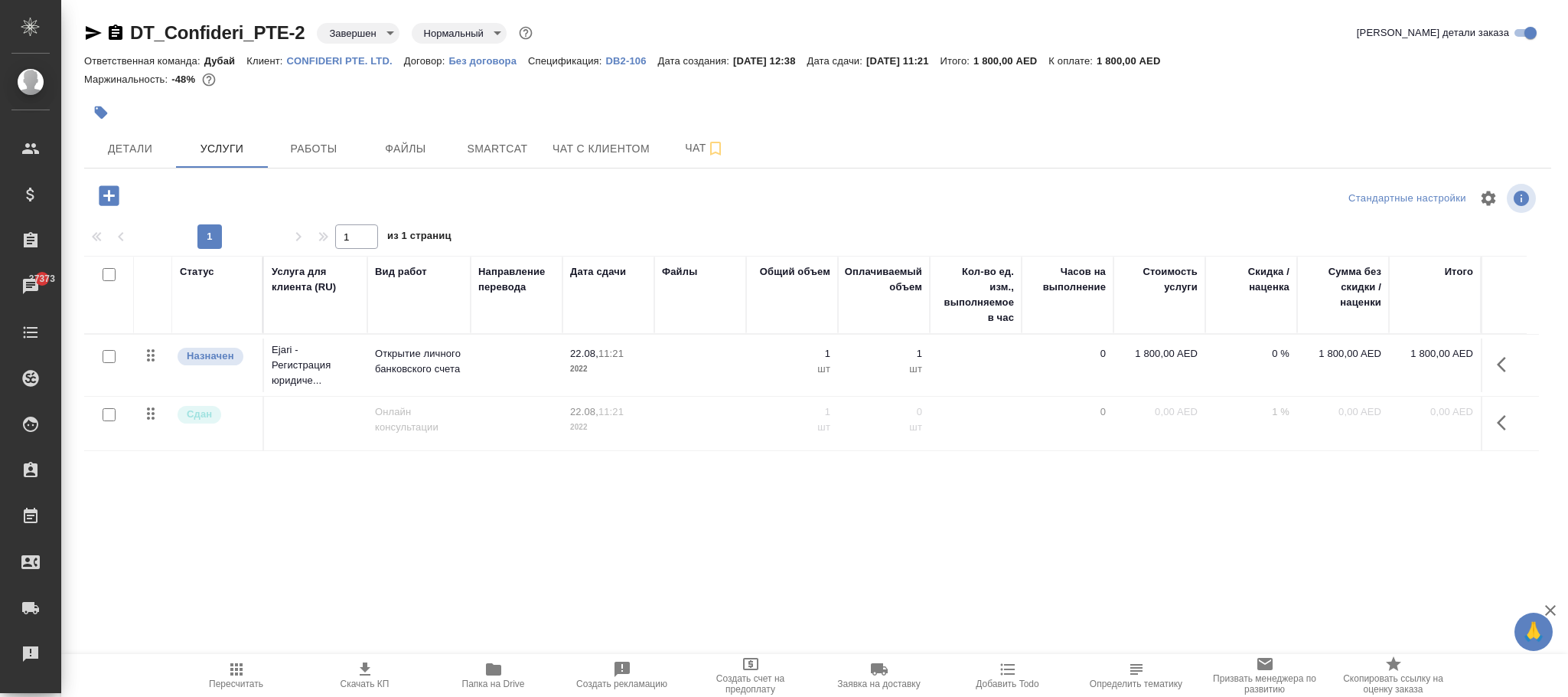
click at [1164, 352] on p "1 800,00 AED" at bounding box center [1159, 354] width 77 height 16
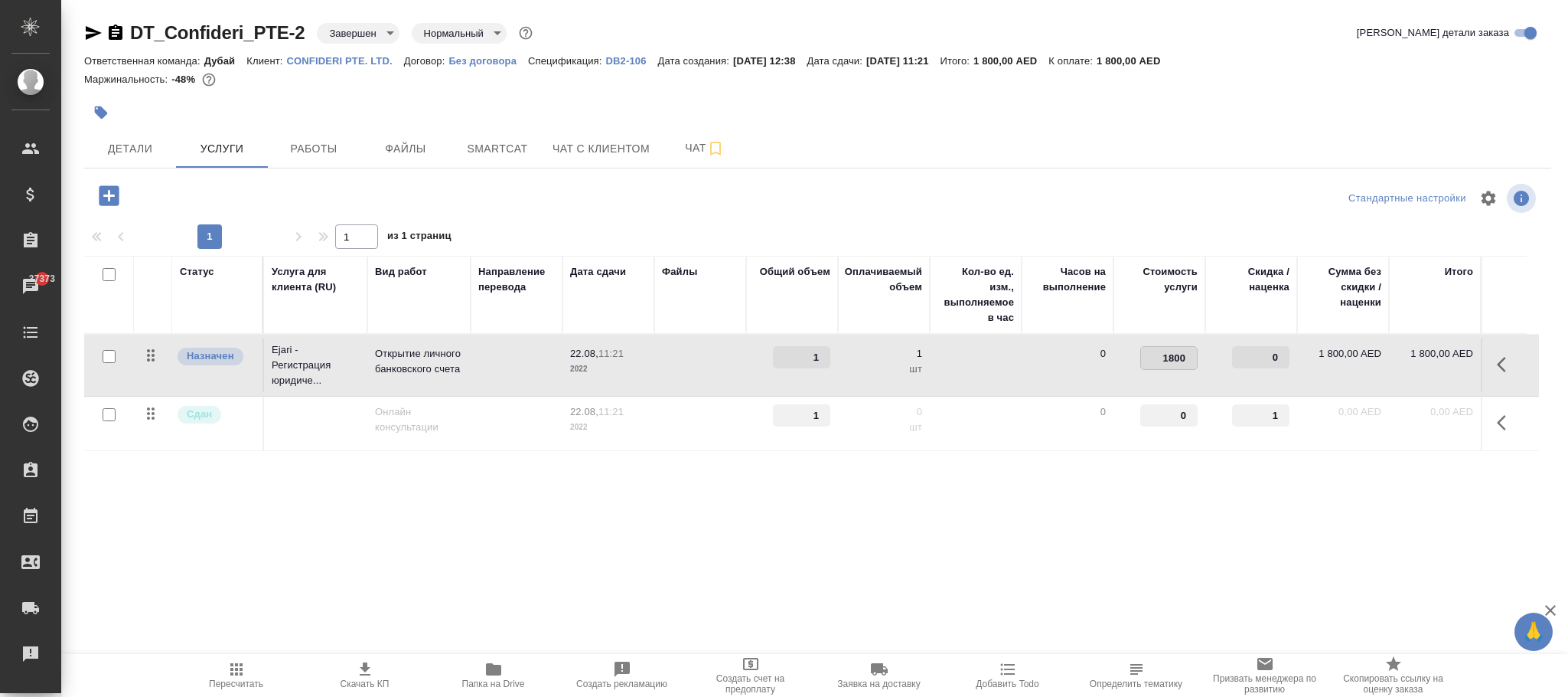
click at [1164, 352] on input "1800" at bounding box center [1168, 358] width 55 height 22
type input "6273"
click at [1178, 356] on input "6273" at bounding box center [1168, 358] width 55 height 22
type input "6273.66"
click at [1082, 540] on div "Статус Услуга для клиента (RU) Вид работ Направление перевода Дата сдачи Файлы …" at bounding box center [811, 420] width 1454 height 330
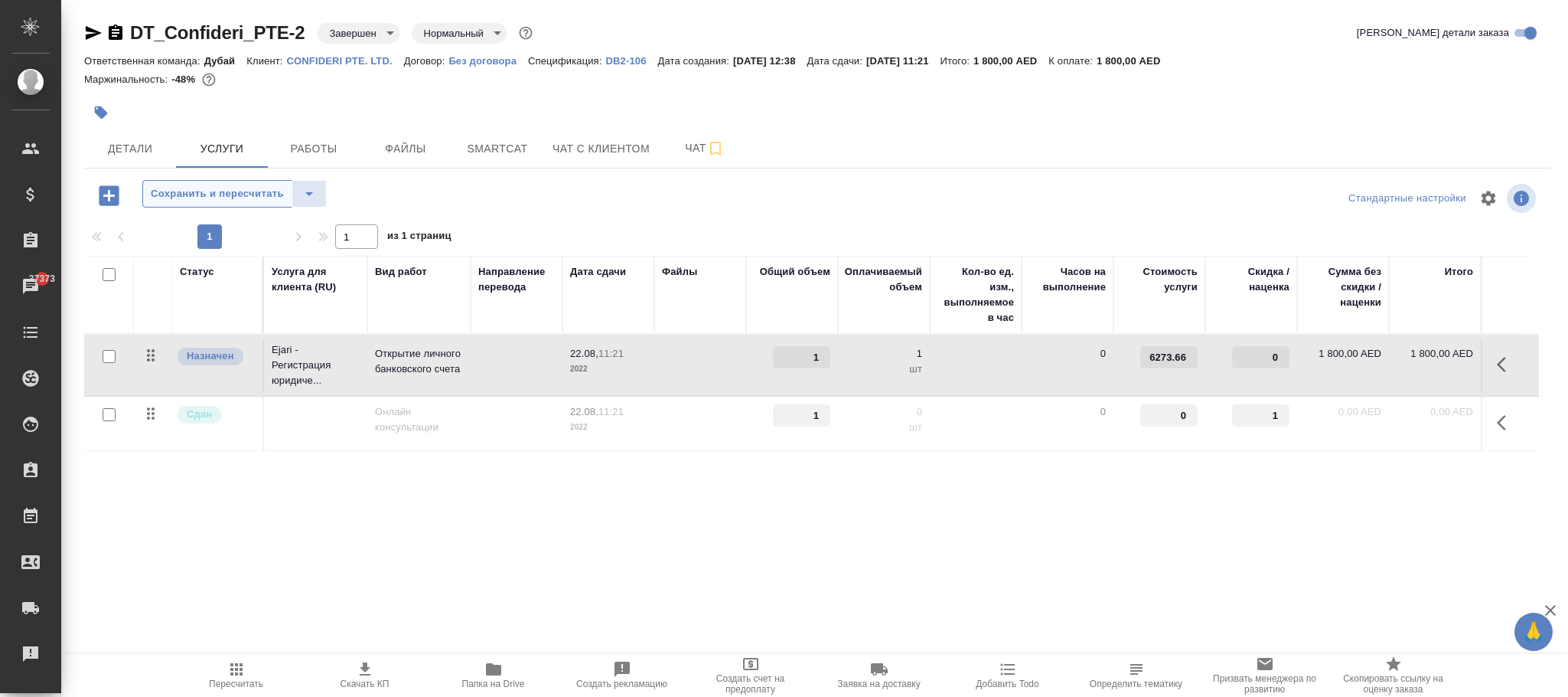
click at [246, 198] on span "Сохранить и пересчитать" at bounding box center [217, 194] width 133 height 17
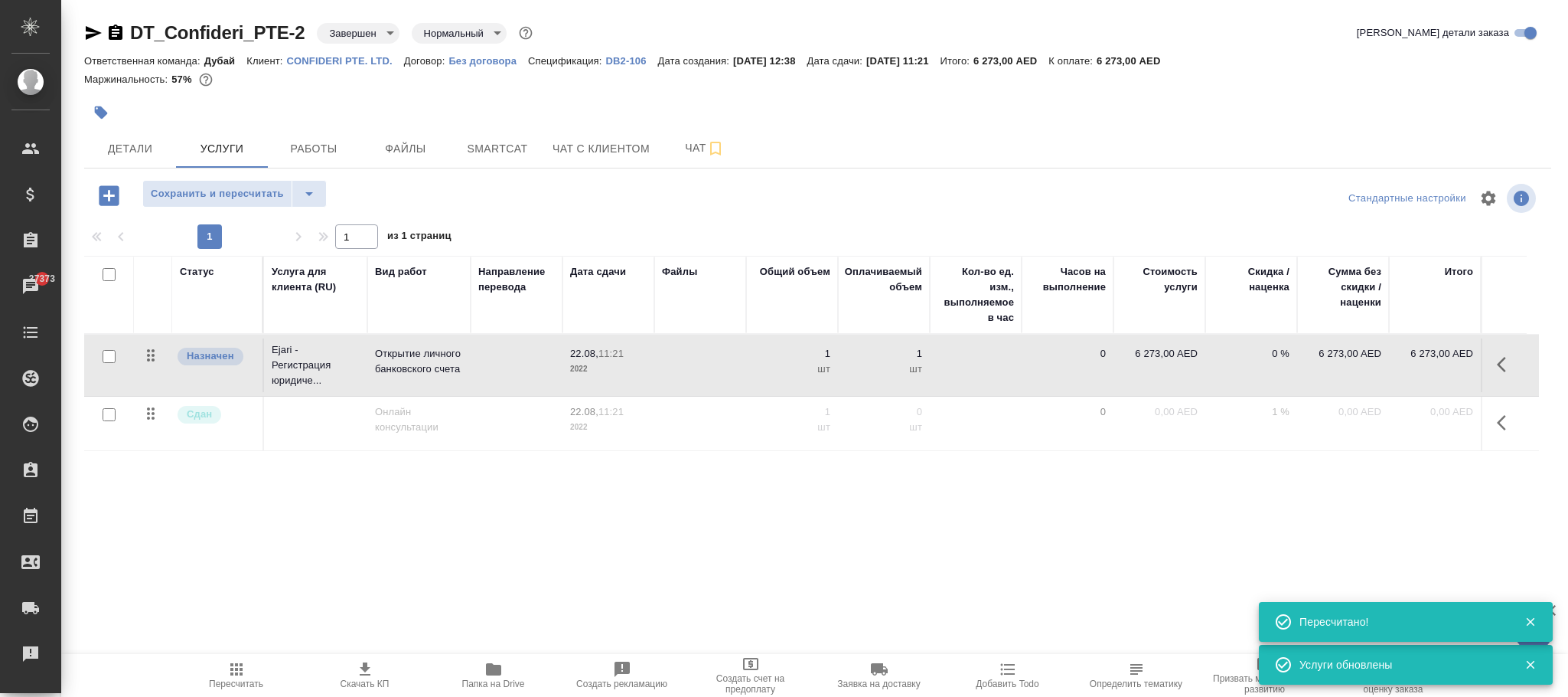
click at [634, 59] on p "DB2-106" at bounding box center [632, 61] width 52 height 12
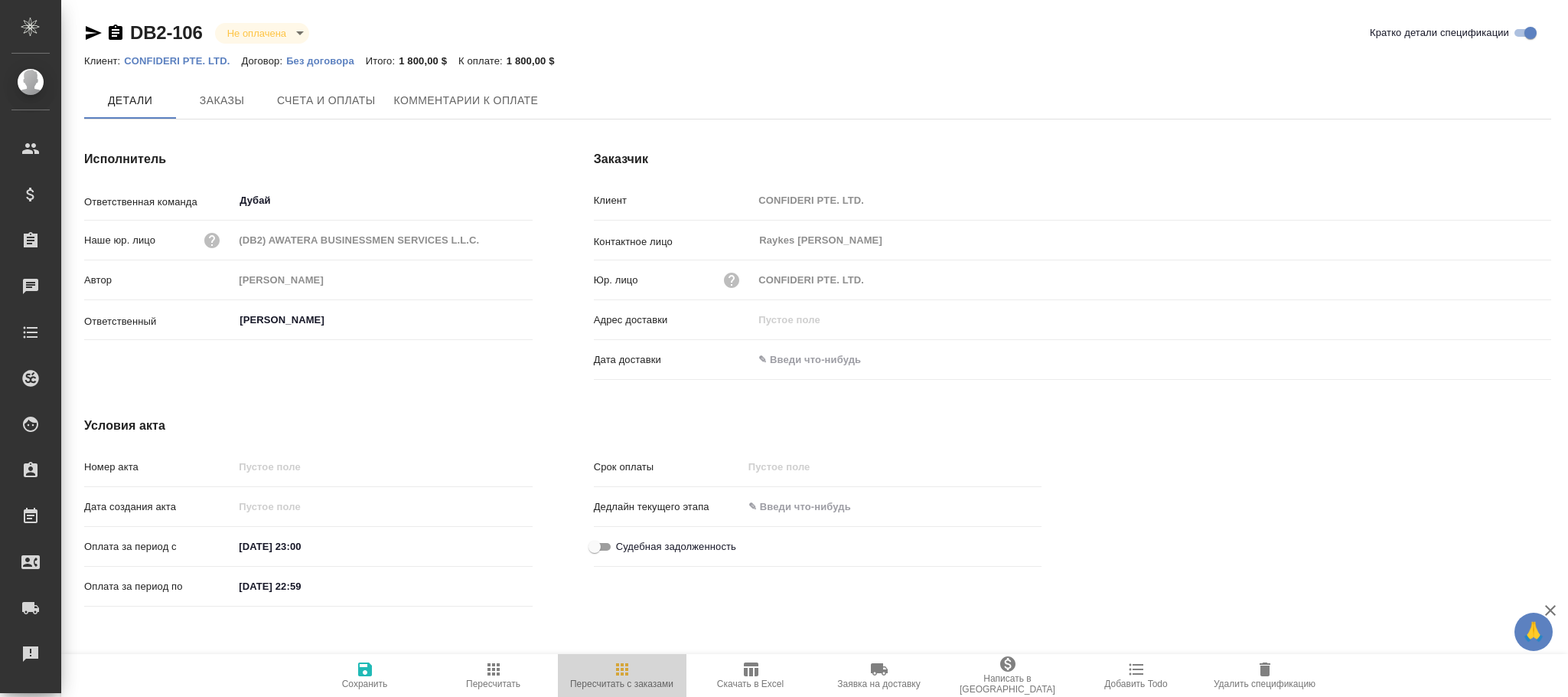
click at [606, 679] on span "Пересчитать с заказами" at bounding box center [622, 683] width 103 height 11
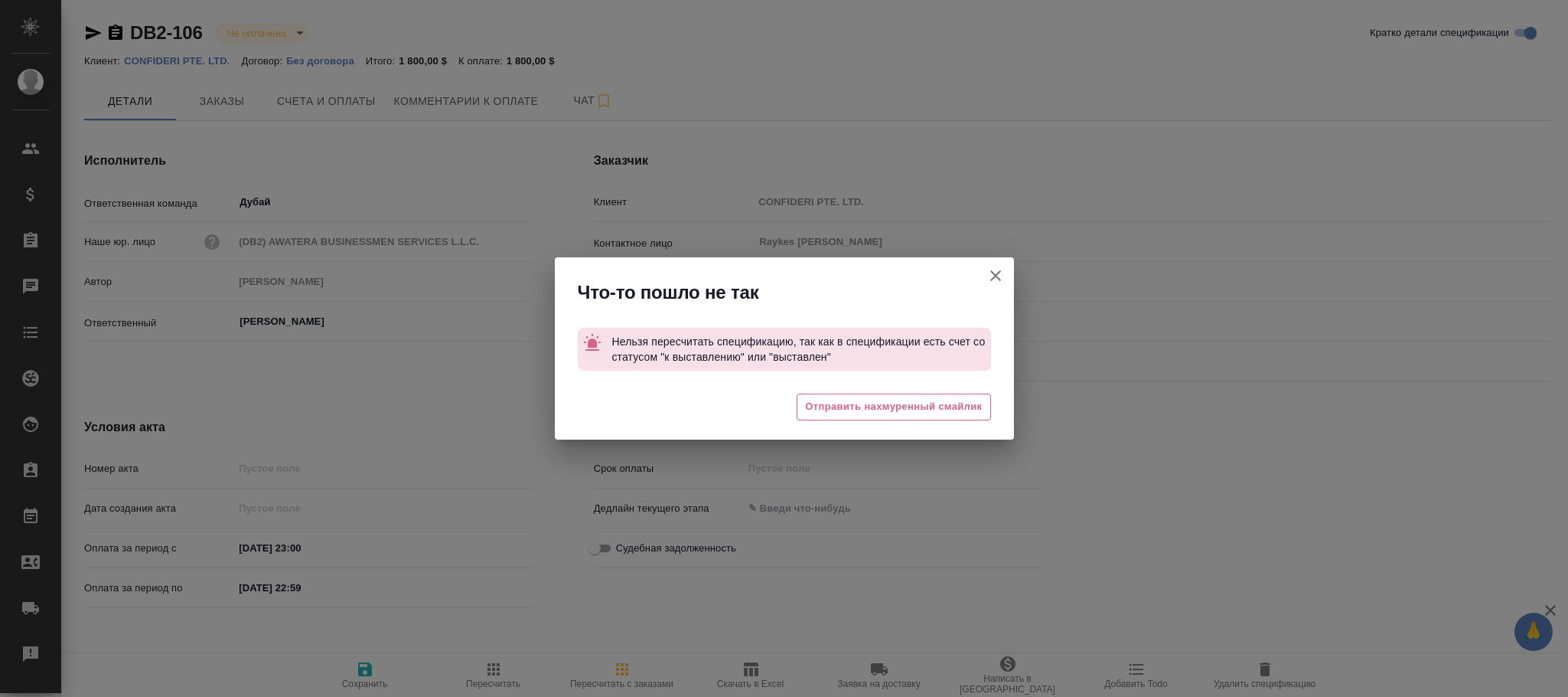
click at [999, 267] on icon "button" at bounding box center [995, 275] width 18 height 18
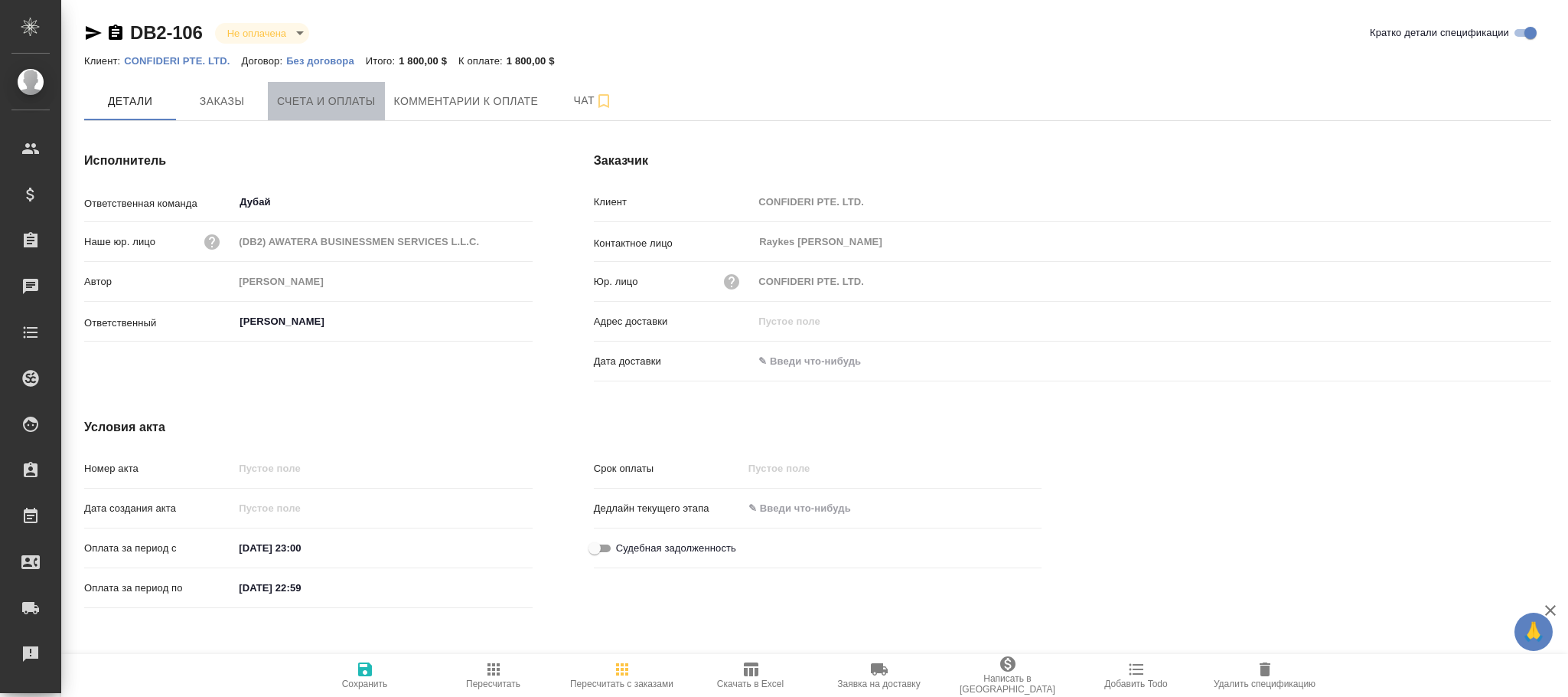
click at [310, 110] on span "Счета и оплаты" at bounding box center [326, 102] width 99 height 19
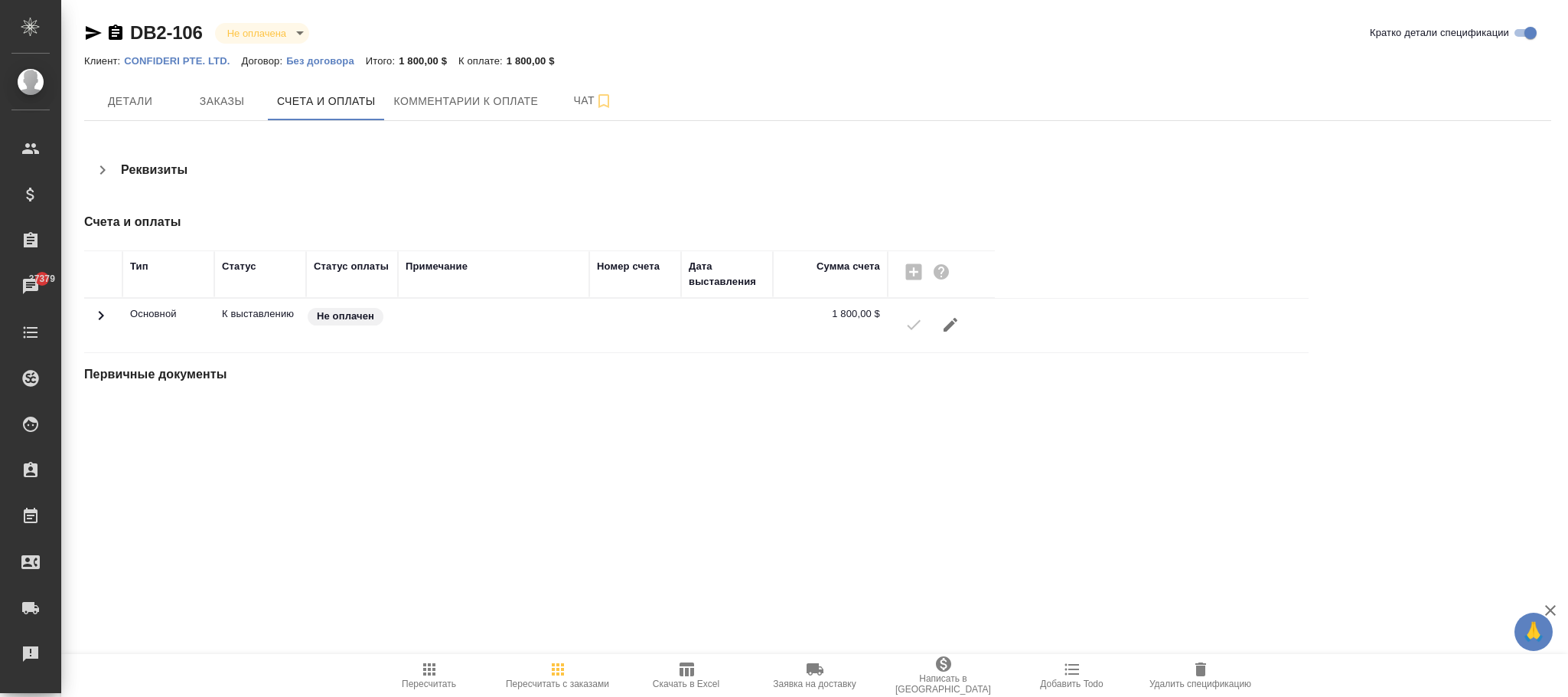
click at [955, 327] on icon "button" at bounding box center [950, 325] width 18 height 18
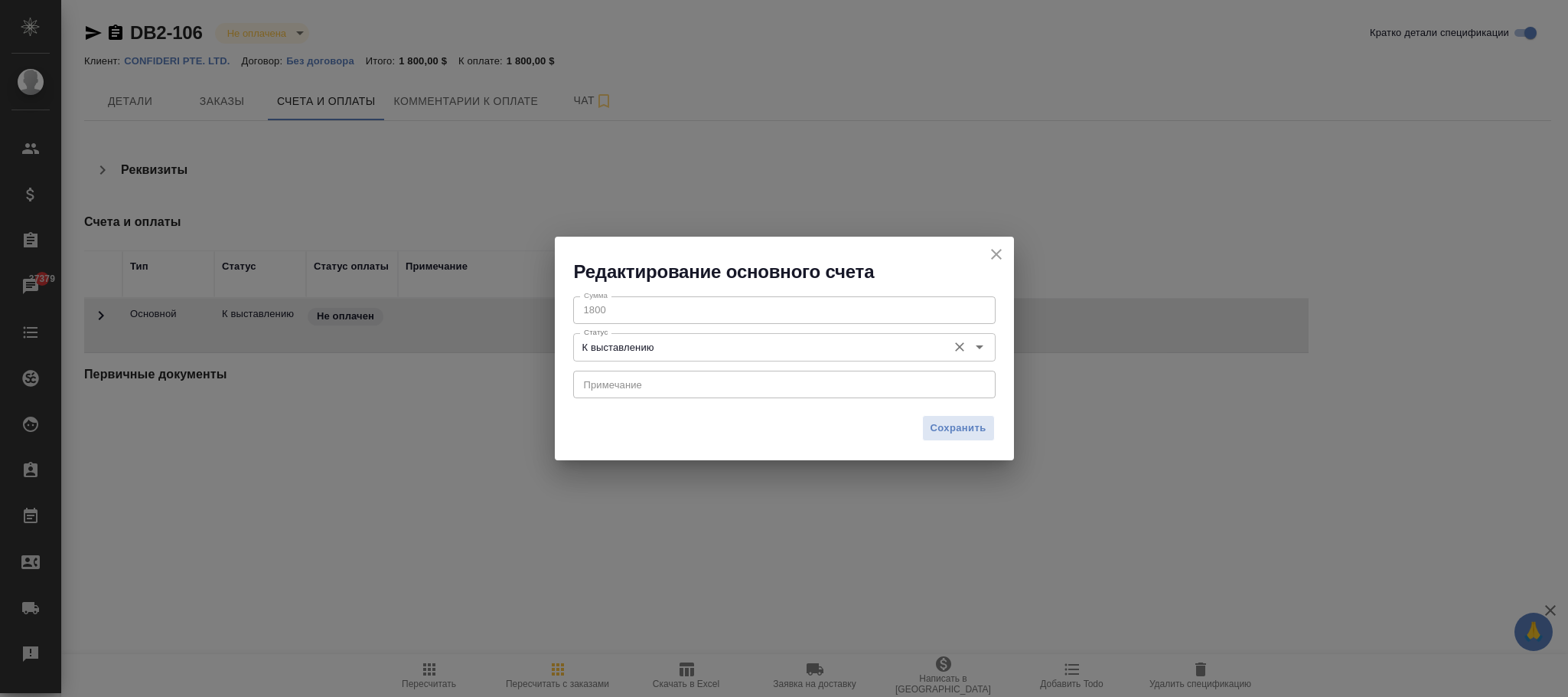
click at [760, 349] on input "К выставлению" at bounding box center [759, 346] width 362 height 18
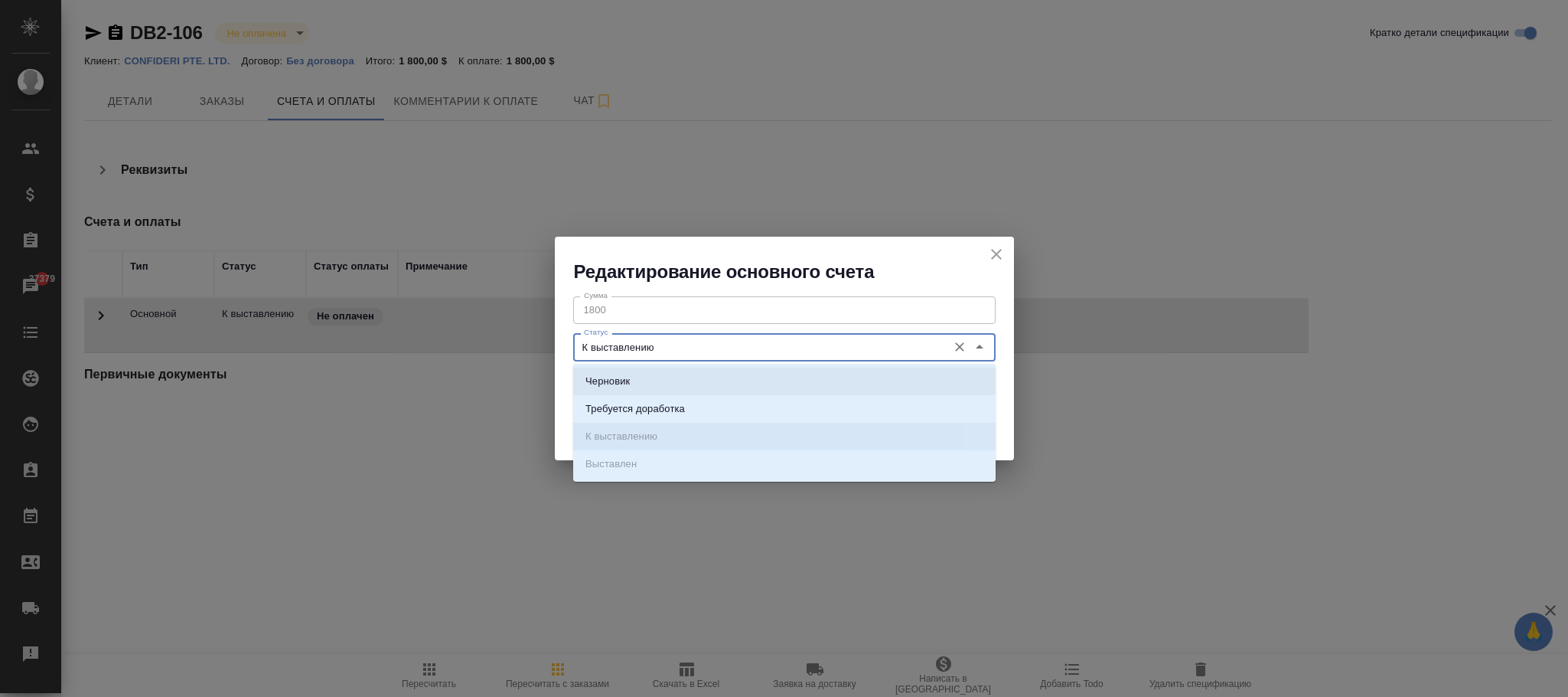
click at [679, 372] on li "Черновик" at bounding box center [784, 381] width 423 height 27
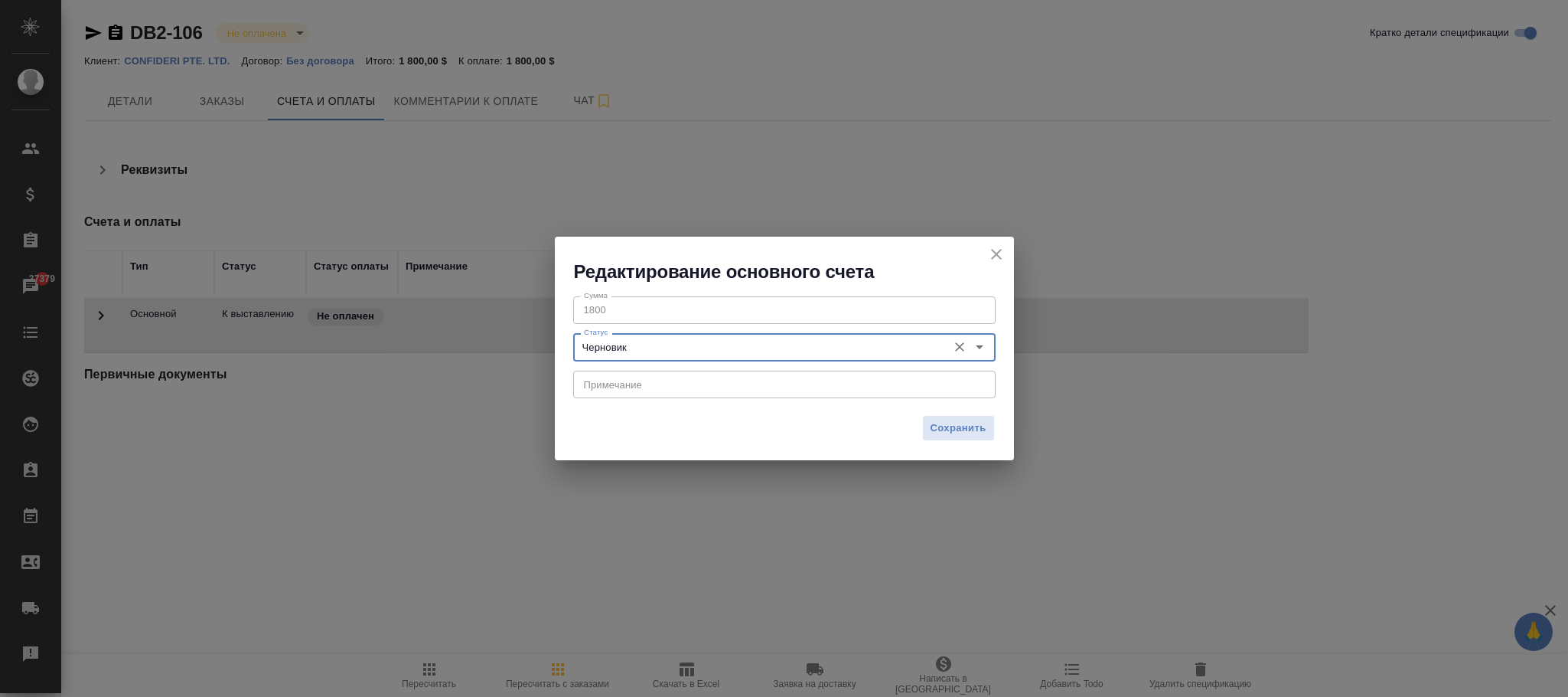
type input "Черновик"
click at [969, 433] on span "Сохранить" at bounding box center [958, 429] width 55 height 17
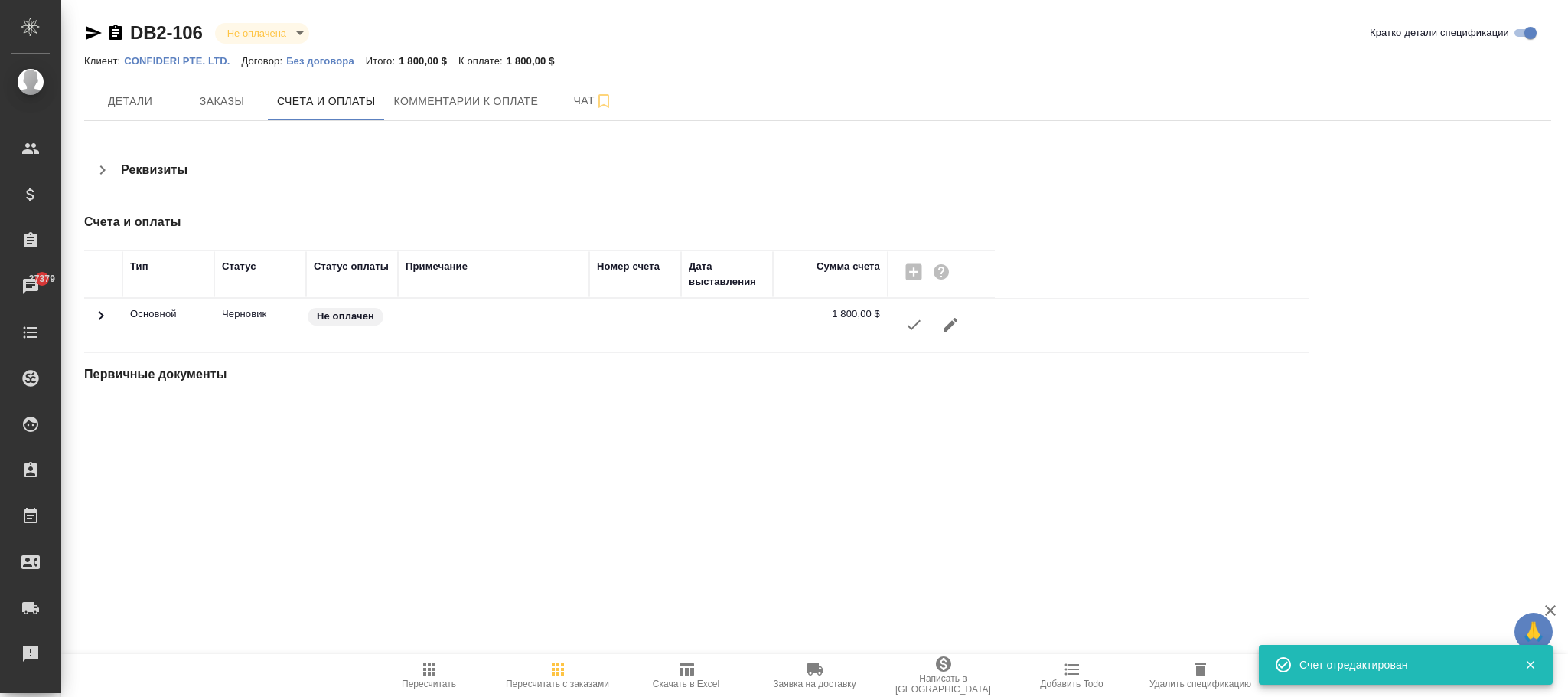
click at [552, 652] on div ".cls-1 fill:#fff; AWATERA [PERSON_NAME]fokina Клиенты Спецификации Заказы 37379…" at bounding box center [784, 348] width 1568 height 697
click at [557, 665] on icon "button" at bounding box center [558, 669] width 13 height 13
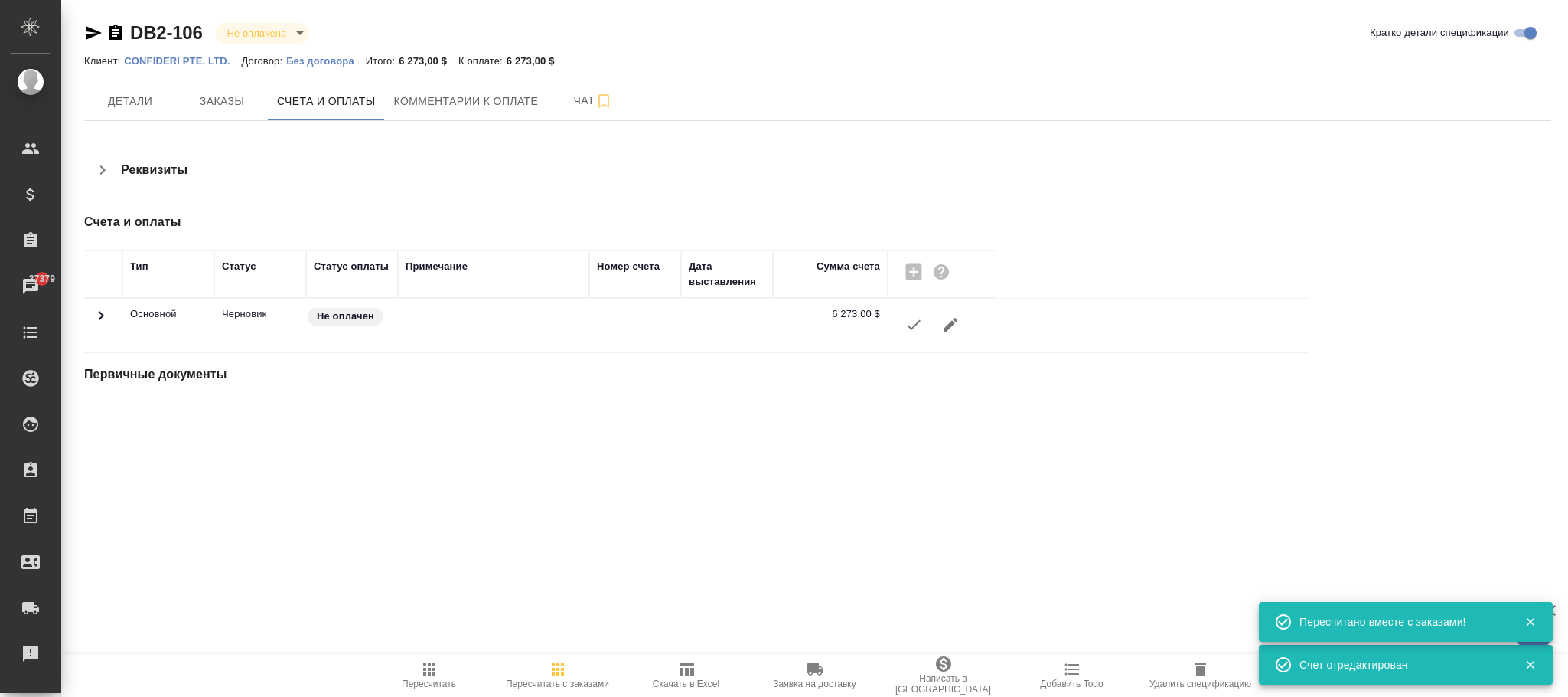
drag, startPoint x: 426, startPoint y: 676, endPoint x: 432, endPoint y: 647, distance: 29.6
click at [427, 676] on icon "button" at bounding box center [428, 669] width 18 height 18
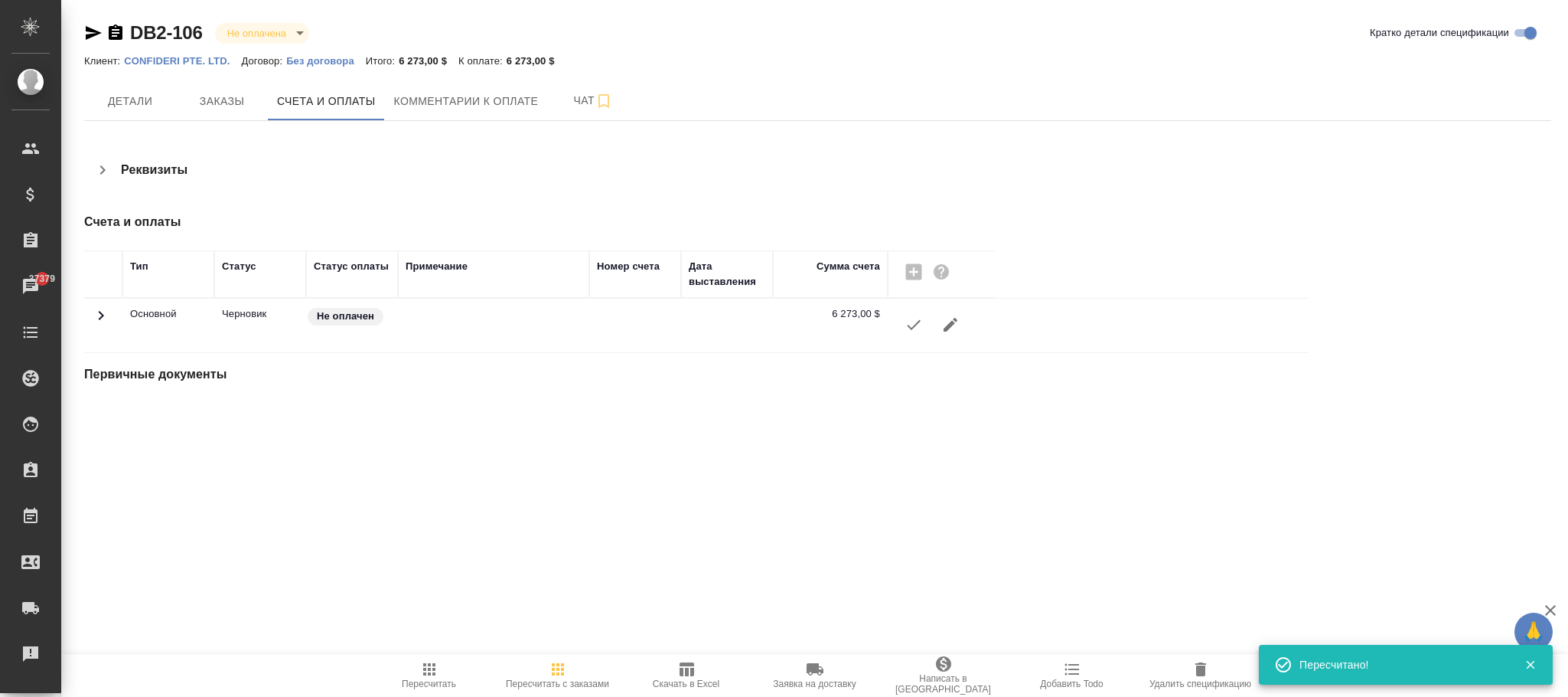
click at [119, 315] on td at bounding box center [103, 325] width 38 height 53
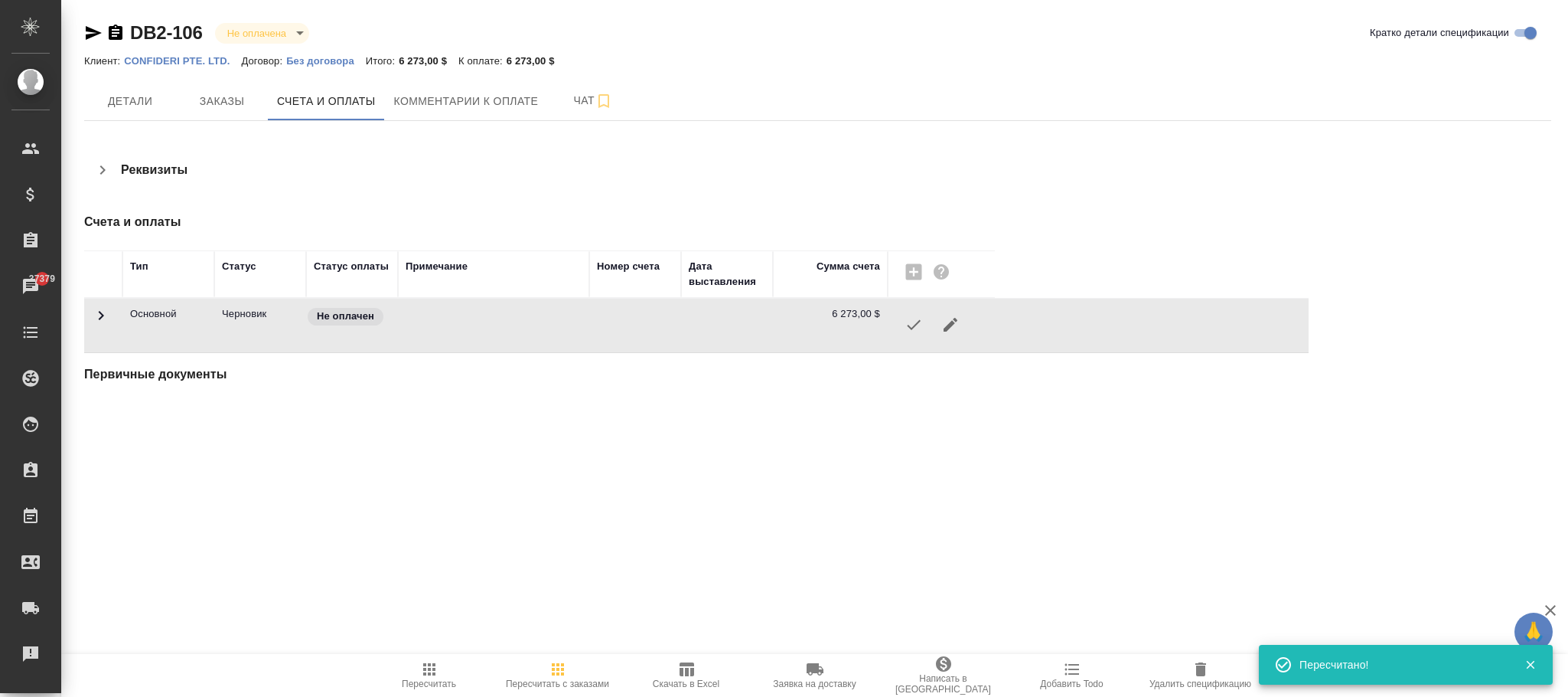
click at [108, 313] on icon at bounding box center [101, 315] width 18 height 18
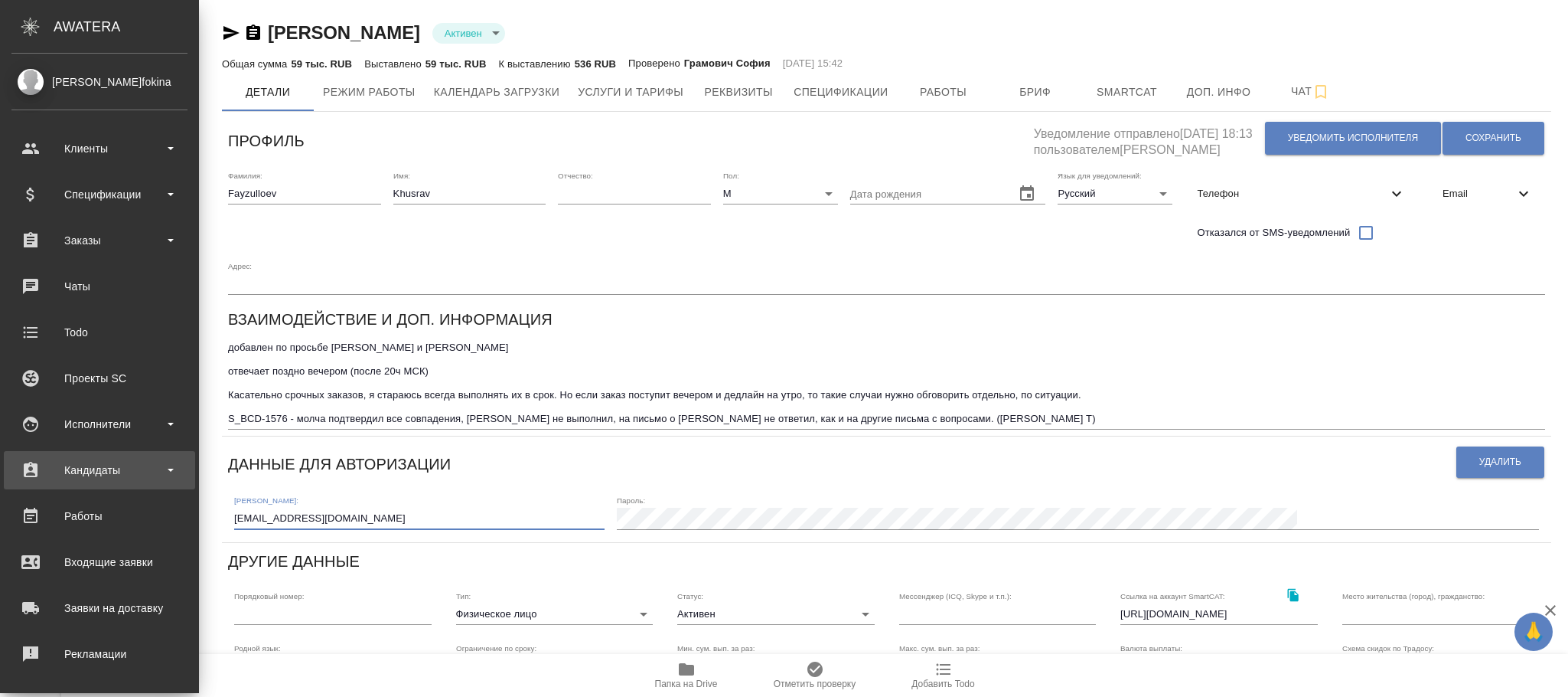
drag, startPoint x: 187, startPoint y: 477, endPoint x: 136, endPoint y: 470, distance: 51.5
click at [64, 476] on div ".cls-1 fill:#fff; AWATERA [PERSON_NAME]fokina Клиенты Спецификации Заказы Чаты …" at bounding box center [784, 348] width 1568 height 697
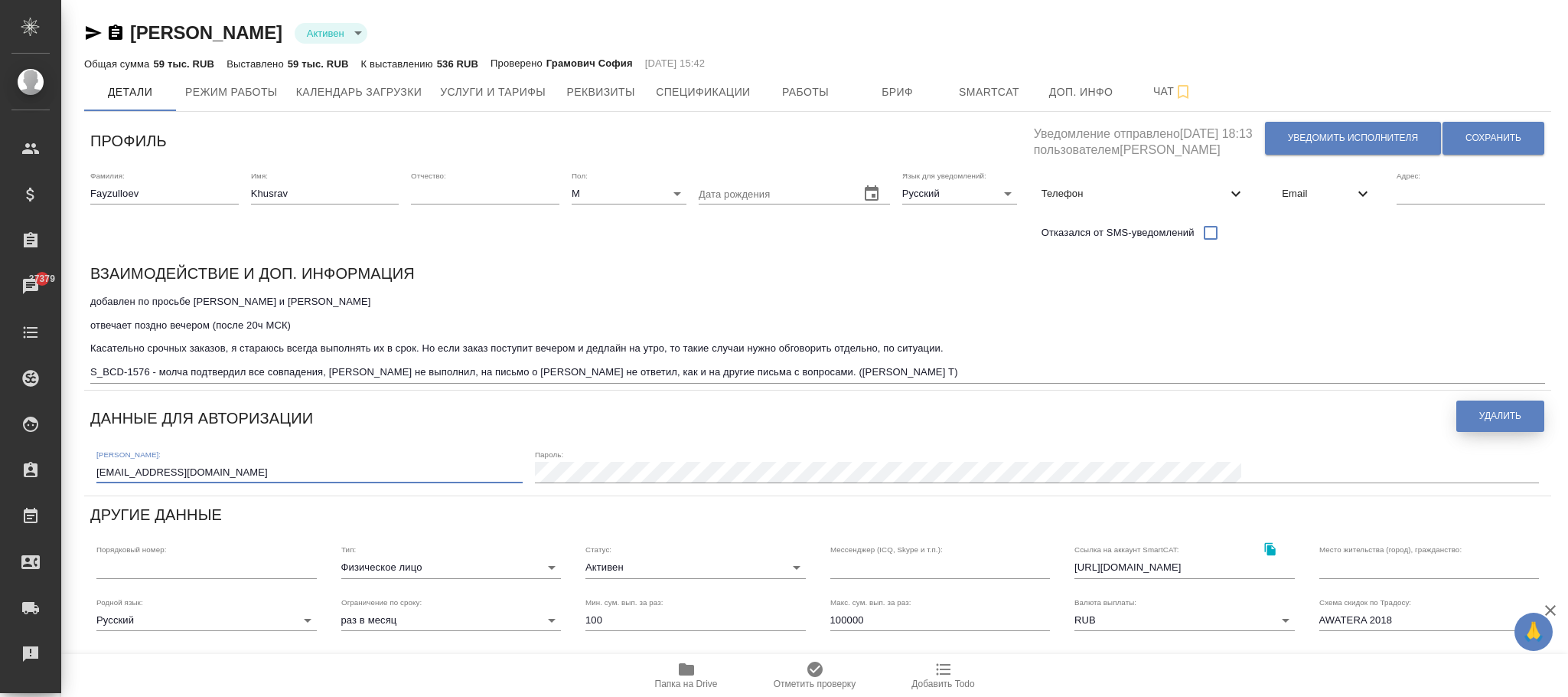
click at [1480, 416] on span "Удалить" at bounding box center [1500, 415] width 42 height 13
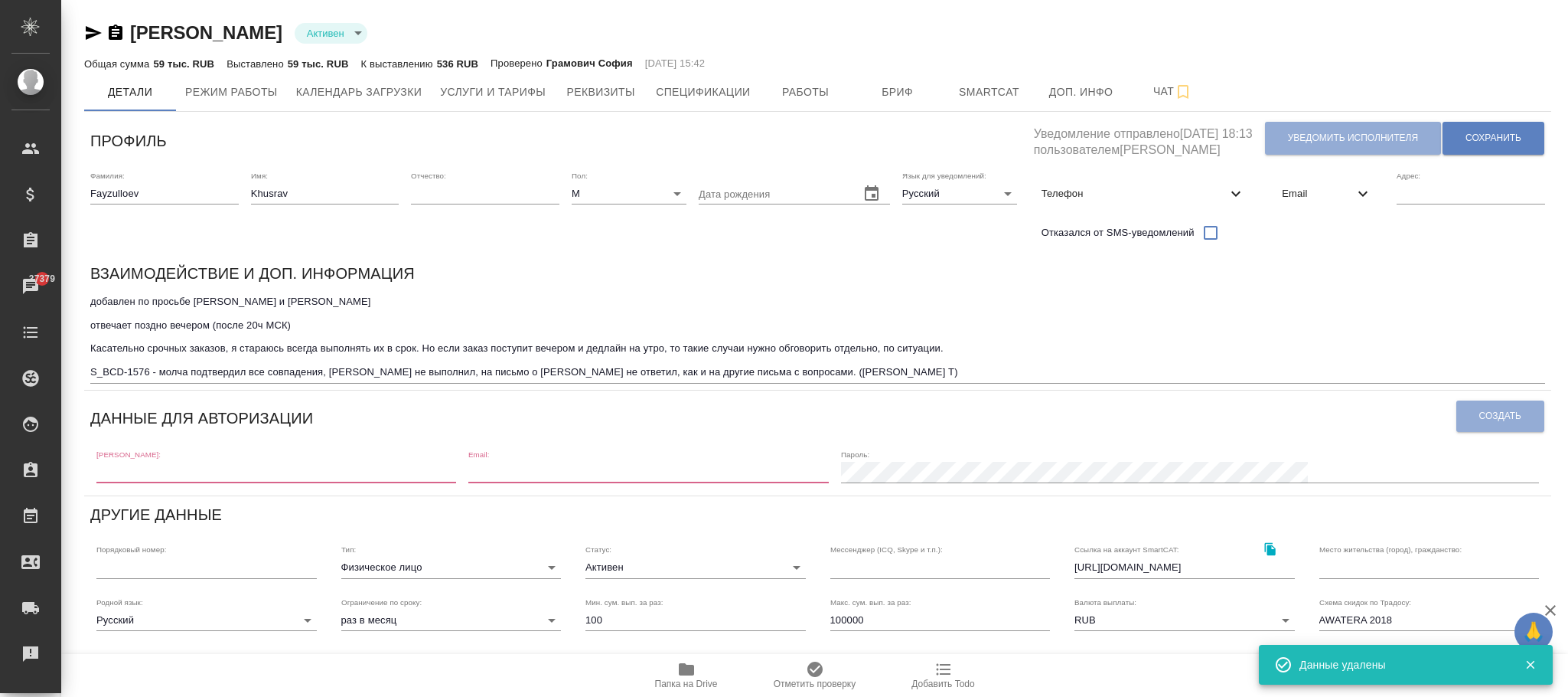
click at [326, 470] on input "text" at bounding box center [276, 472] width 359 height 21
paste input "[EMAIL_ADDRESS][DOMAIN_NAME]"
type input "[EMAIL_ADDRESS][DOMAIN_NAME]"
click at [658, 474] on input "email" at bounding box center [648, 472] width 359 height 21
paste input "[EMAIL_ADDRESS][DOMAIN_NAME]"
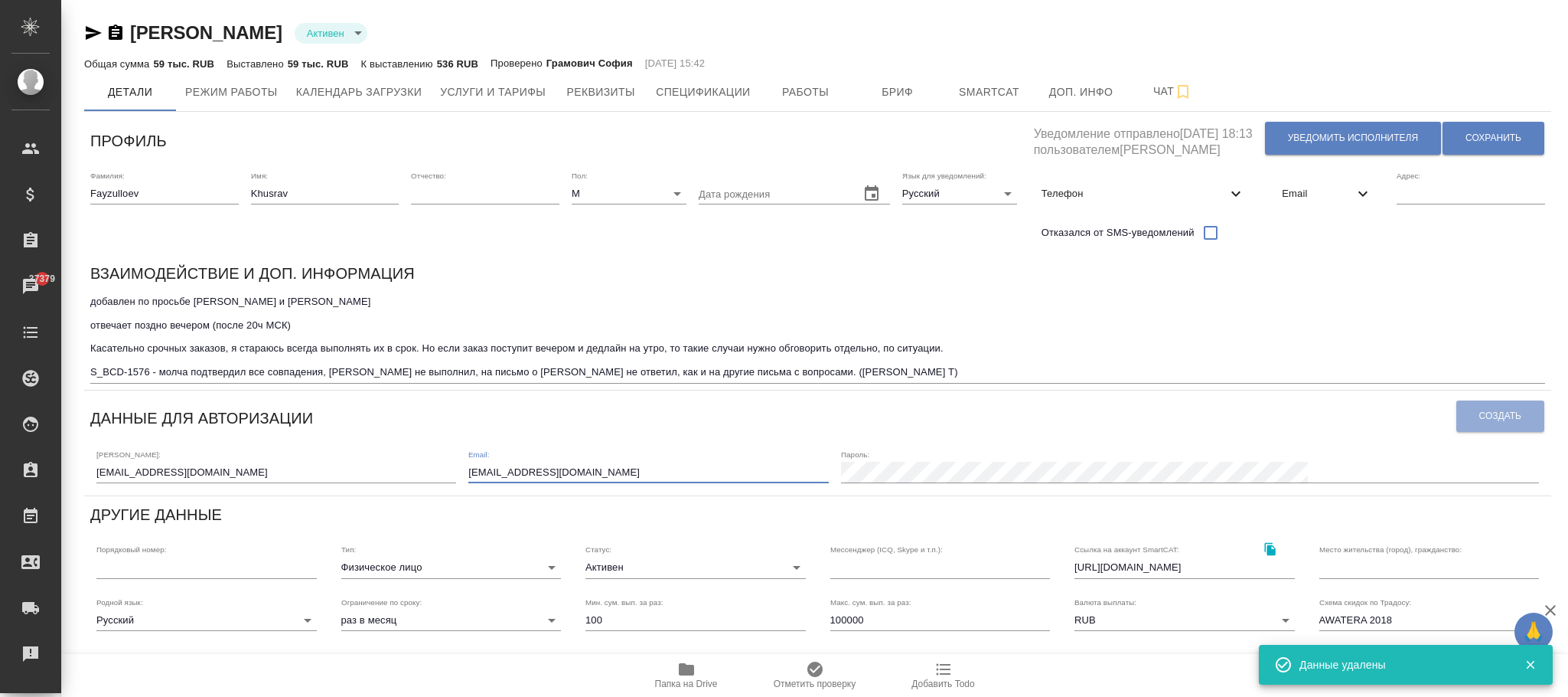
type input "[EMAIL_ADDRESS][DOMAIN_NAME]"
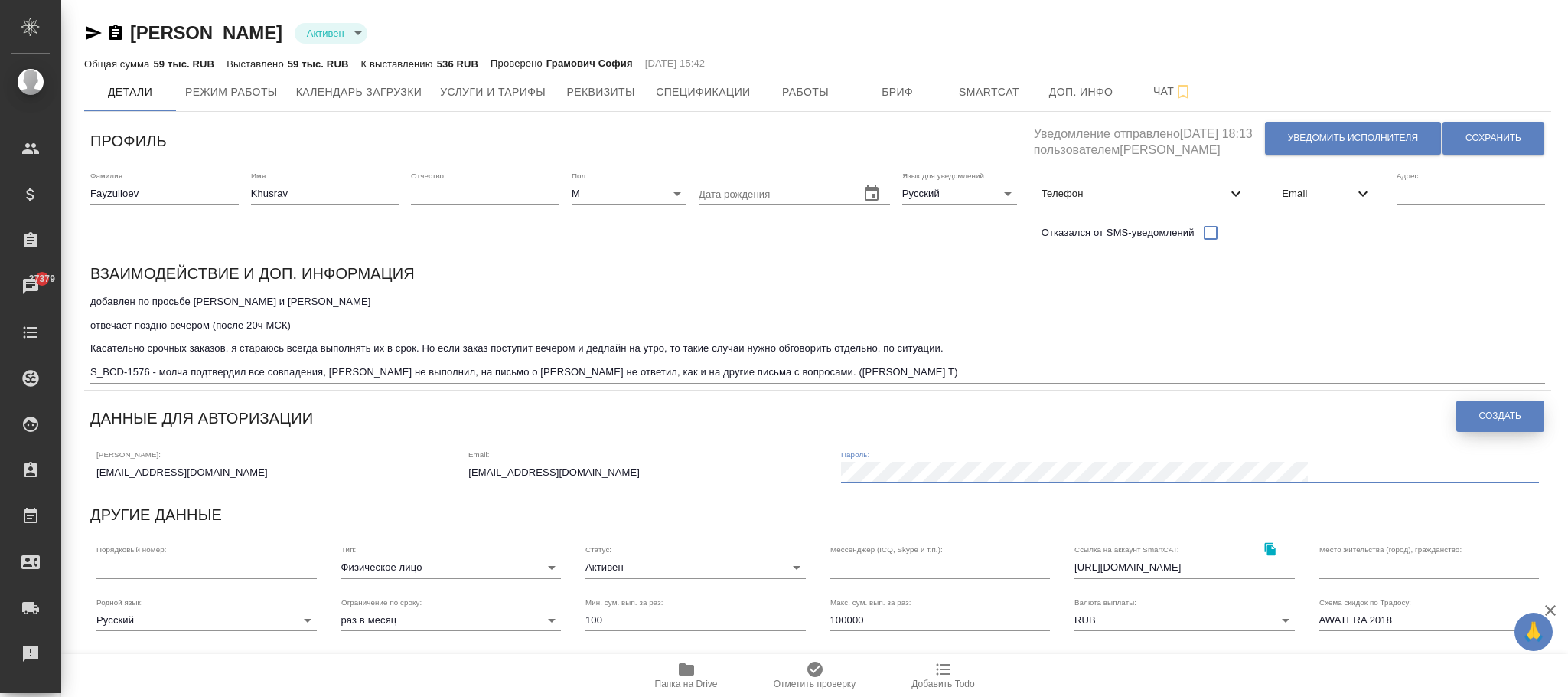
click at [1482, 404] on button "Создать" at bounding box center [1500, 416] width 88 height 31
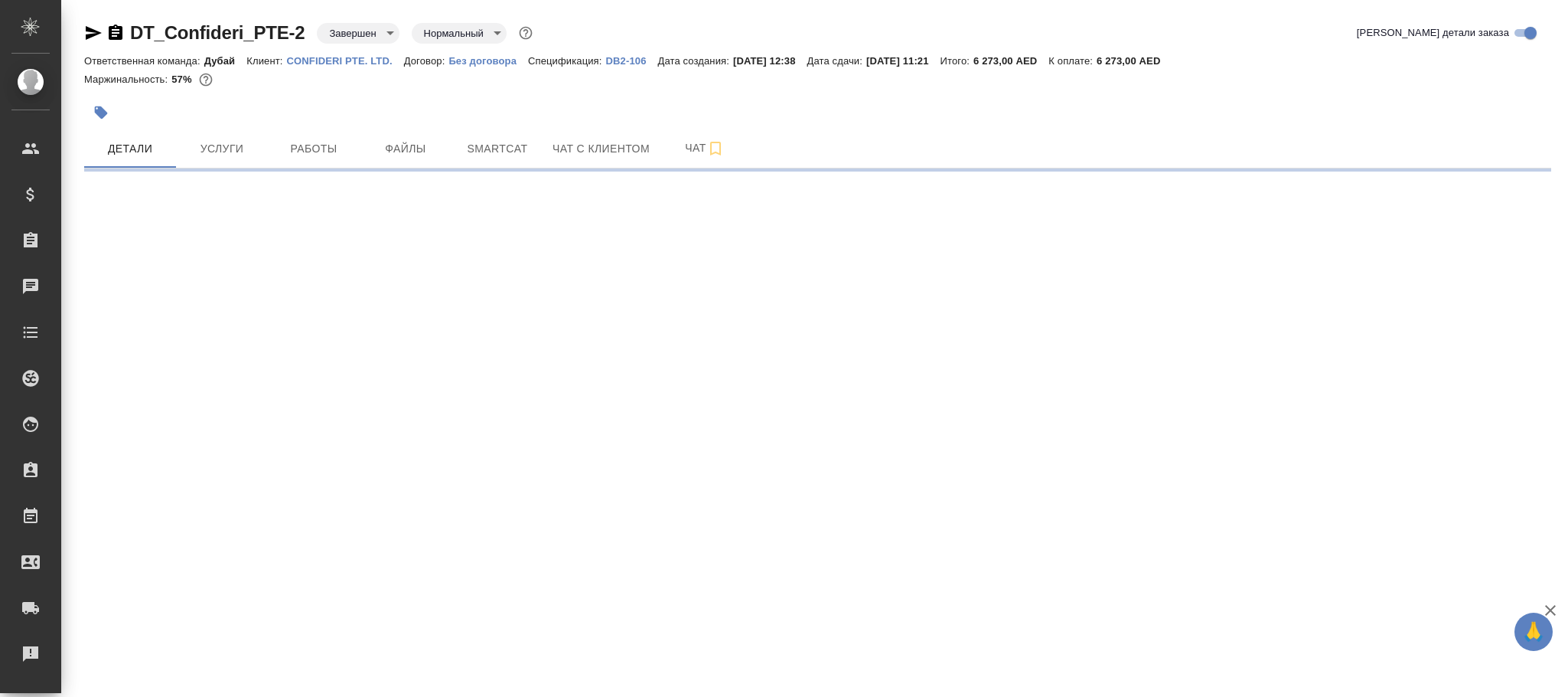
select select "RU"
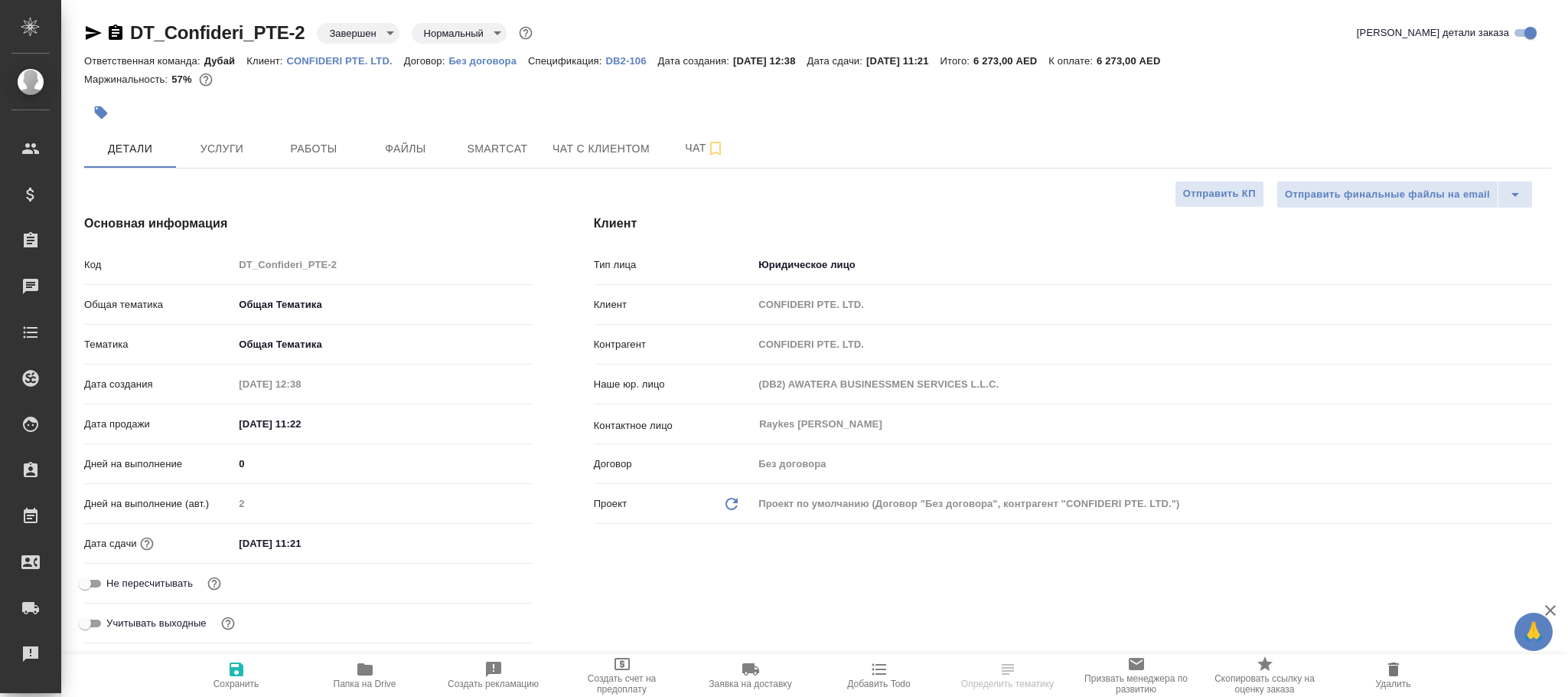
type textarea "x"
click at [634, 57] on p "DB2-106" at bounding box center [632, 61] width 52 height 12
select select "RU"
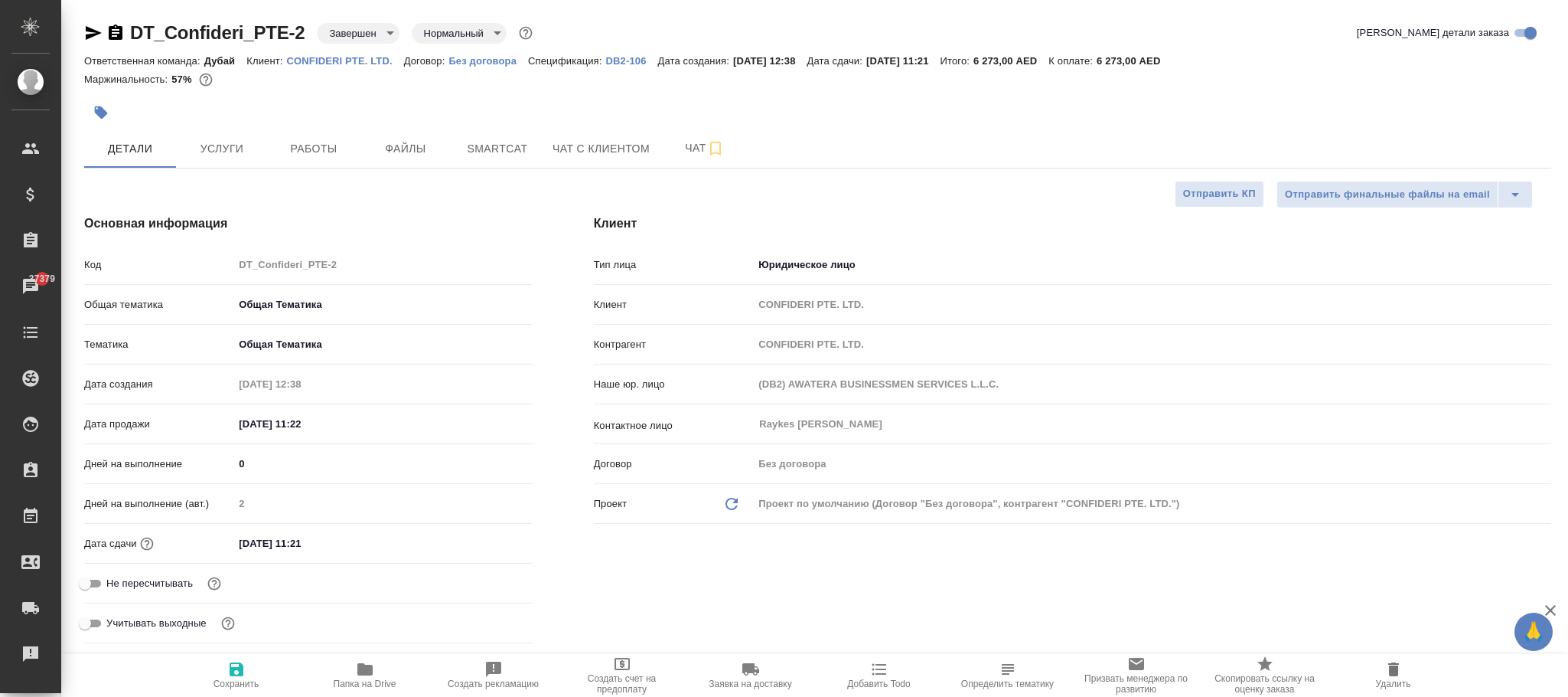
type textarea "x"
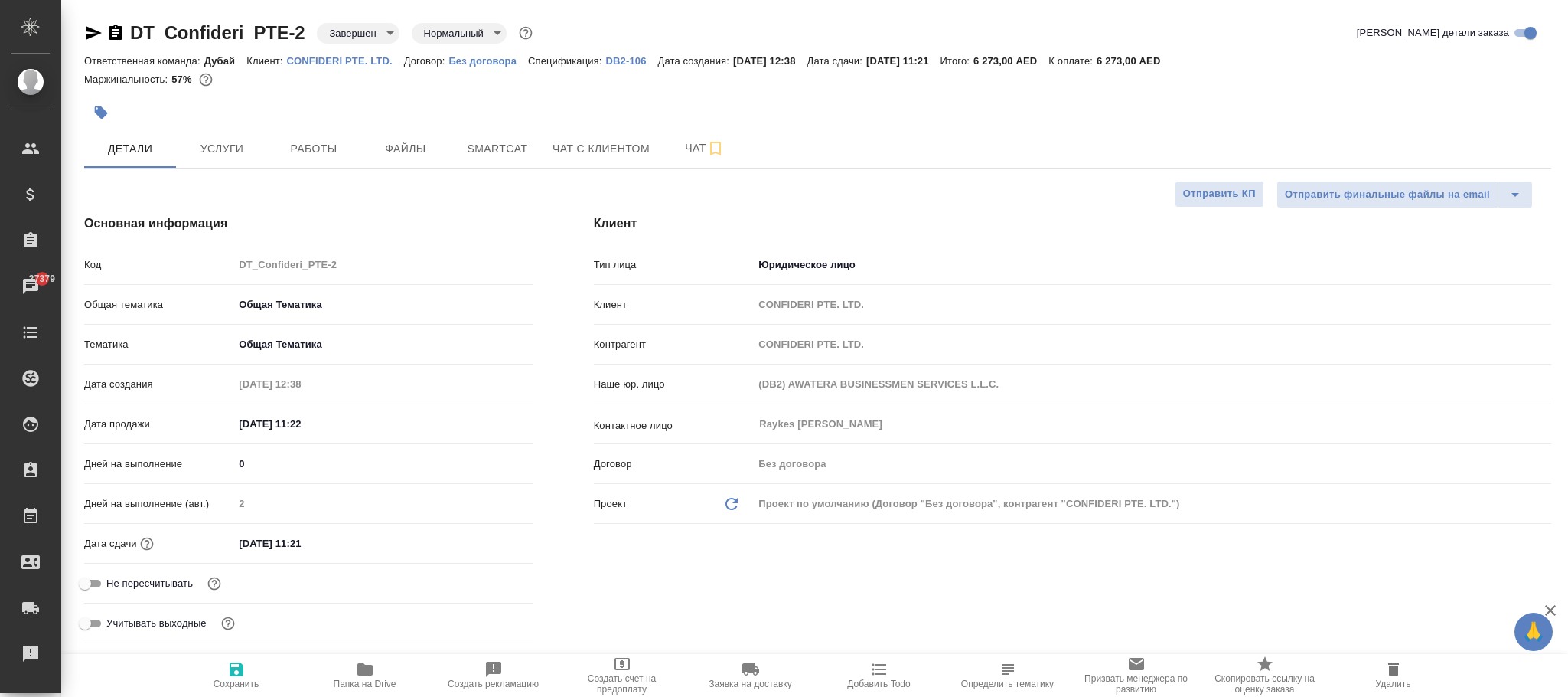
type textarea "x"
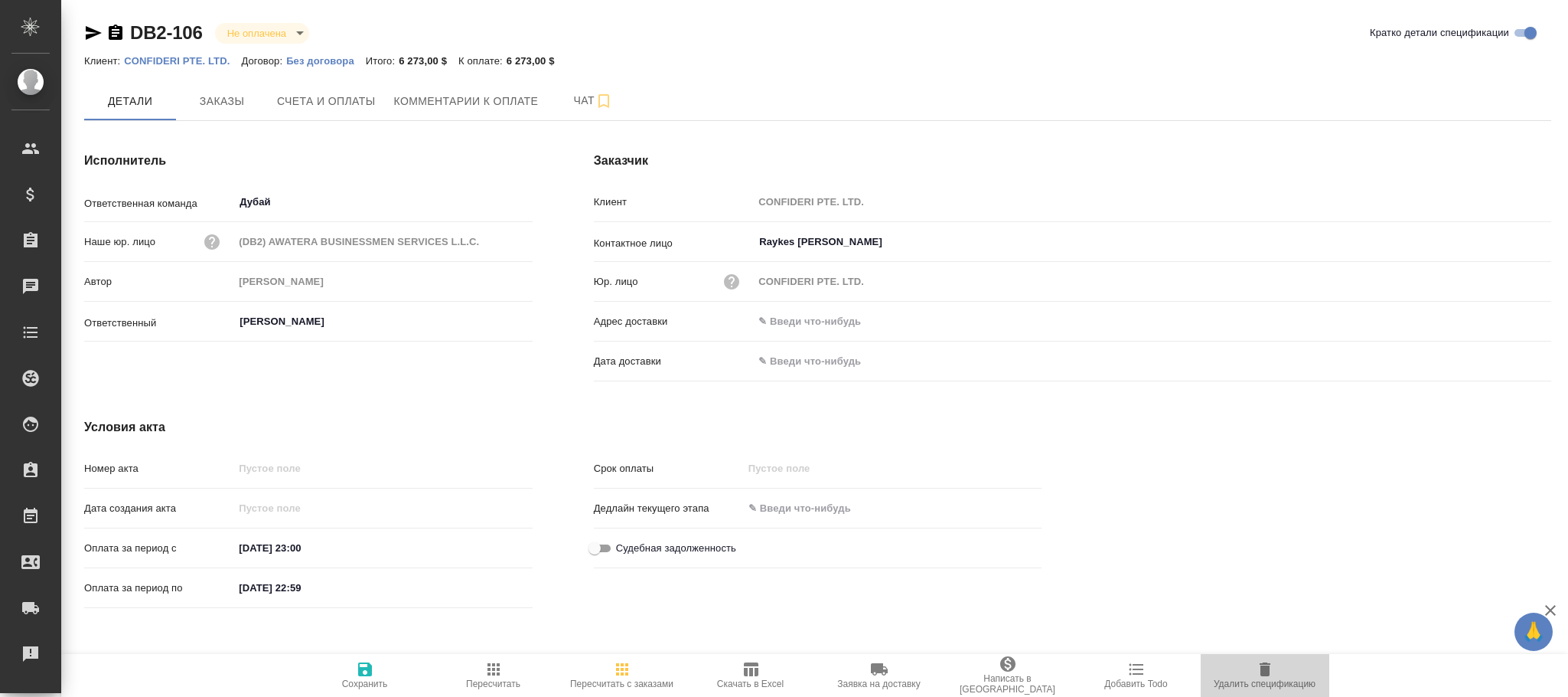
click at [1268, 676] on icon "button" at bounding box center [1265, 669] width 18 height 18
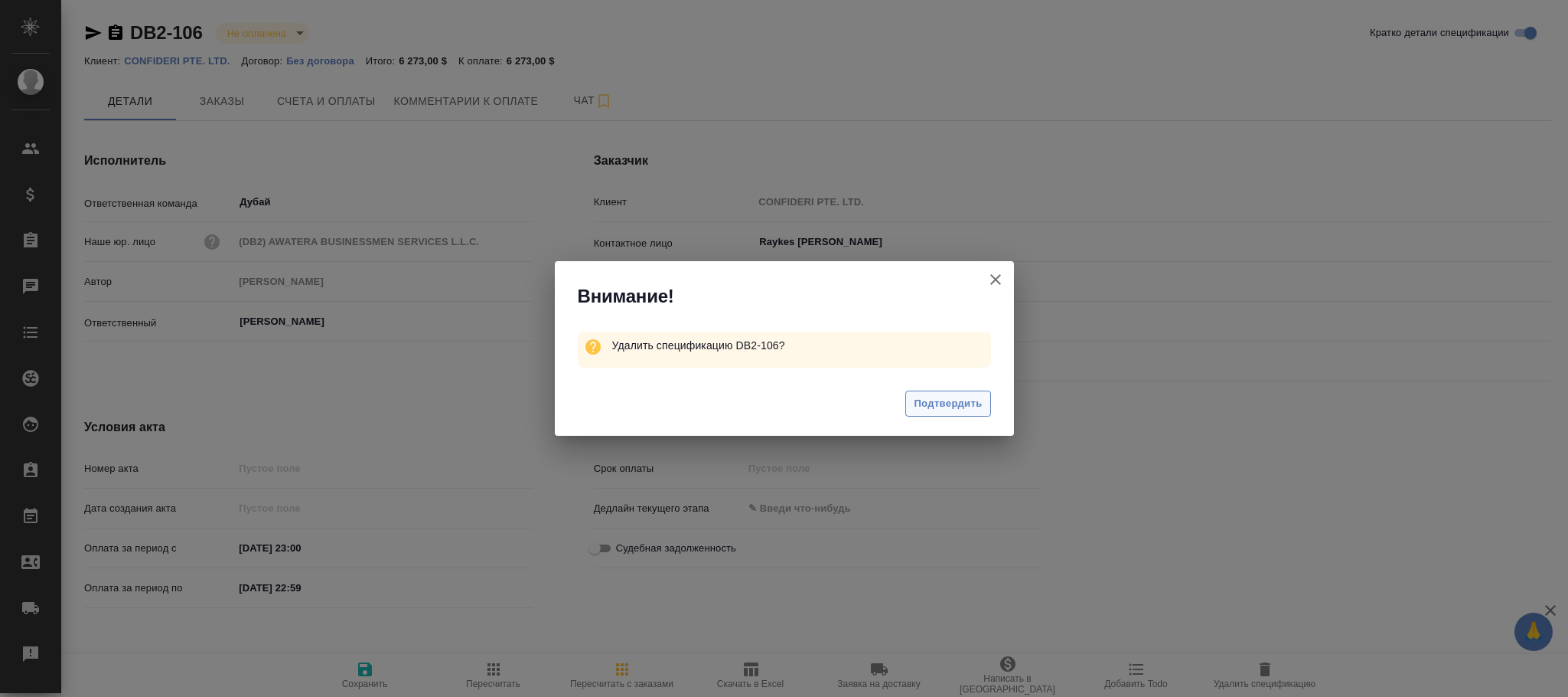
drag, startPoint x: 937, startPoint y: 386, endPoint x: 941, endPoint y: 400, distance: 14.6
click at [938, 387] on div "Подтвердить" at bounding box center [784, 405] width 460 height 61
click at [949, 395] on span "Подтвердить" at bounding box center [947, 403] width 68 height 17
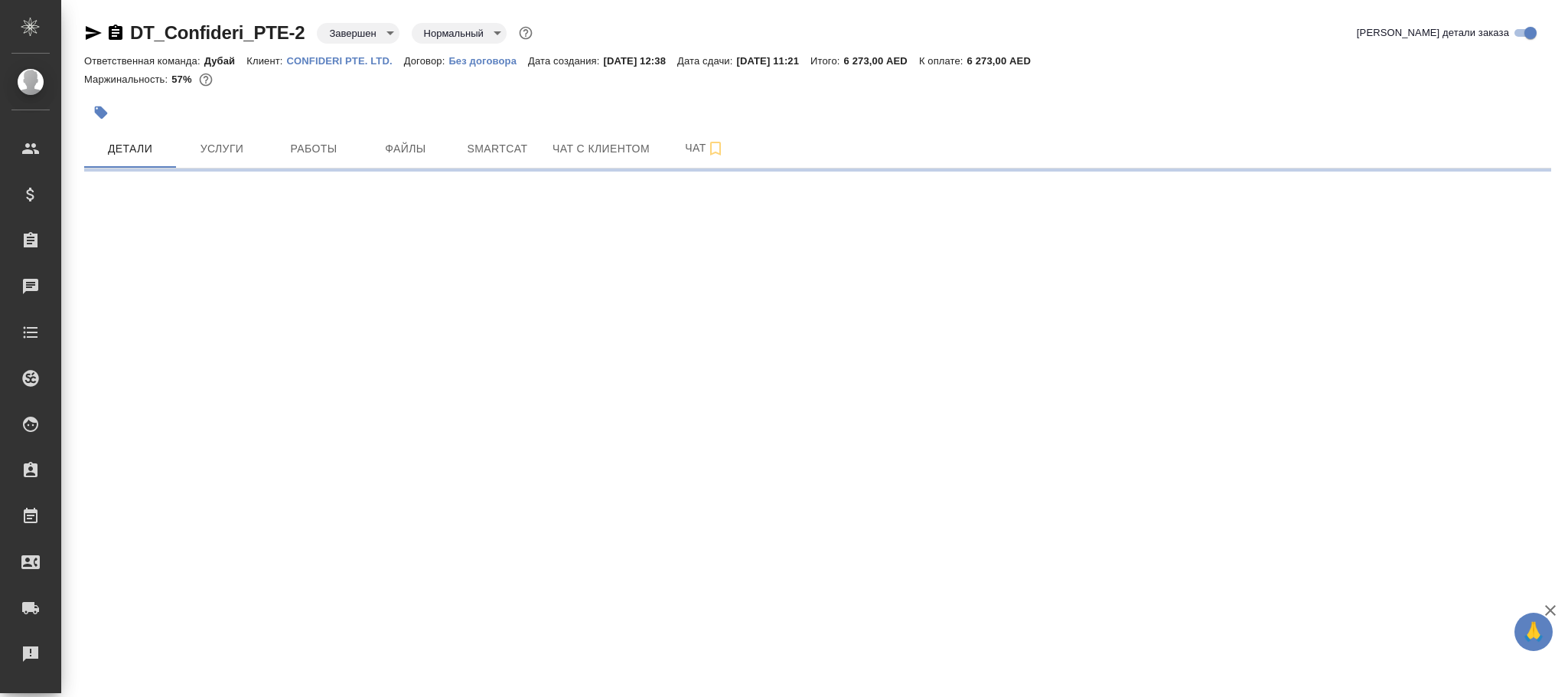
select select "RU"
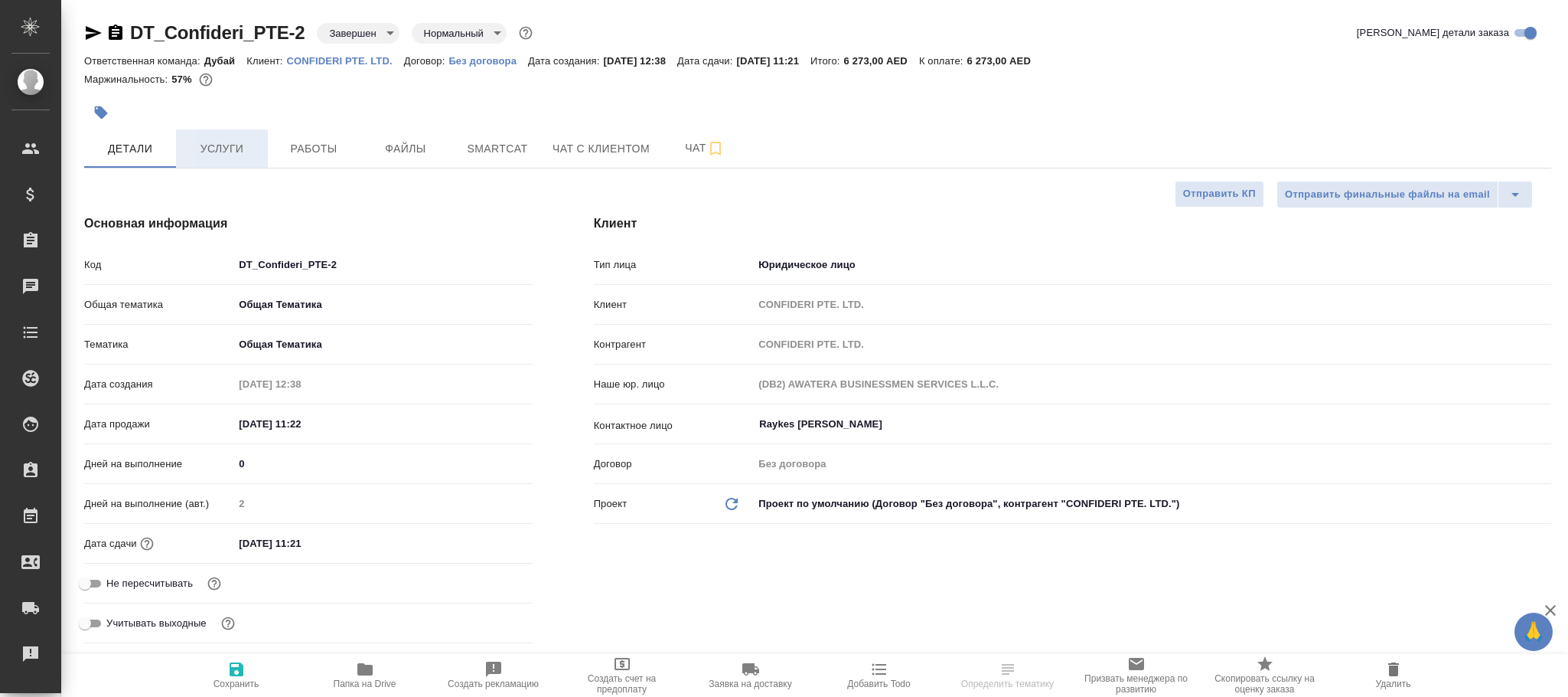
click at [221, 139] on button "Услуги" at bounding box center [222, 148] width 92 height 38
type textarea "x"
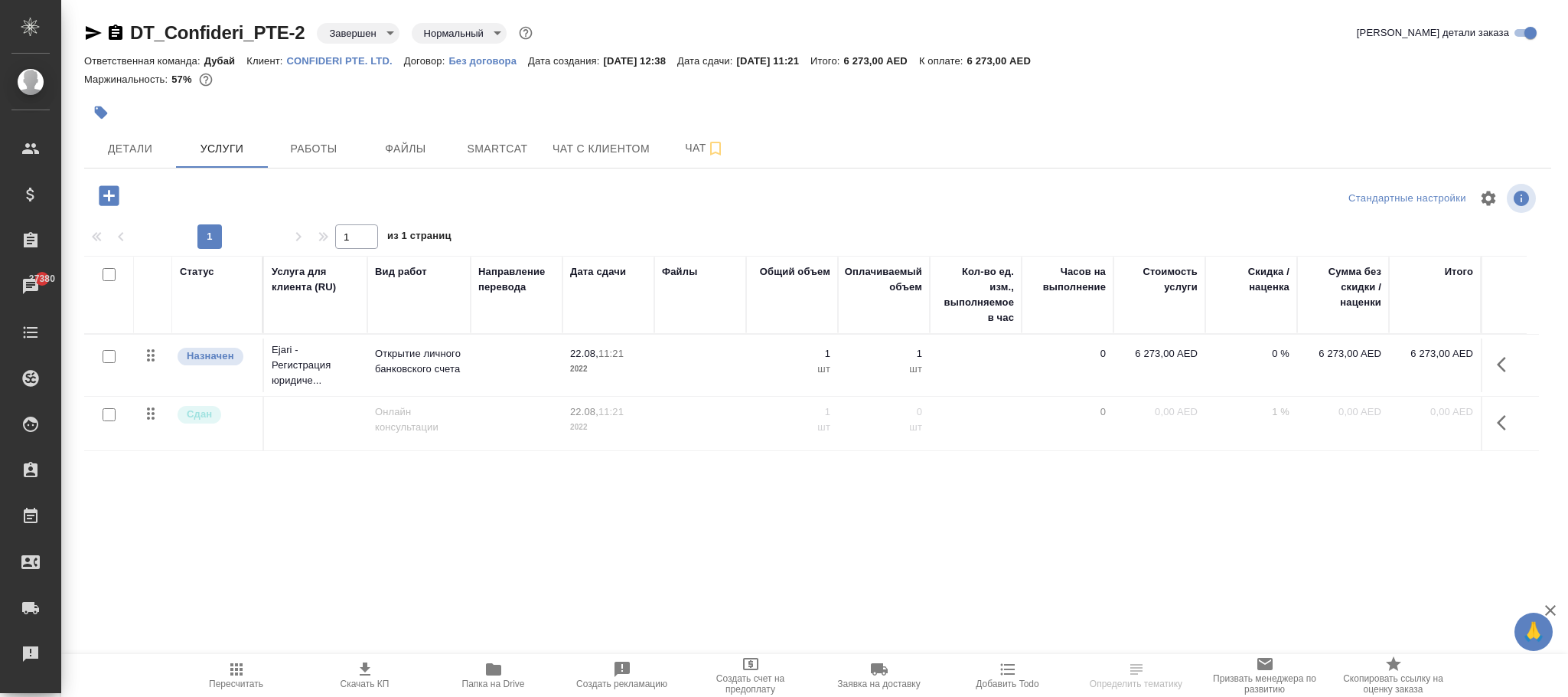
click at [1176, 348] on p "6 273,00 AED" at bounding box center [1159, 354] width 77 height 16
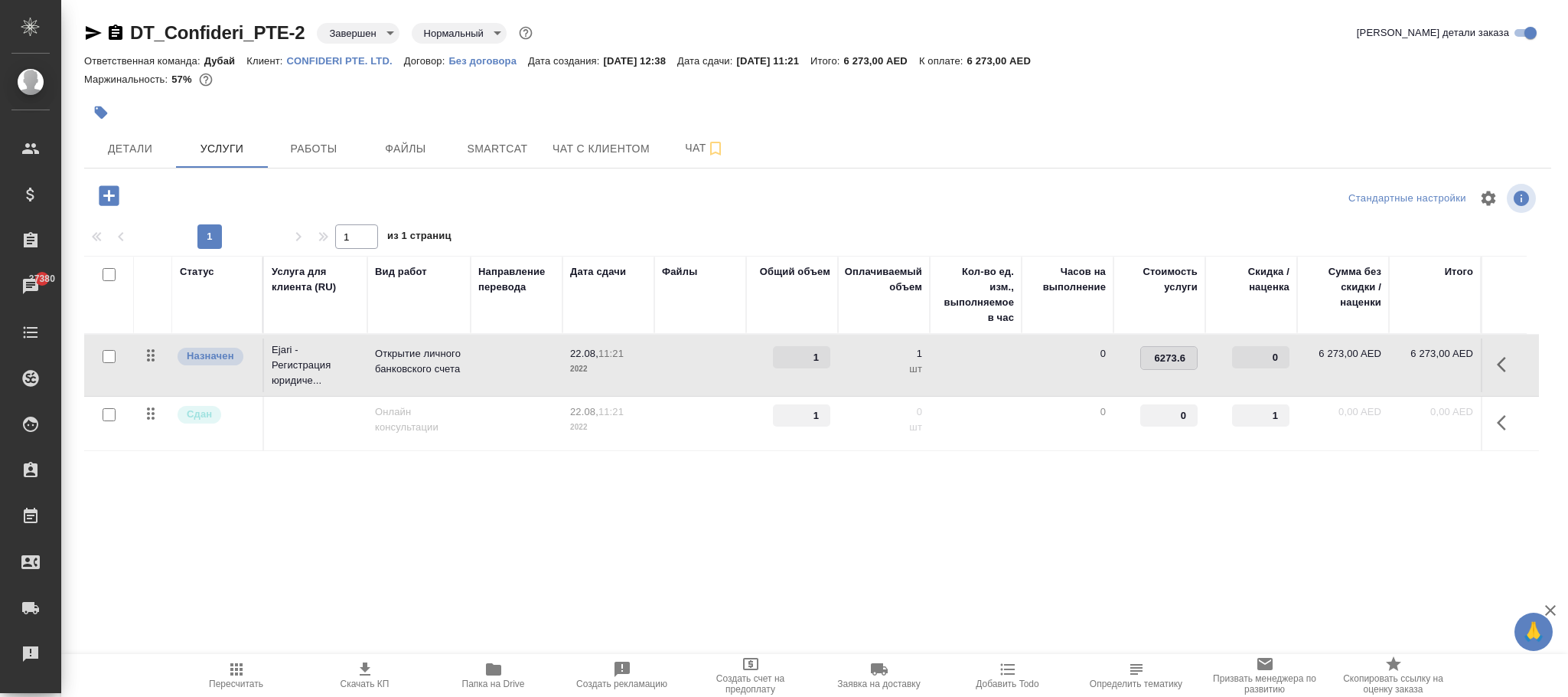
type input "6273.66"
click at [971, 586] on div "DT_Confideri_PTE-2 Завершен closed Нормальный normal Кратко детали заказа Ответ…" at bounding box center [817, 312] width 1483 height 624
click at [246, 190] on span "Сохранить и пересчитать" at bounding box center [217, 194] width 133 height 17
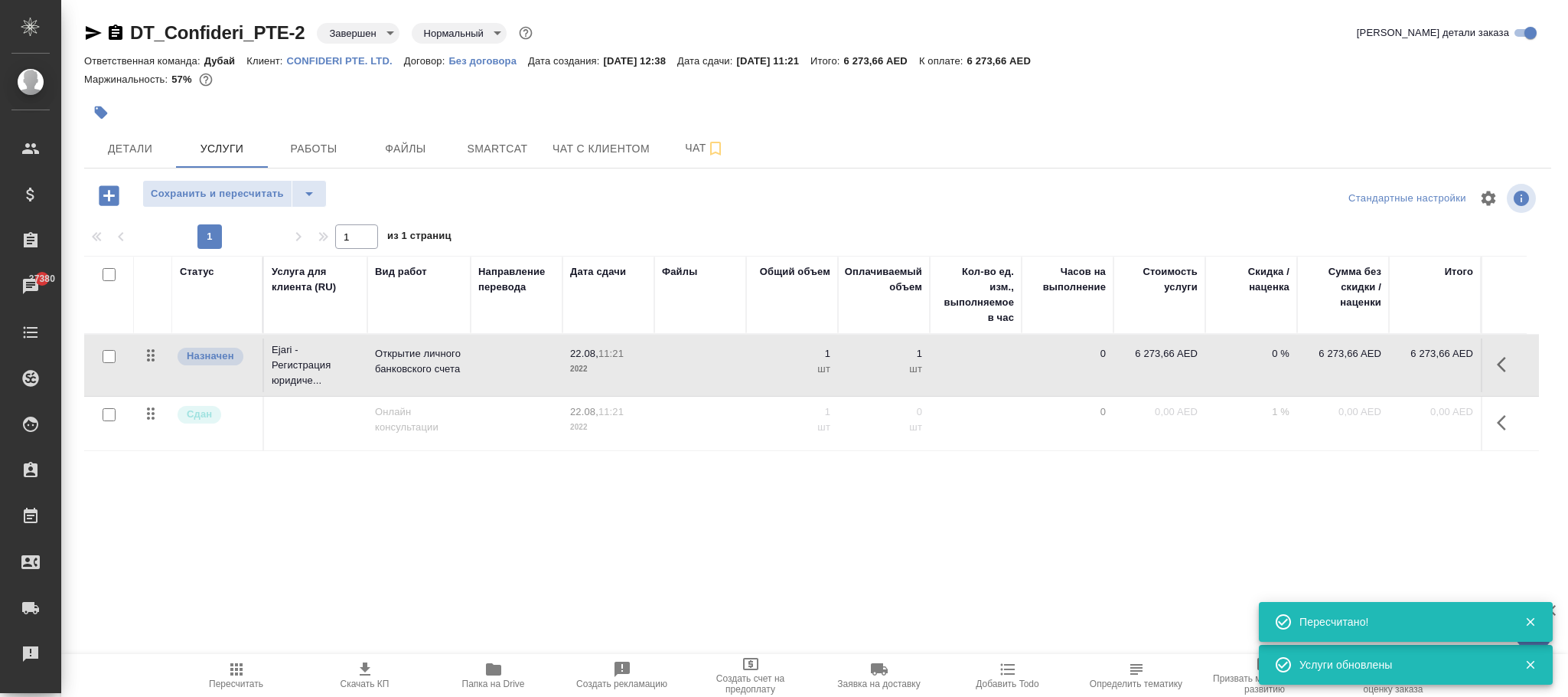
click at [236, 669] on icon "button" at bounding box center [236, 669] width 13 height 13
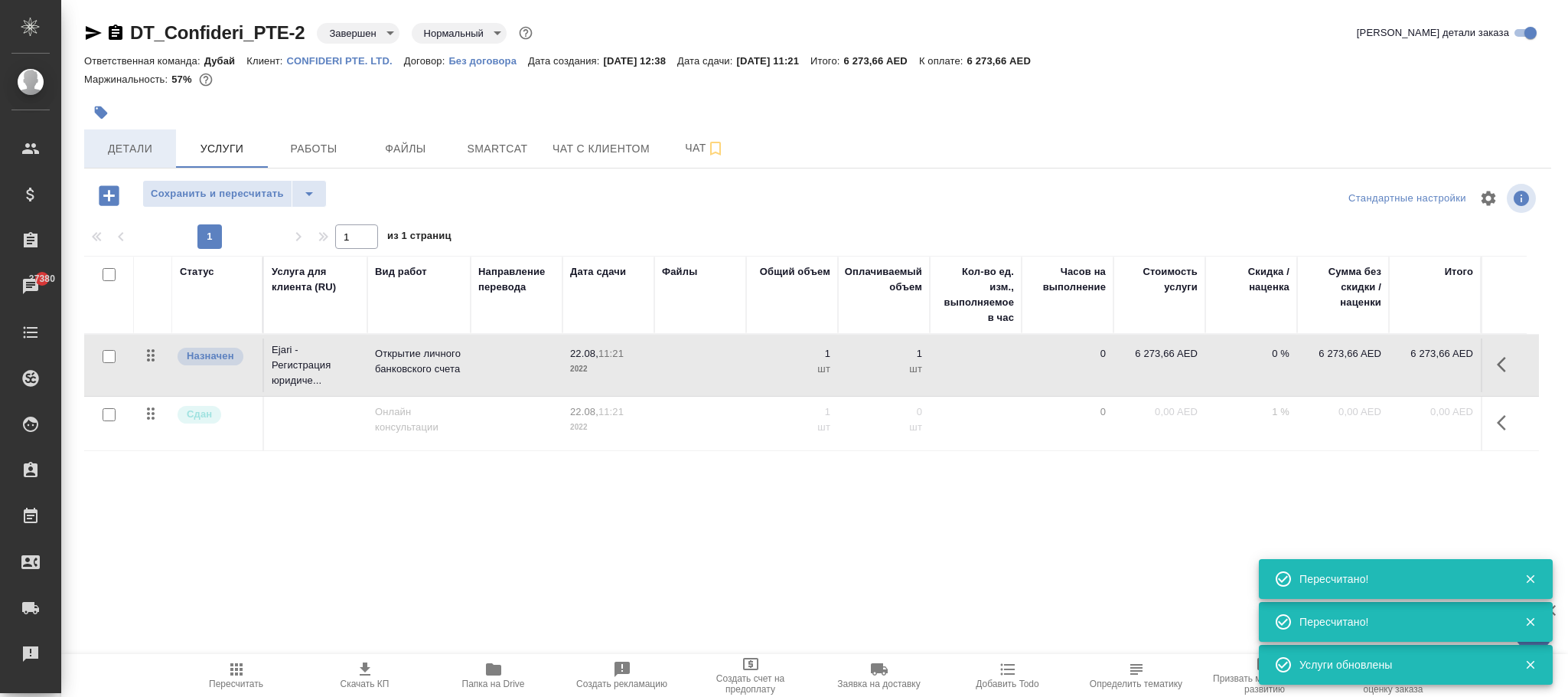
click at [110, 150] on span "Детали" at bounding box center [130, 149] width 74 height 19
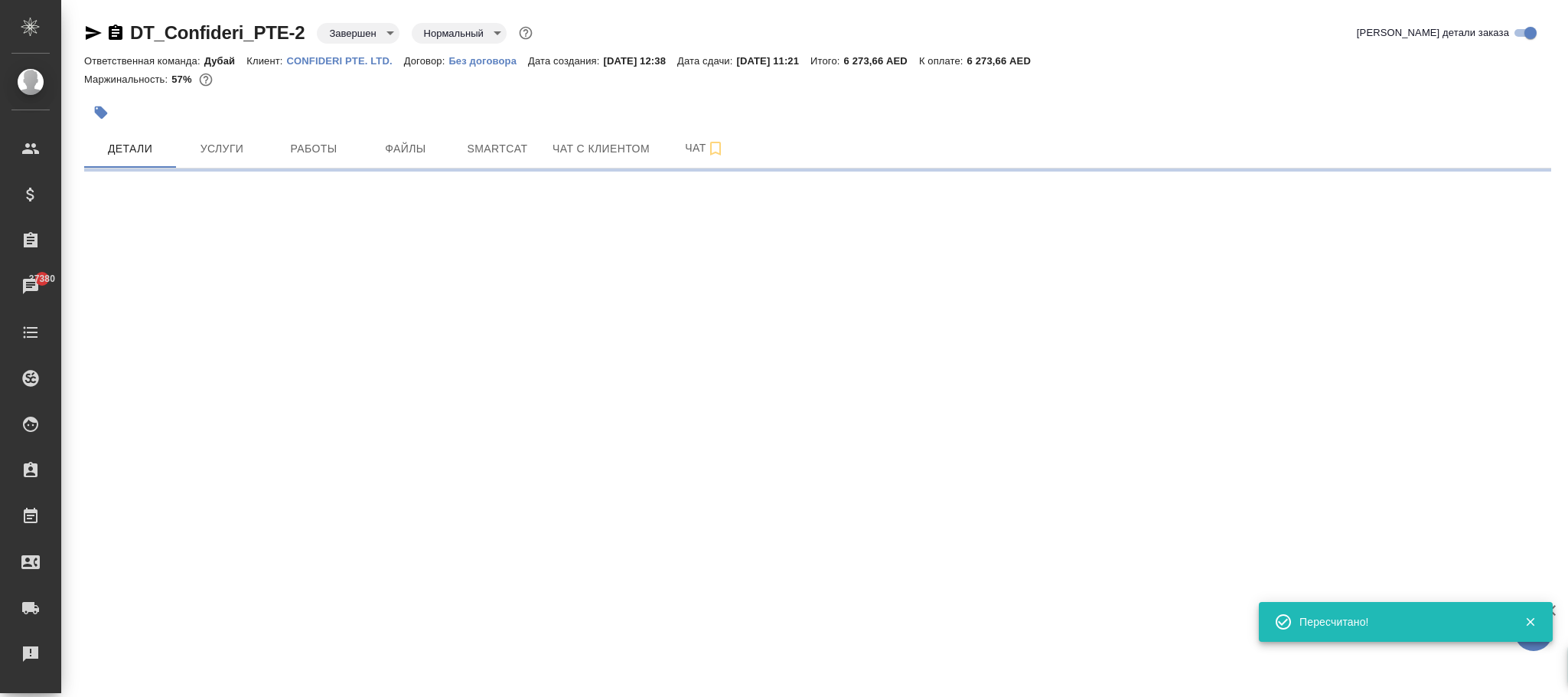
select select "RU"
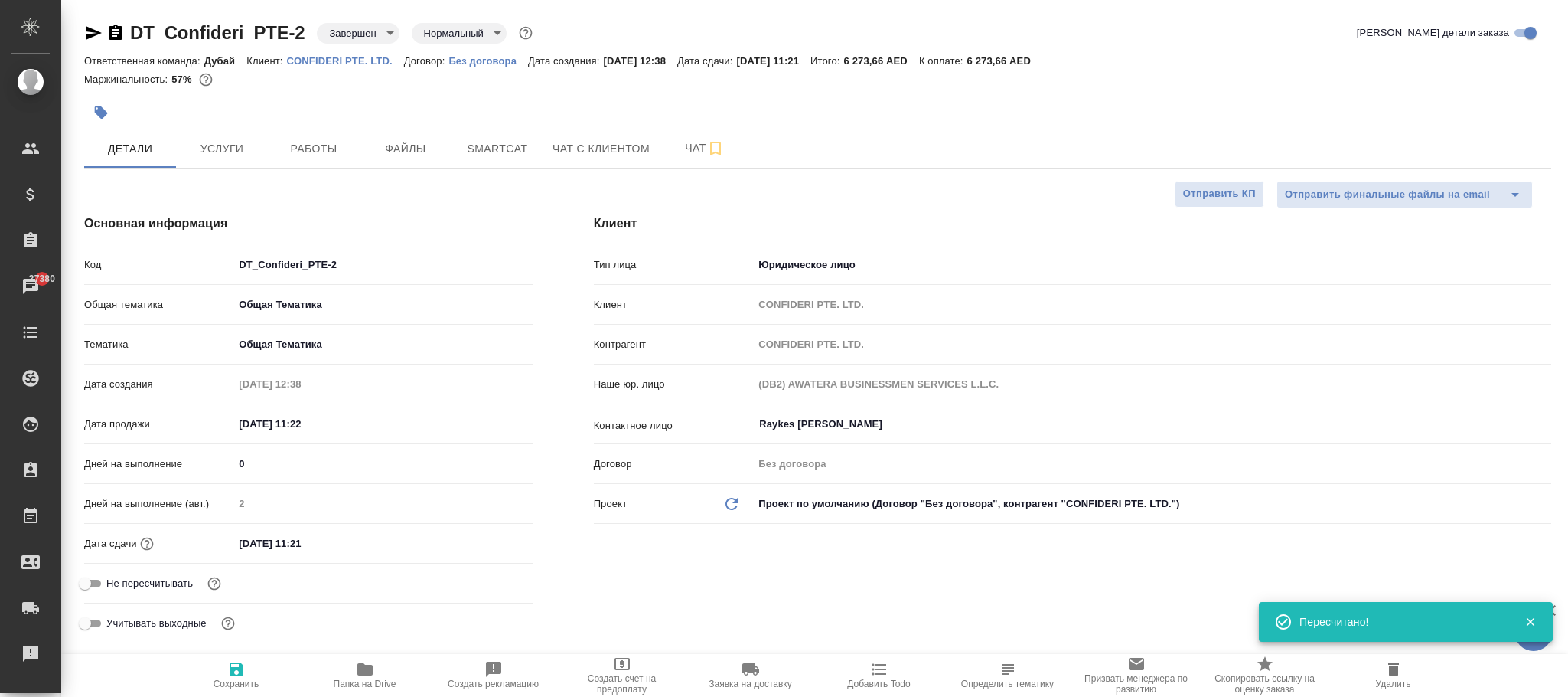
type textarea "x"
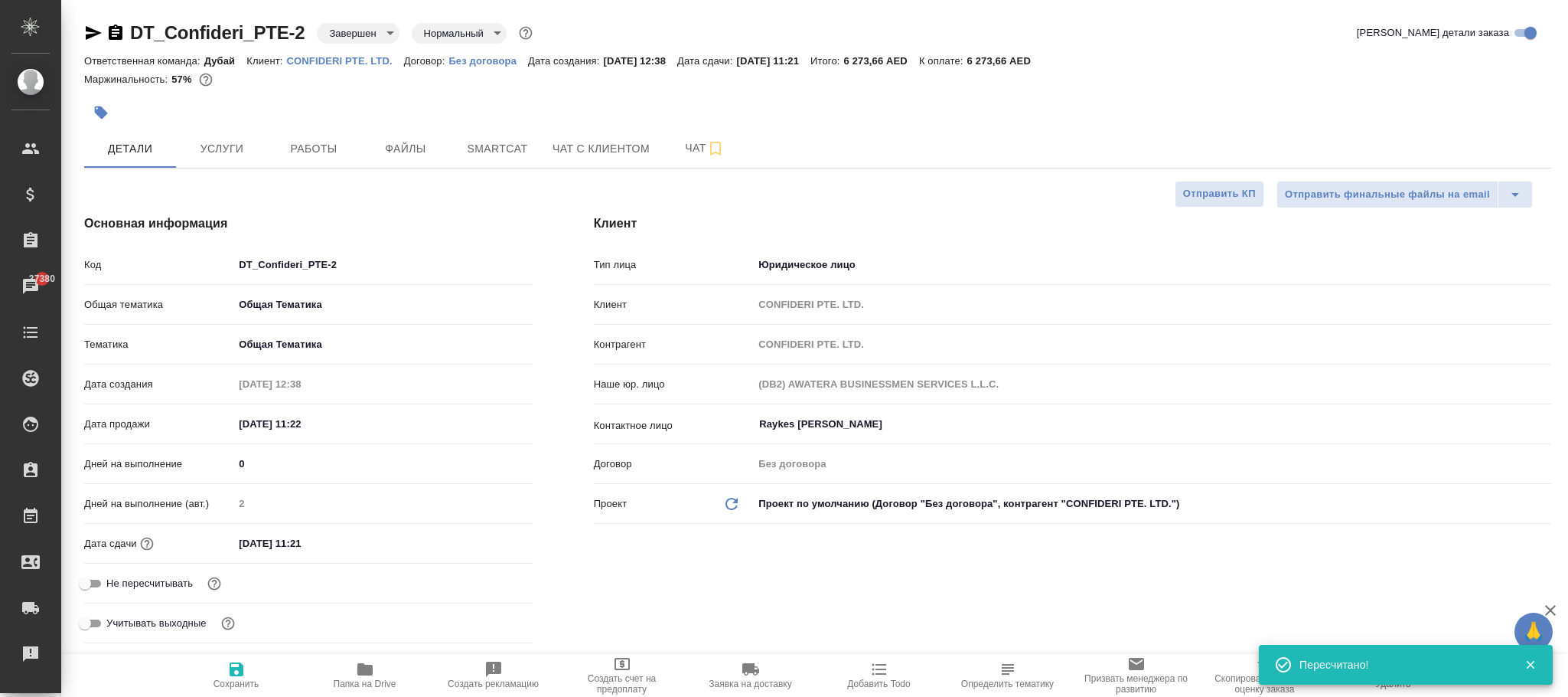
click at [225, 669] on span "Сохранить" at bounding box center [236, 675] width 110 height 29
type textarea "x"
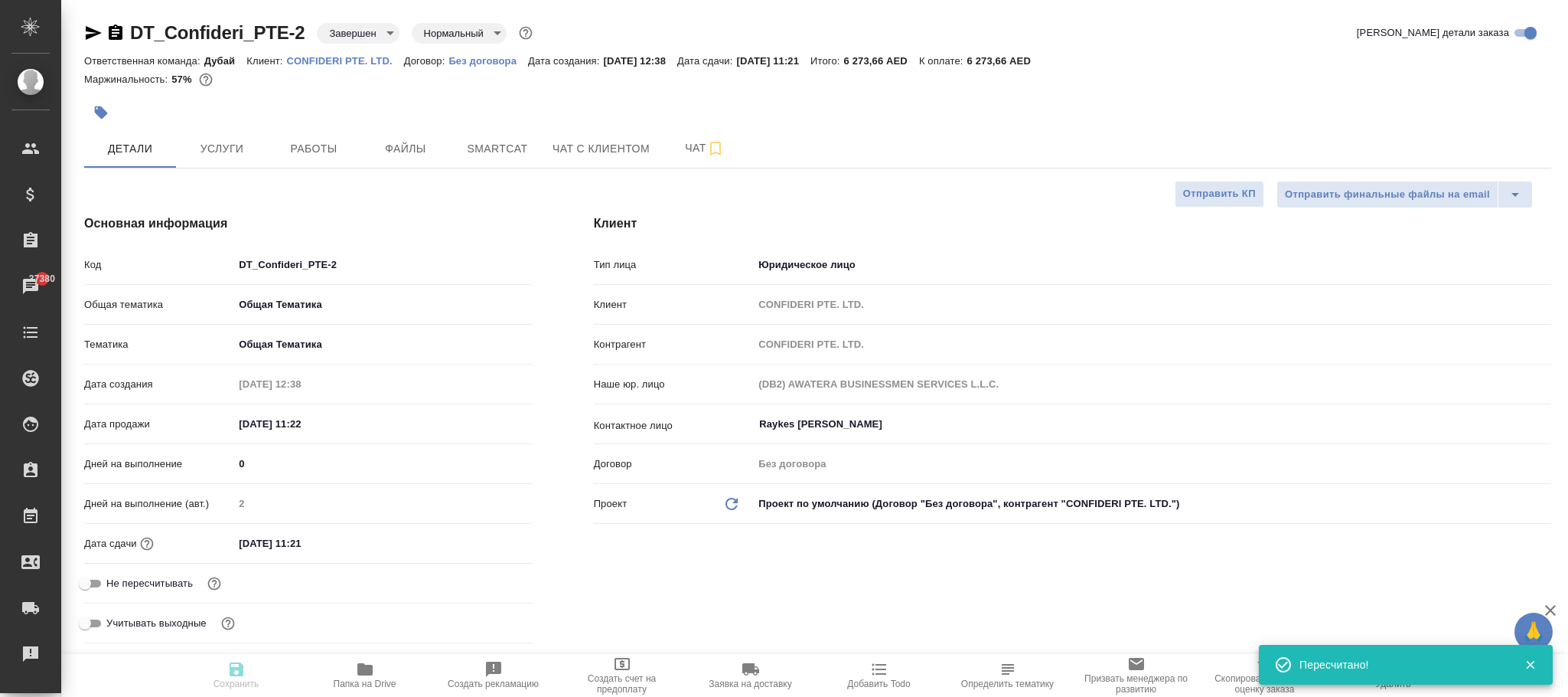
type textarea "x"
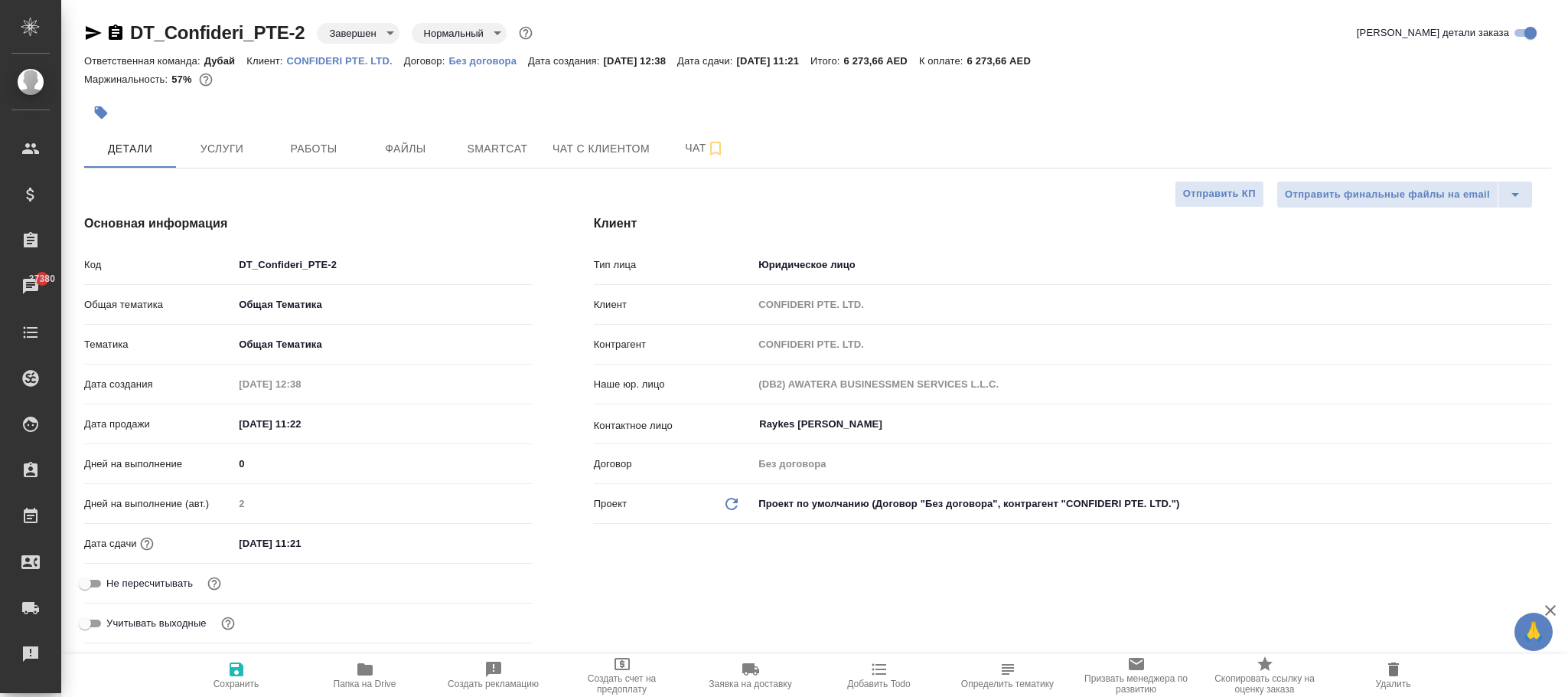
select select "RU"
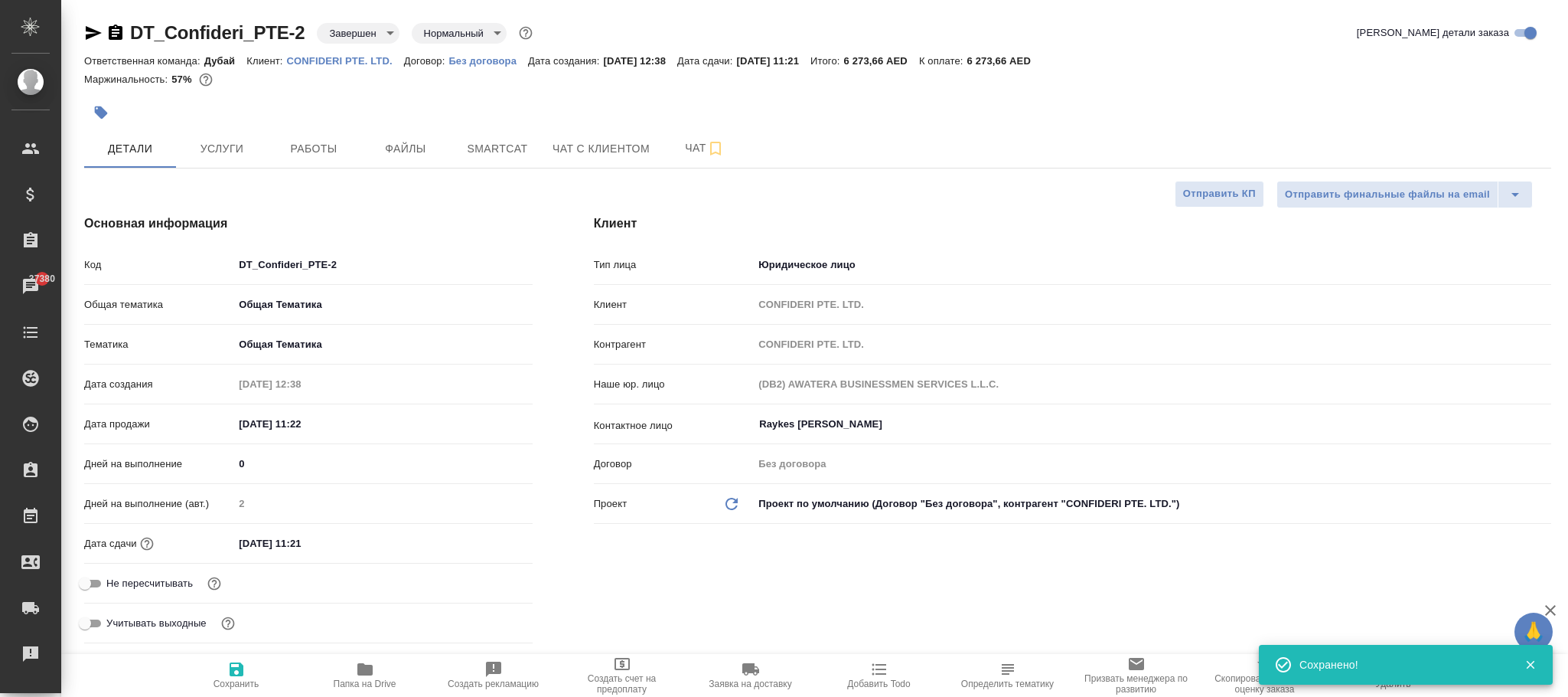
type textarea "x"
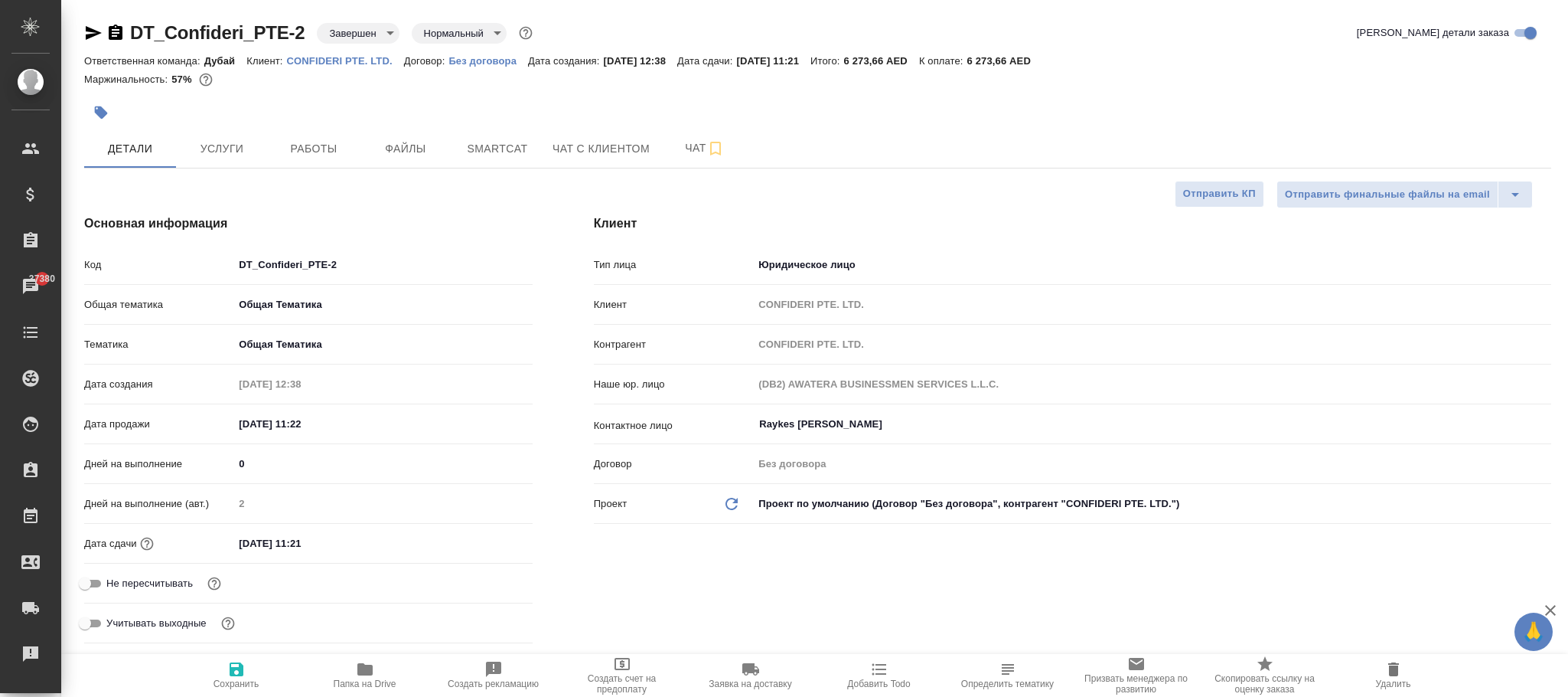
type textarea "x"
